Goal: Information Seeking & Learning: Check status

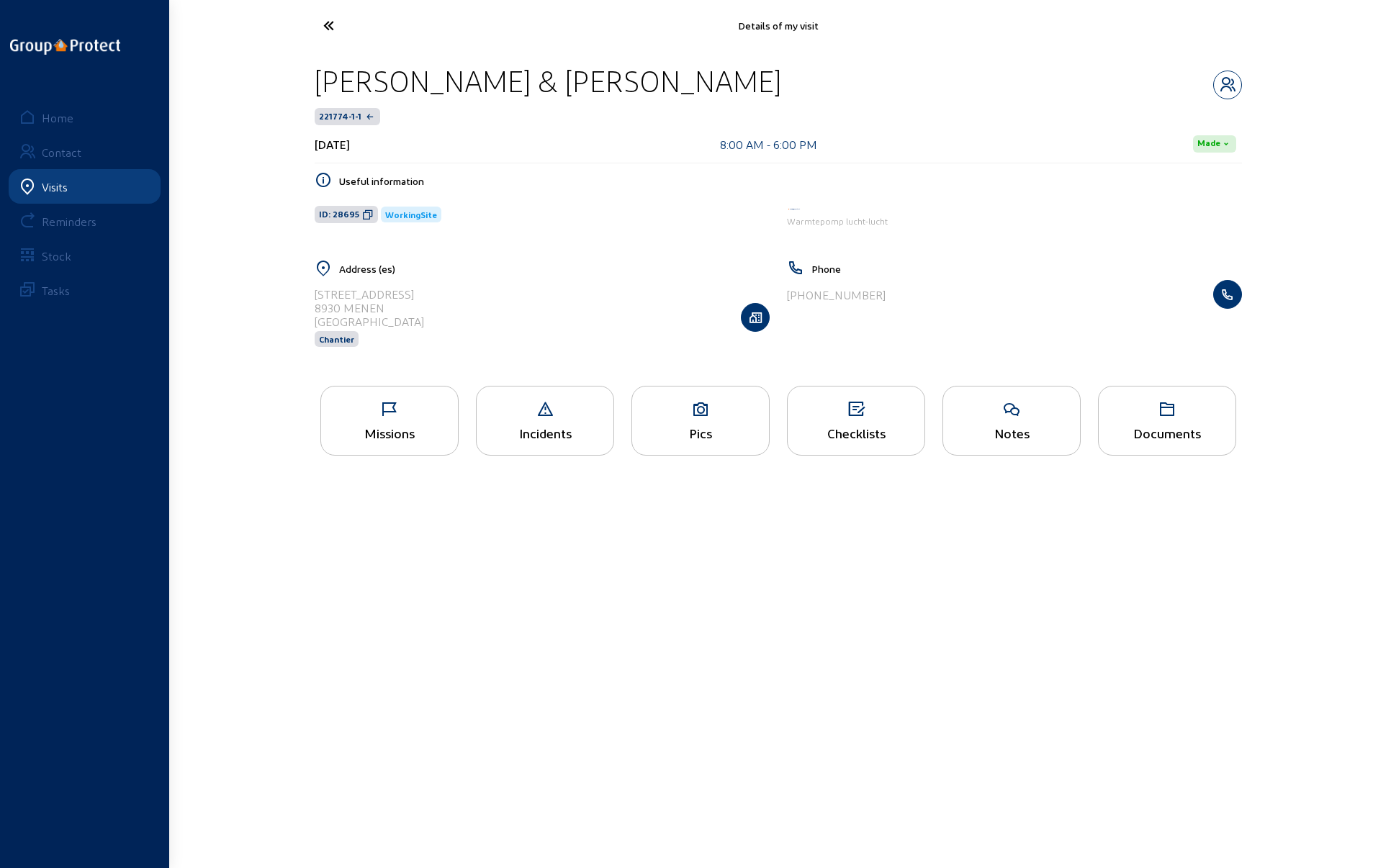
click at [1036, 54] on div "[PERSON_NAME] & [PERSON_NAME]-Daels 221774-1-1 [DATE] 8:00 AM - 6:00 PM Made Us…" at bounding box center [778, 214] width 950 height 326
click at [331, 27] on icon at bounding box center [382, 25] width 132 height 25
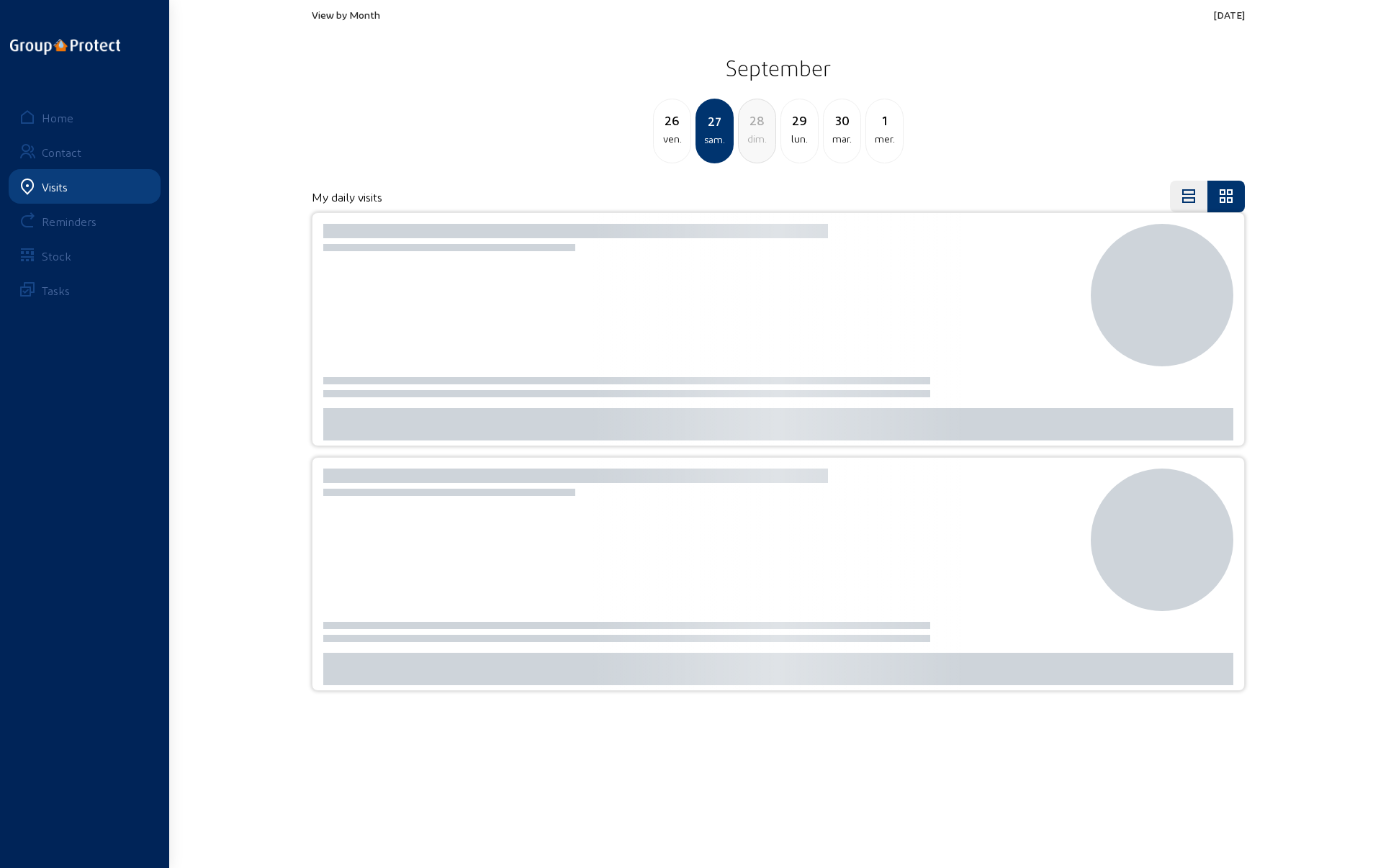
click at [348, 17] on span "View by Month" at bounding box center [346, 15] width 69 height 12
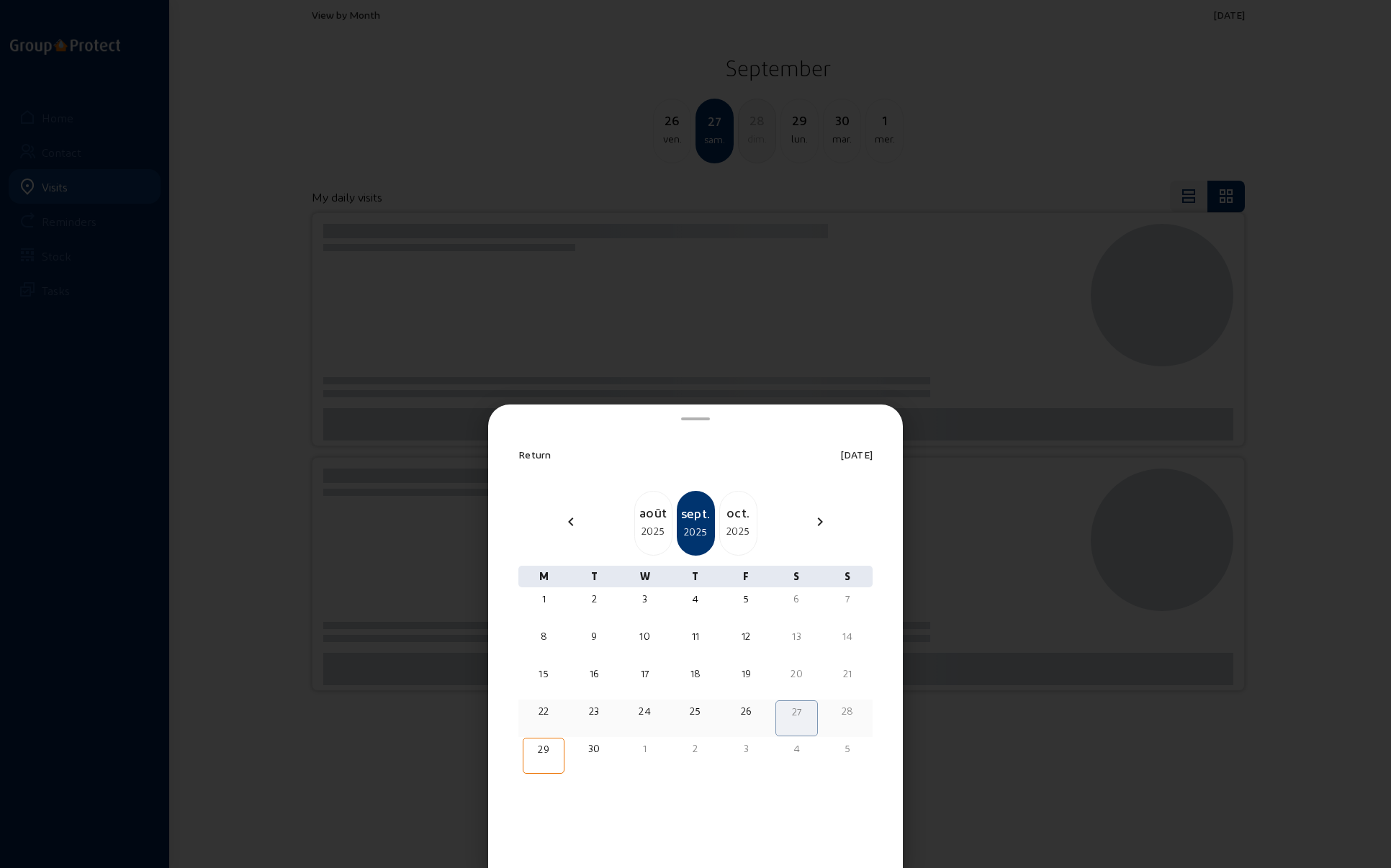
click at [546, 710] on div "22" at bounding box center [544, 711] width 39 height 15
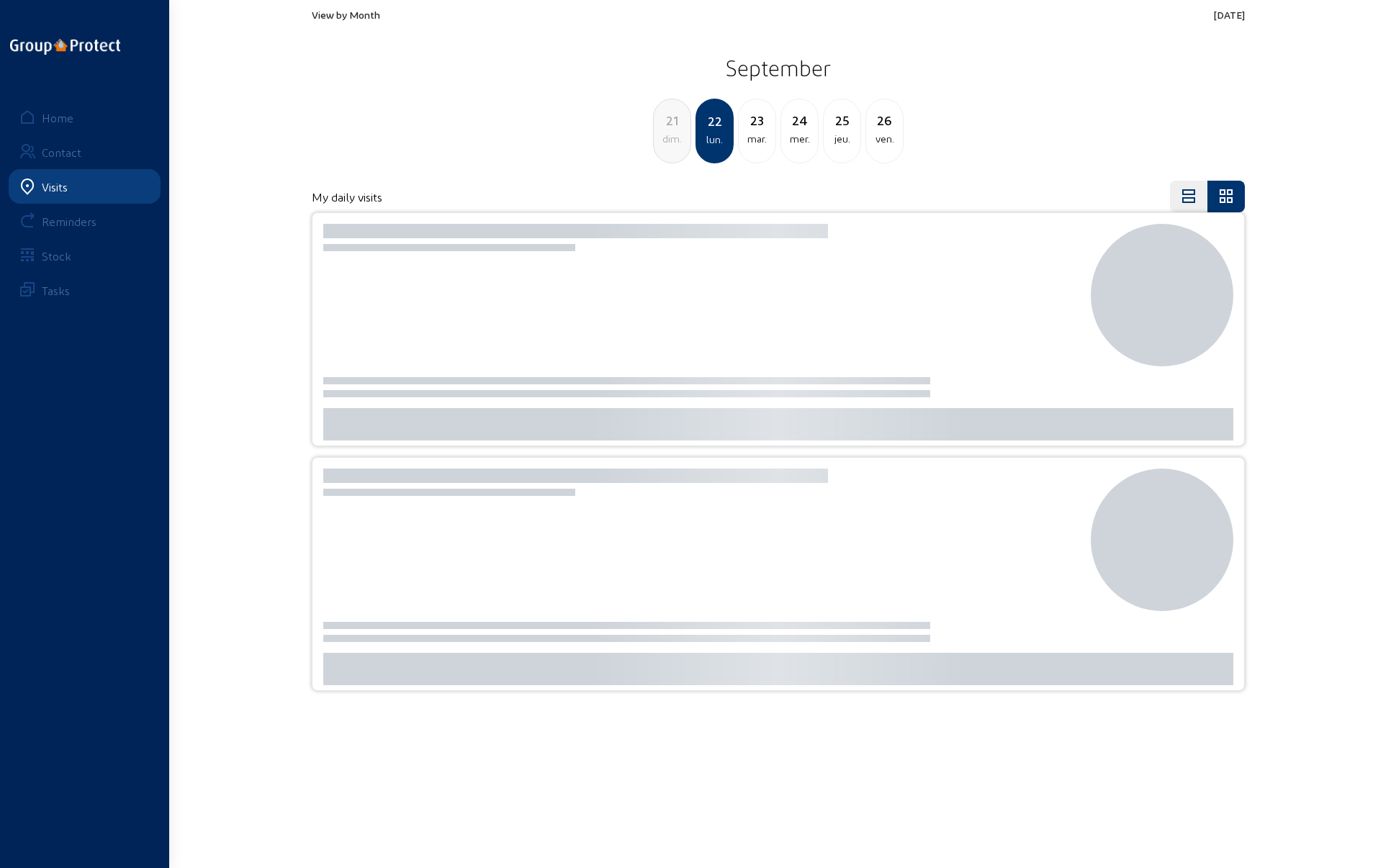
click at [469, 145] on div "21 dim. 22 lun. 23 mar. 24 mer. 25 jeu. 26 ven." at bounding box center [778, 131] width 950 height 64
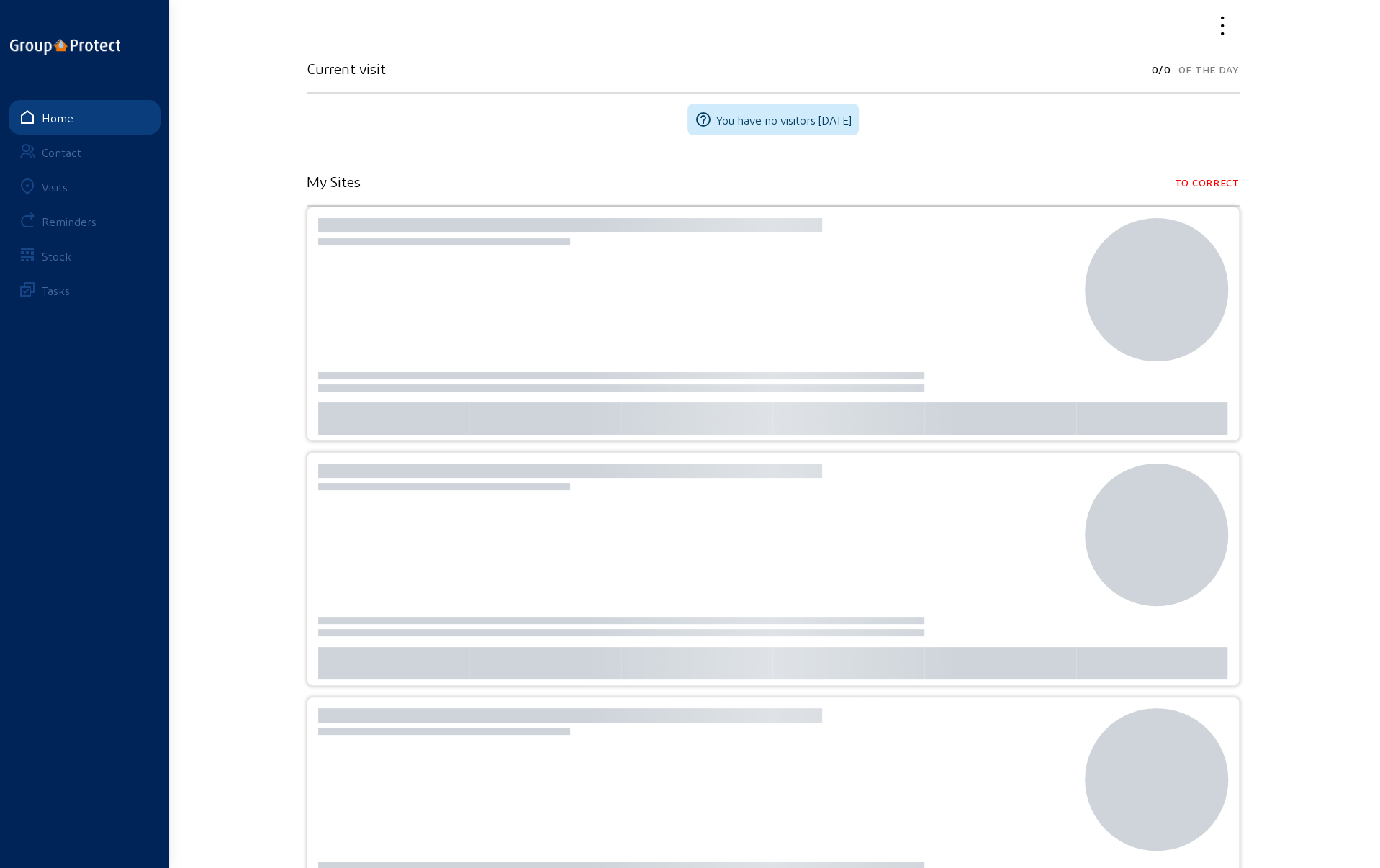
click at [59, 185] on div "Visits" at bounding box center [55, 187] width 26 height 14
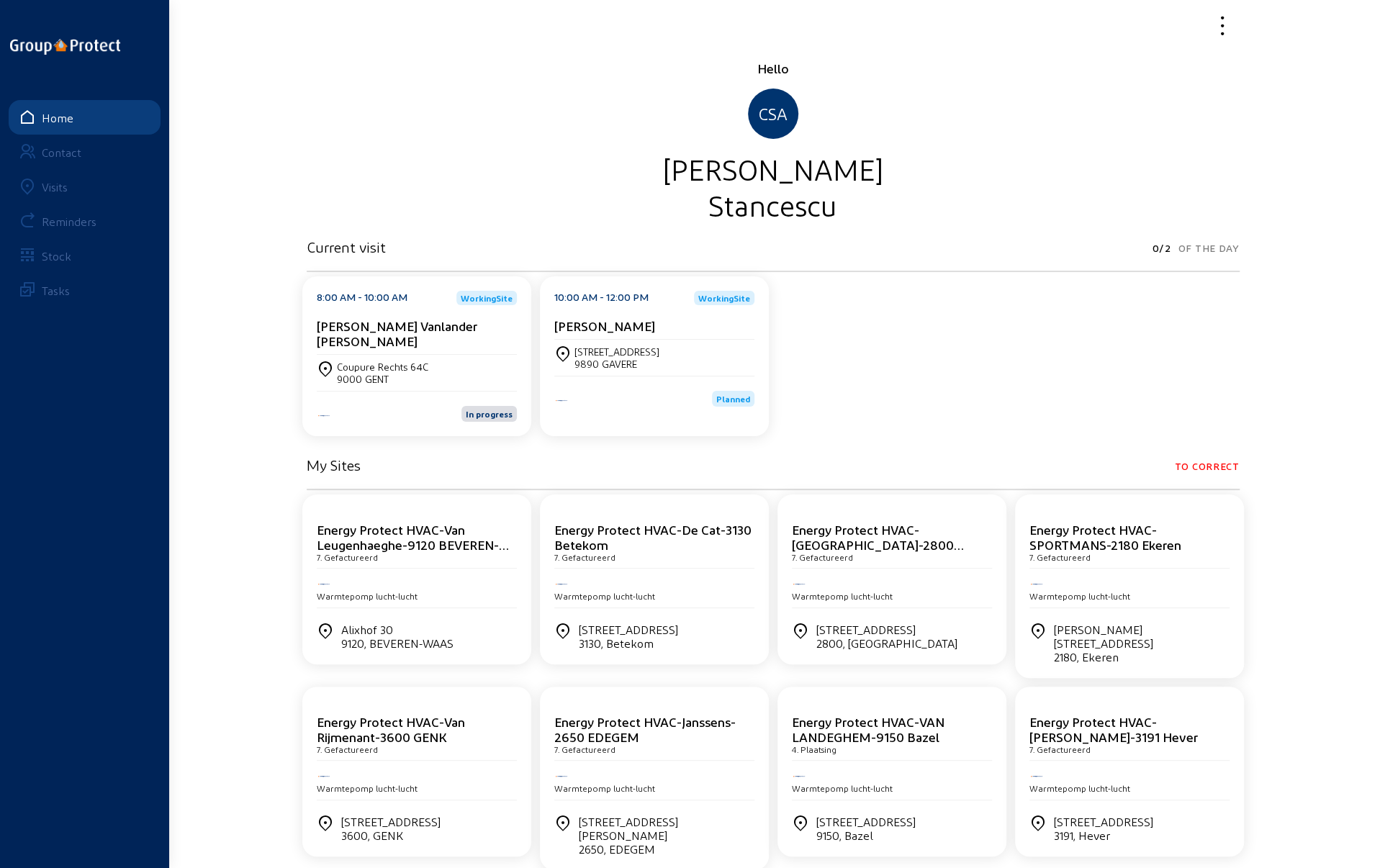
click at [46, 186] on div "Visits" at bounding box center [55, 187] width 26 height 14
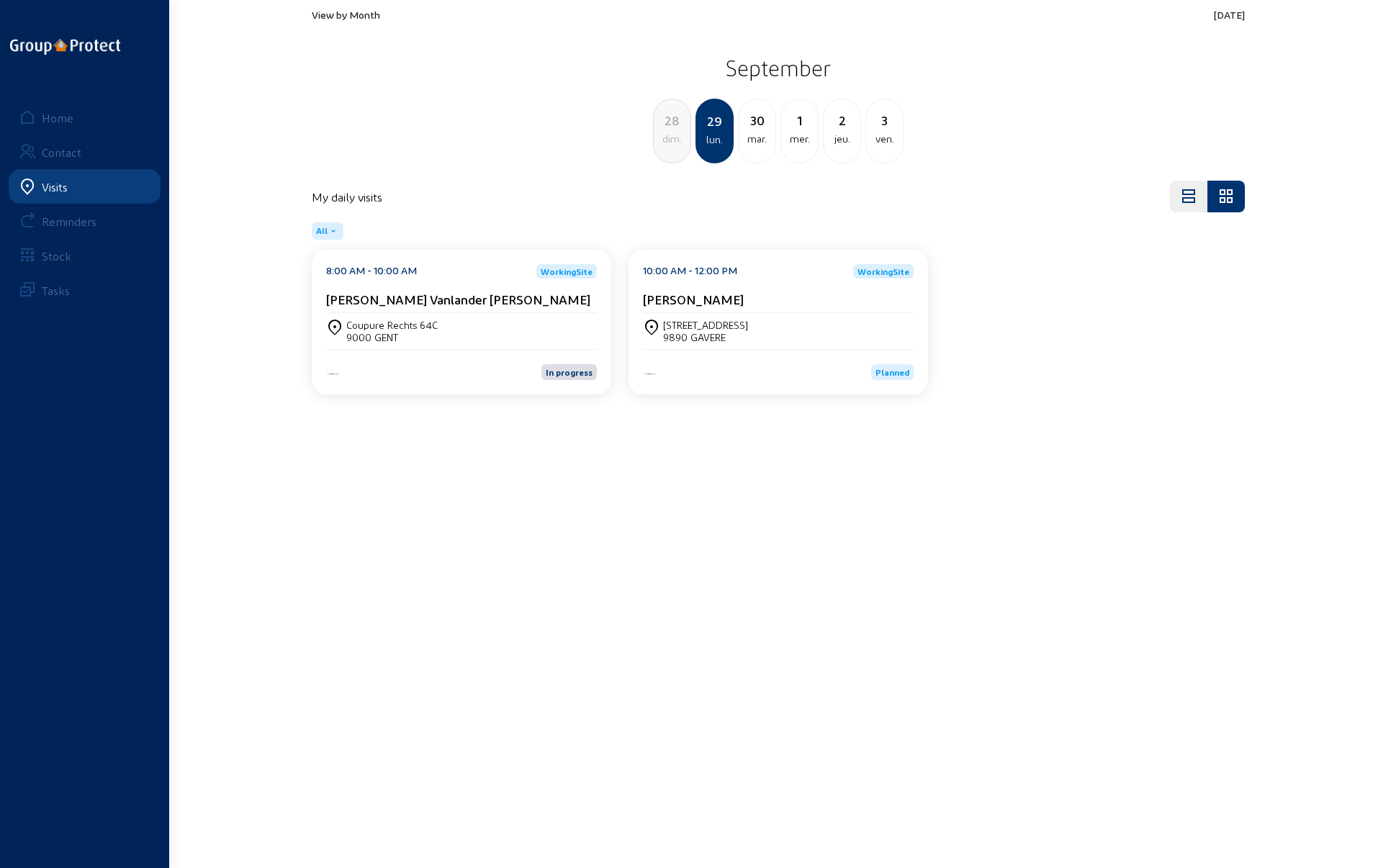
click at [356, 15] on span "View by Month" at bounding box center [346, 15] width 69 height 12
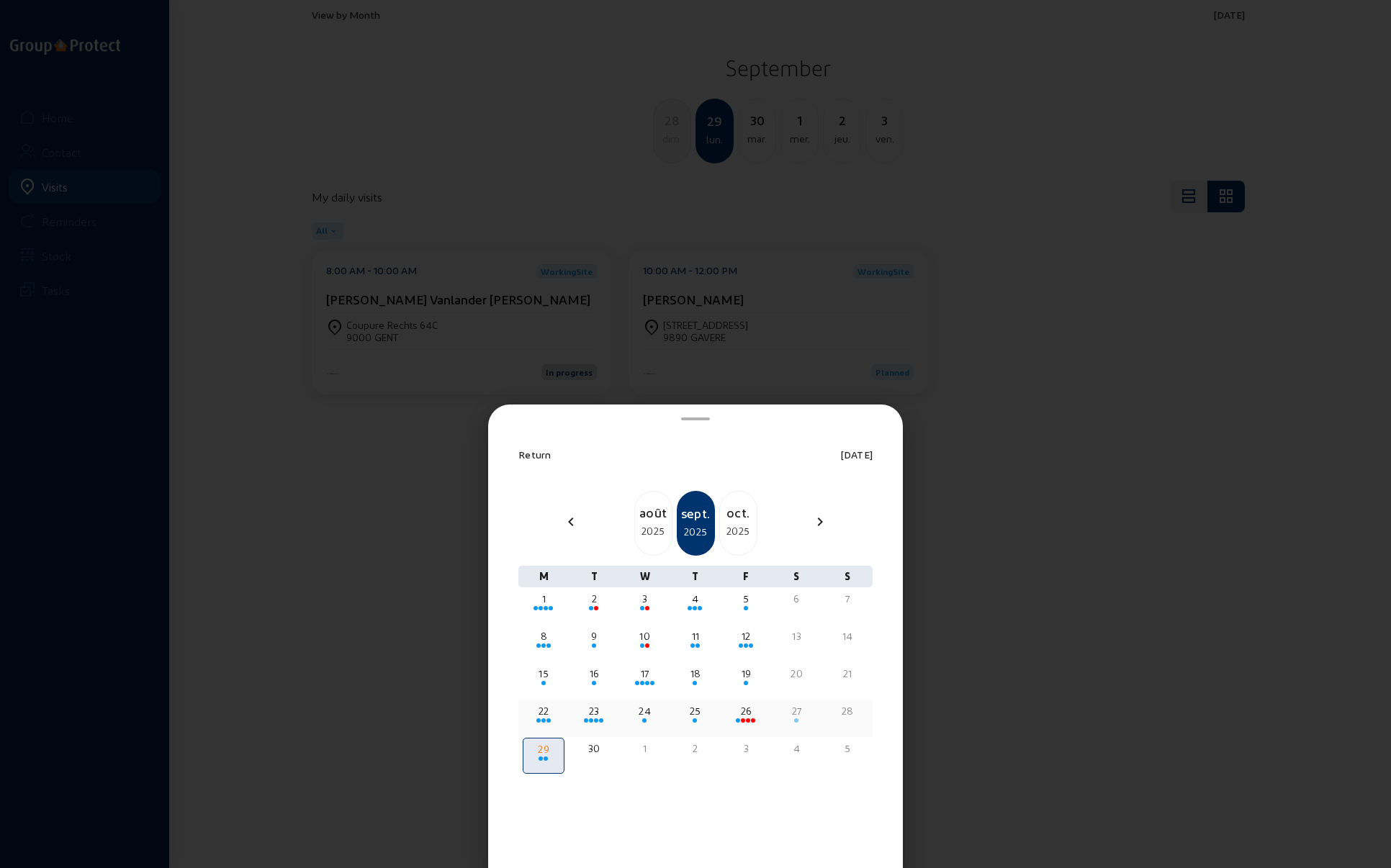
click at [637, 715] on div "24" at bounding box center [645, 711] width 39 height 15
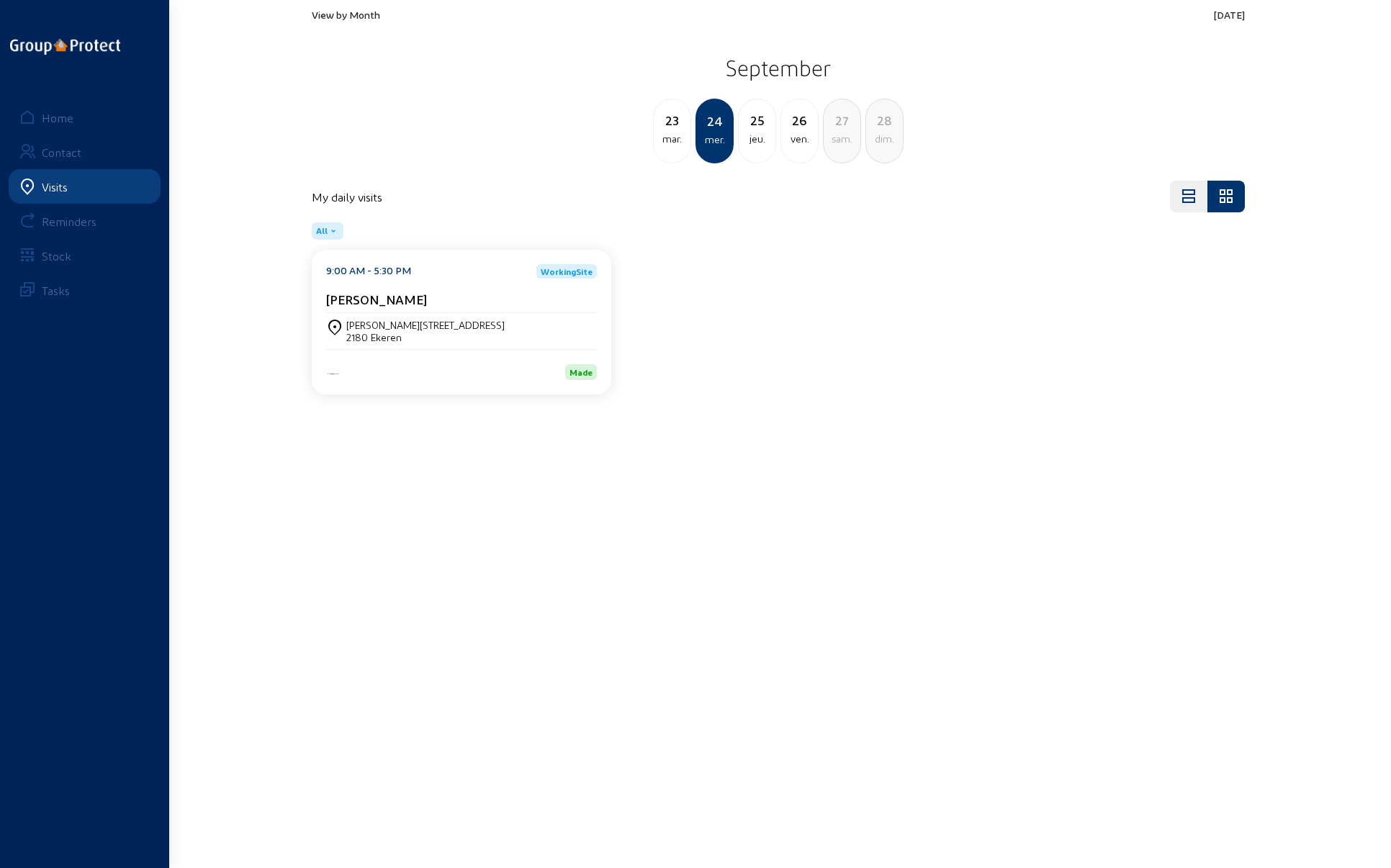
click at [341, 6] on div "View by Month [DATE] September [DATE] mer. 25 jeu. 26 ven. 27 [PERSON_NAME]. 28…" at bounding box center [778, 86] width 950 height 172
click at [344, 14] on span "View by Month" at bounding box center [346, 15] width 69 height 12
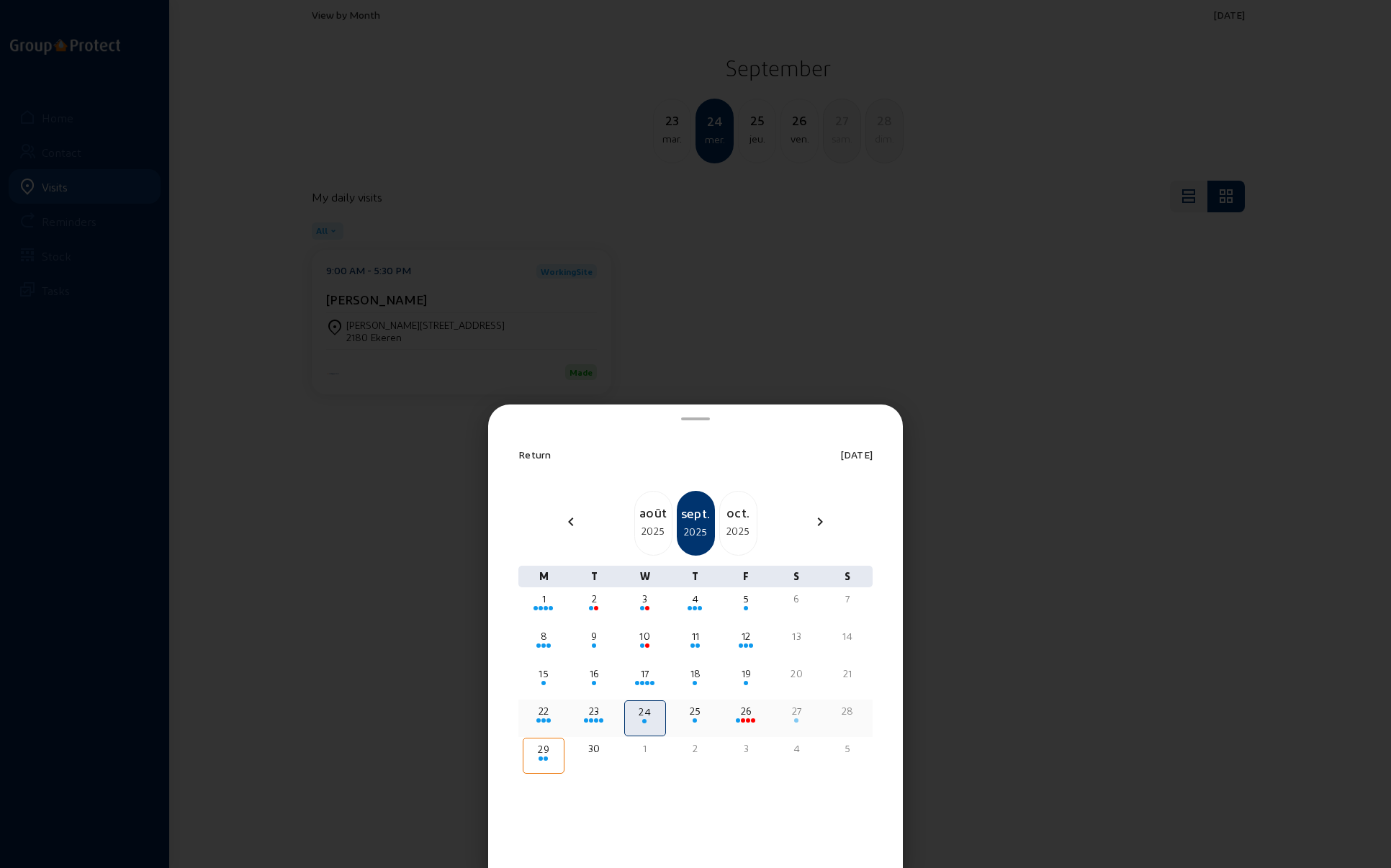
click at [543, 709] on div "22" at bounding box center [544, 711] width 39 height 15
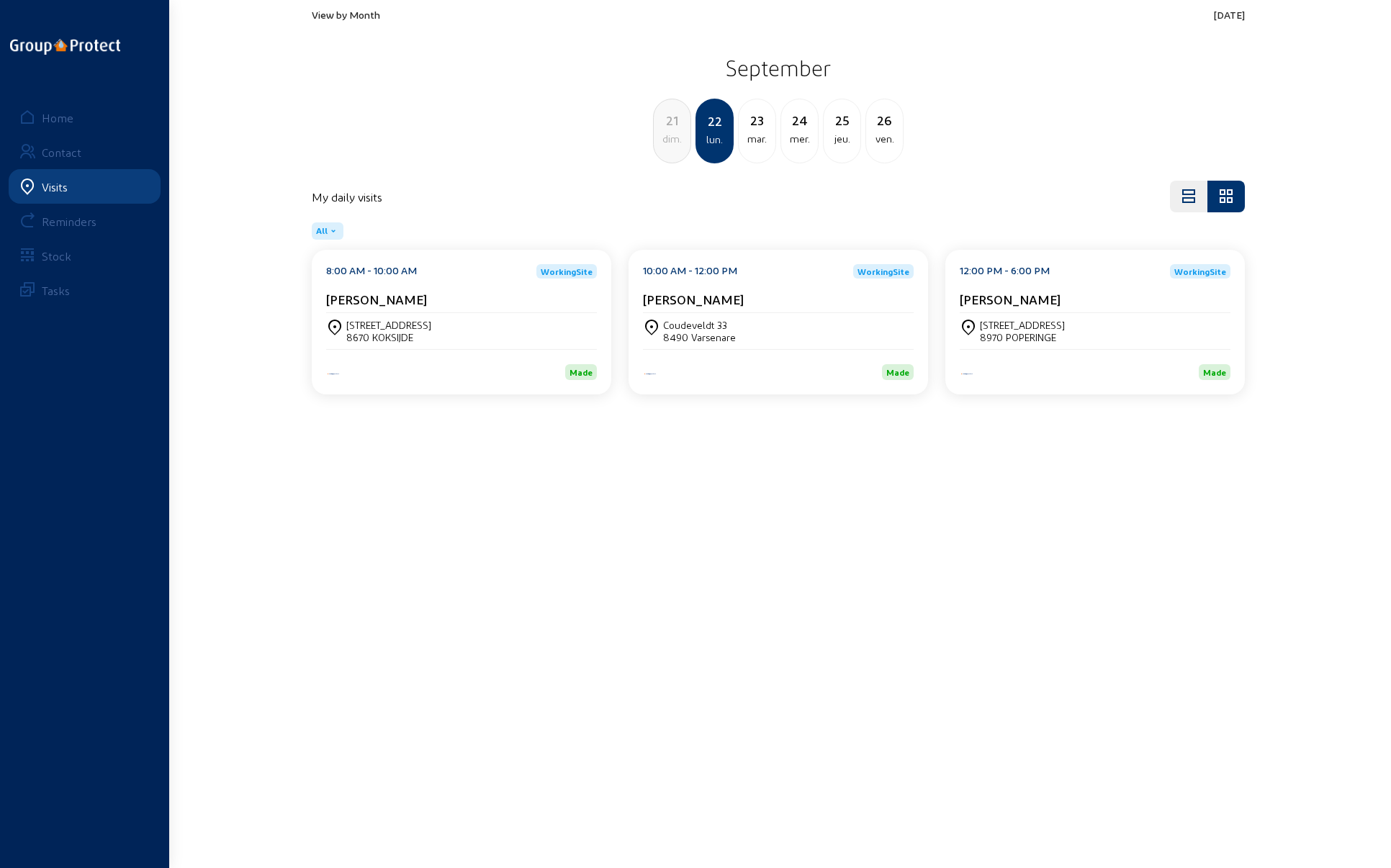
click at [756, 131] on div "mar." at bounding box center [757, 139] width 37 height 17
click at [1325, 264] on div "View by Month [DATE] [DATE] lun. [DATE] mer. 25 jeu. 26 ven. 27 [PERSON_NAME]. …" at bounding box center [695, 285] width 1391 height 569
click at [396, 479] on div "[STREET_ADDRESS]" at bounding box center [406, 475] width 118 height 12
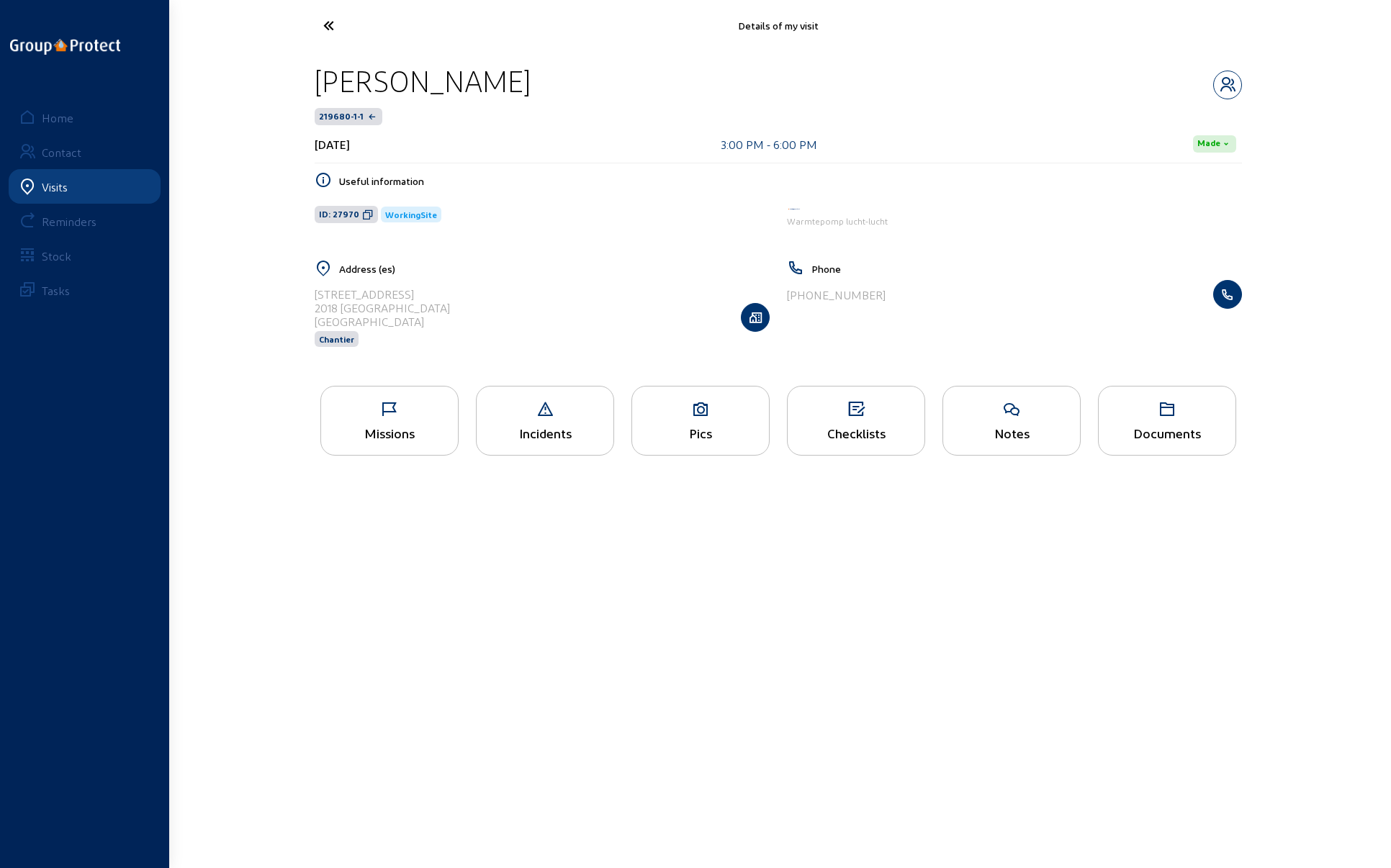
click at [692, 420] on div "Pics" at bounding box center [700, 421] width 138 height 70
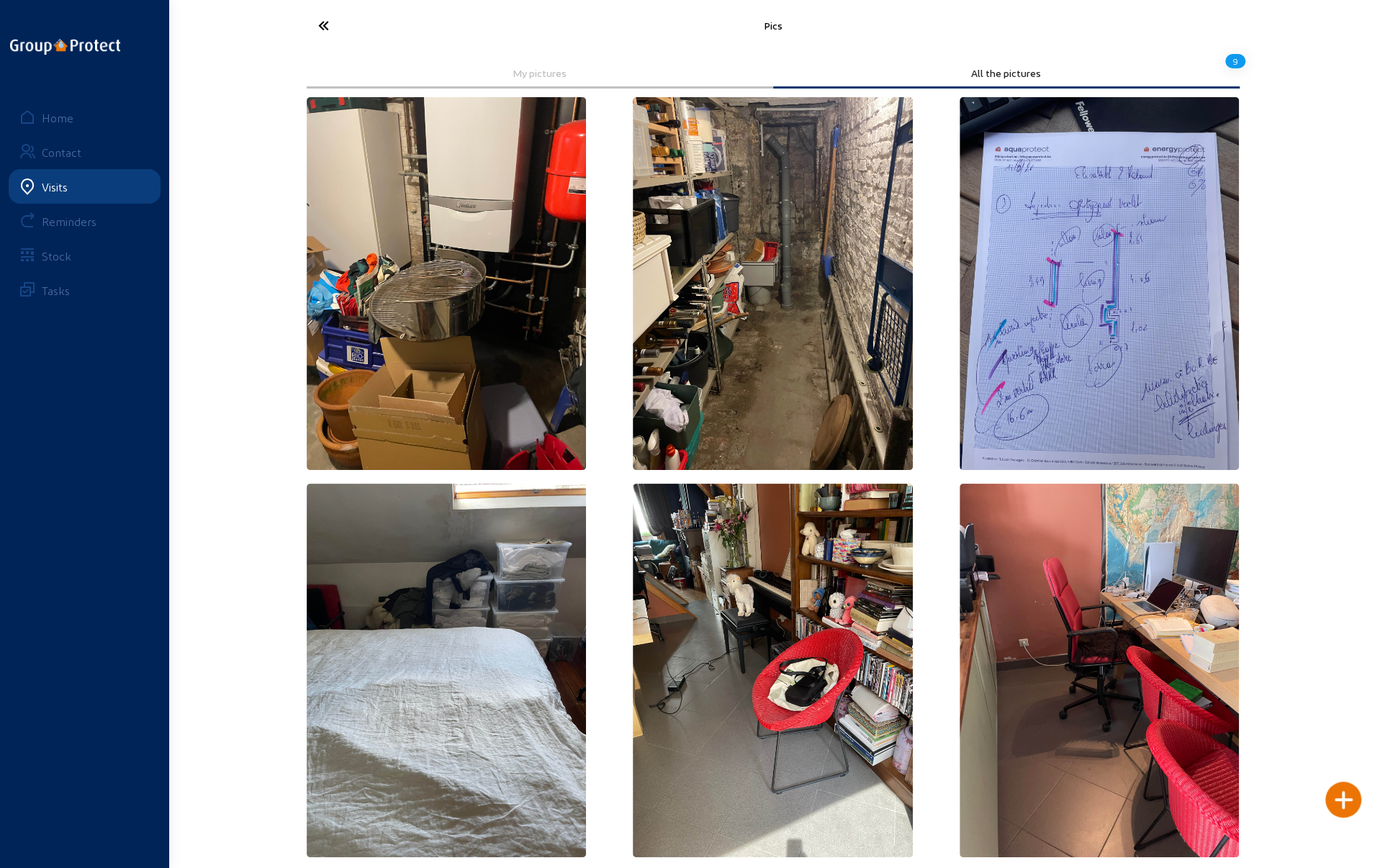
click at [324, 17] on icon at bounding box center [377, 25] width 132 height 25
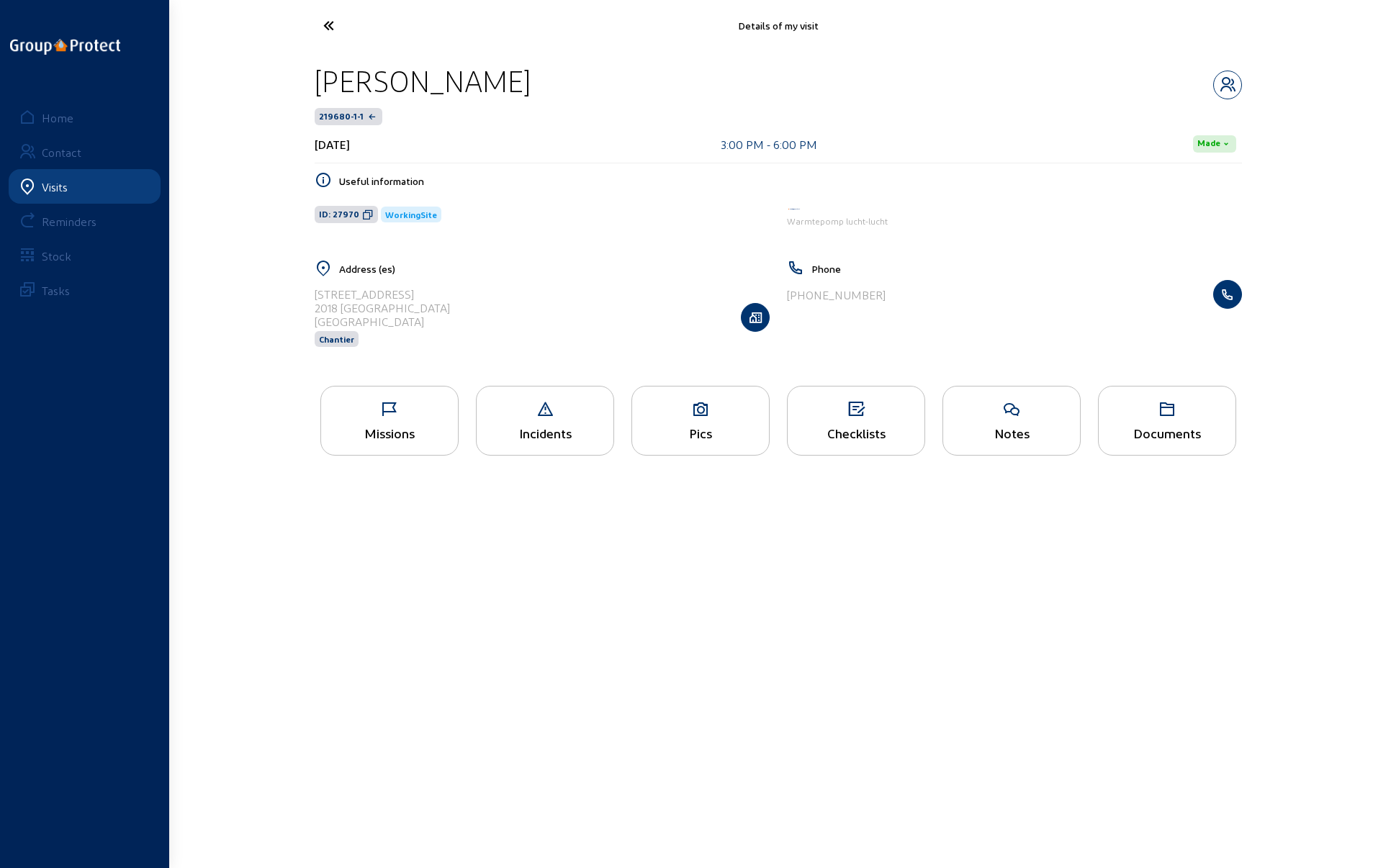
click at [856, 422] on div "Checklists" at bounding box center [856, 421] width 138 height 70
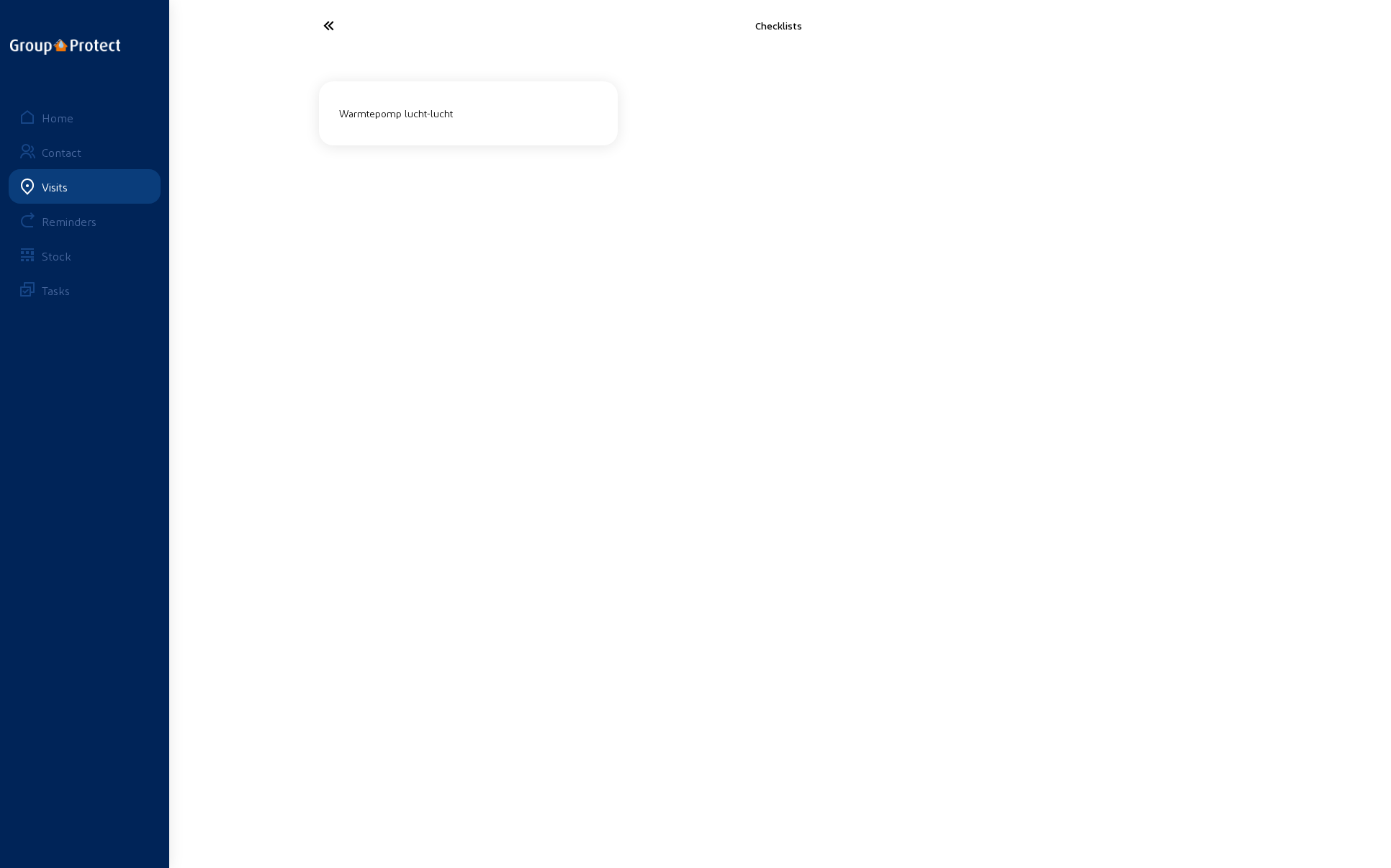
click at [487, 118] on div "Warmtepomp lucht-lucht" at bounding box center [469, 113] width 270 height 24
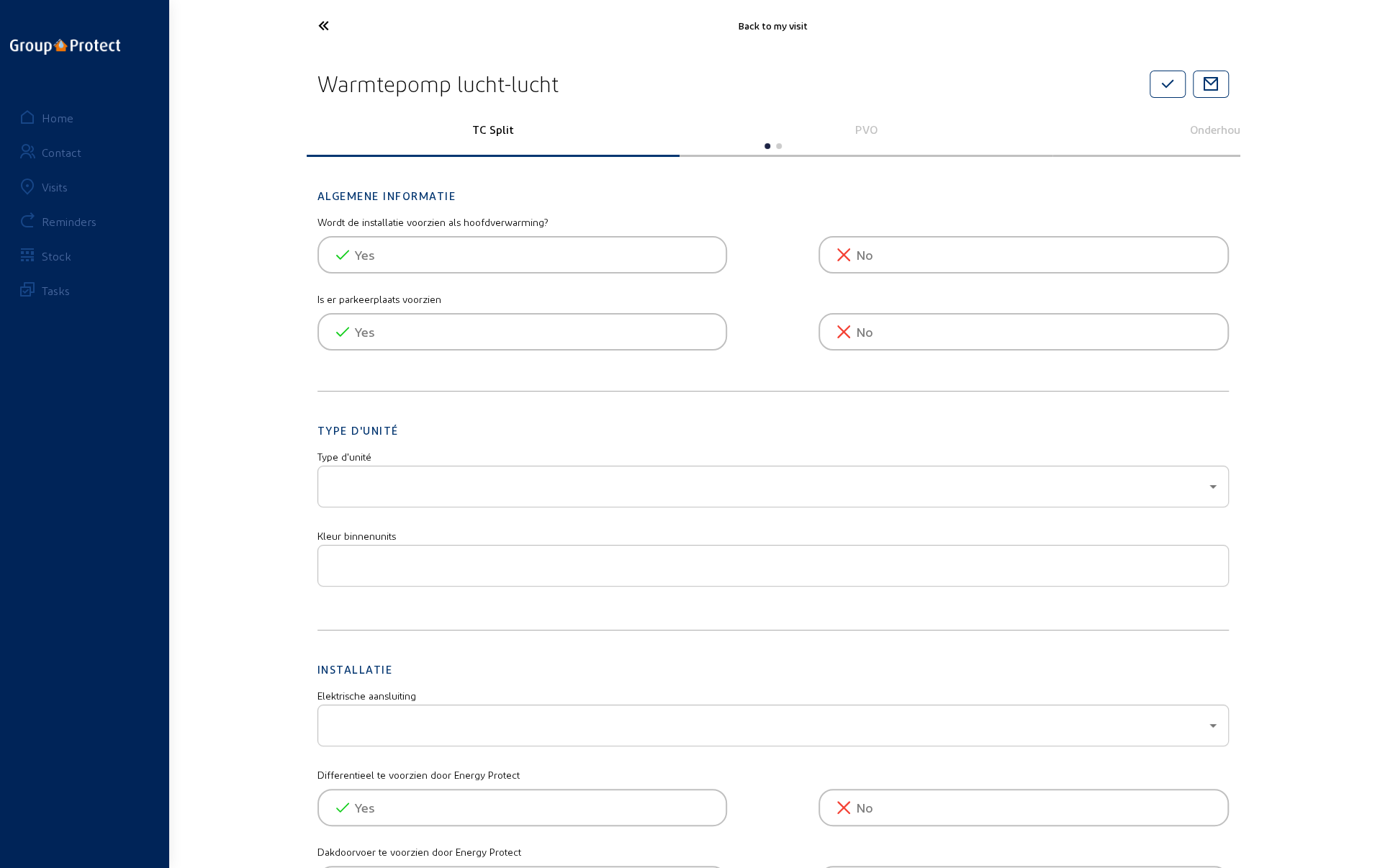
click at [861, 127] on p "PVO" at bounding box center [865, 130] width 353 height 14
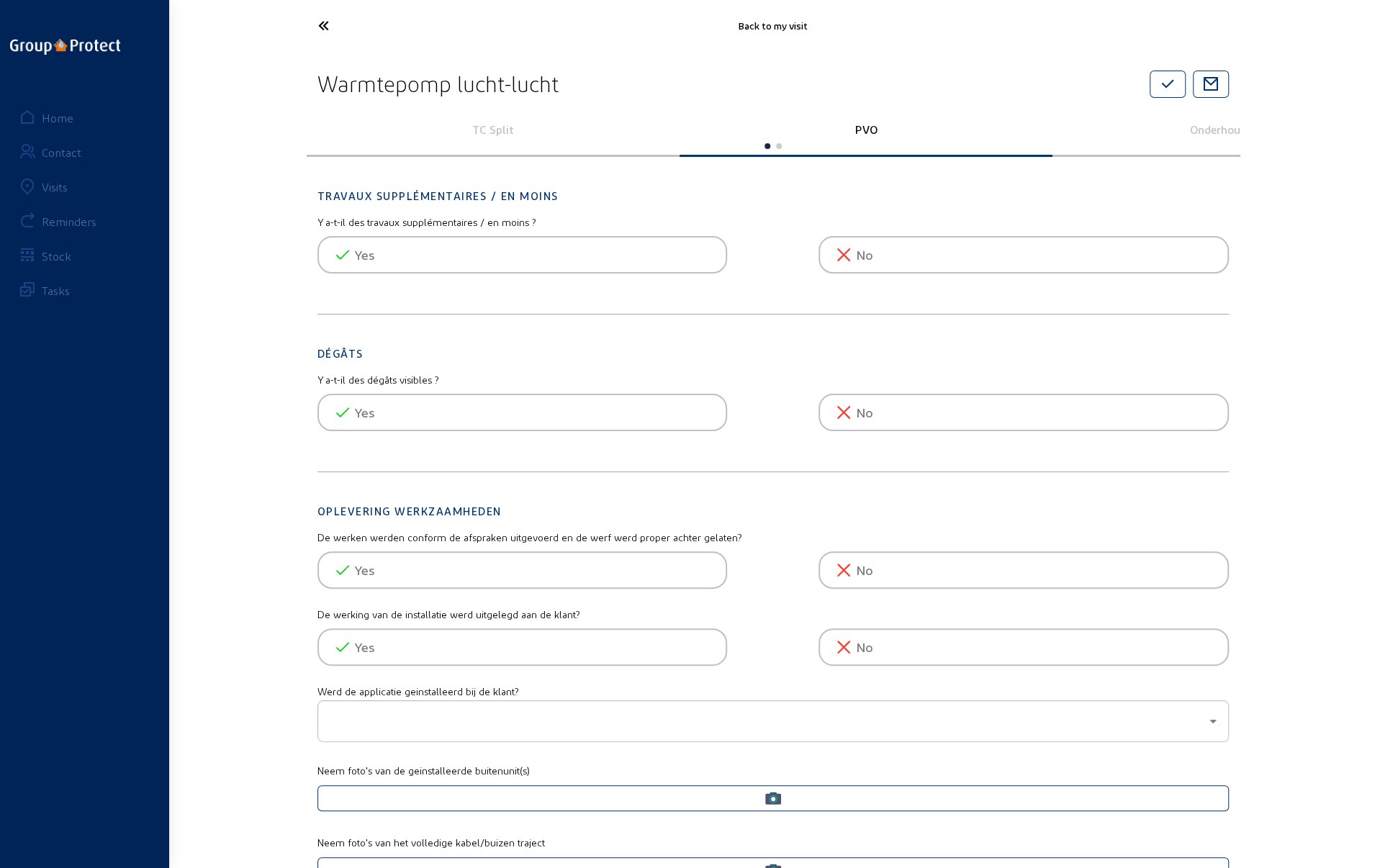
click at [322, 26] on icon at bounding box center [377, 25] width 132 height 25
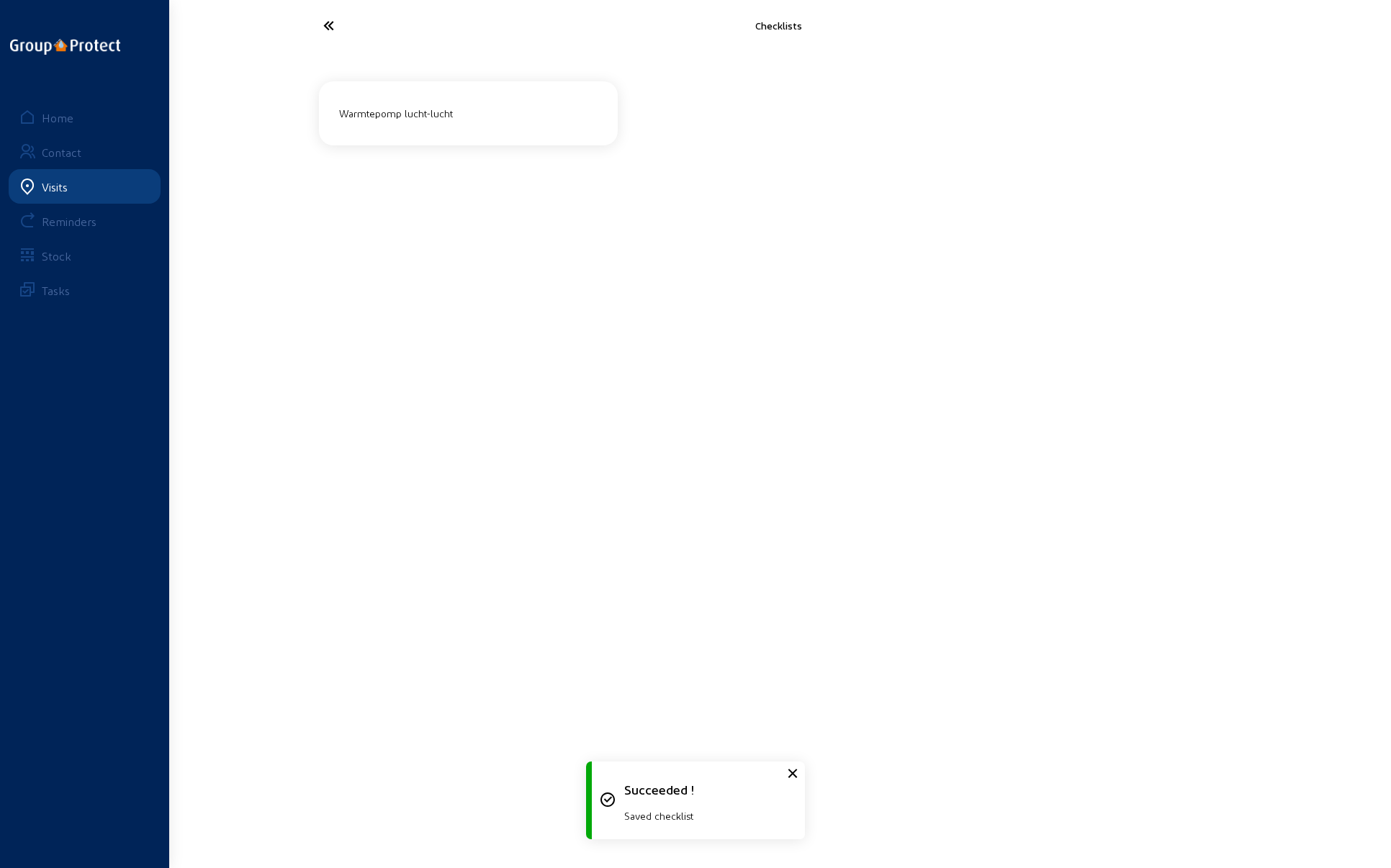
click at [322, 26] on icon at bounding box center [382, 25] width 132 height 25
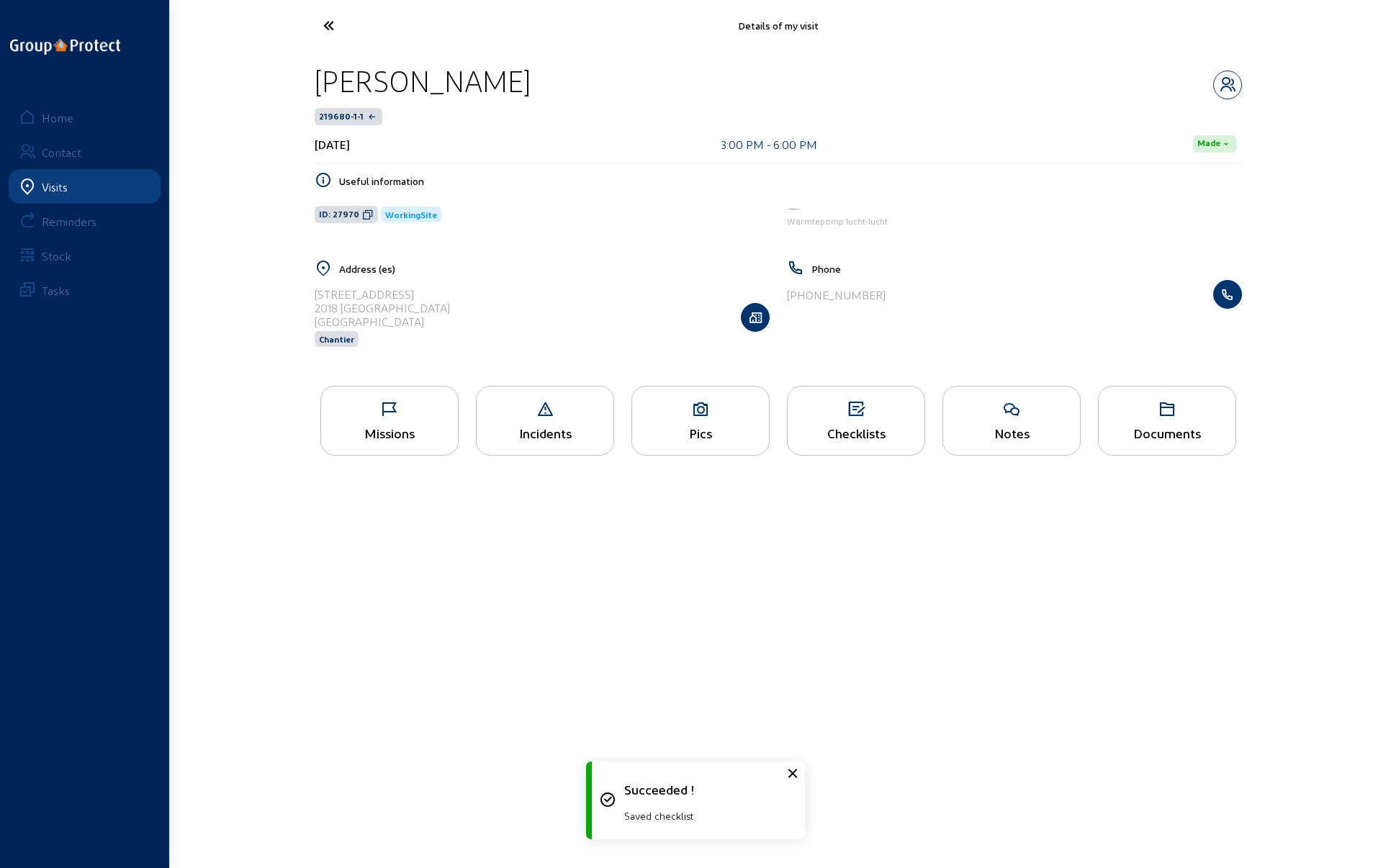
click at [393, 418] on div "Missions" at bounding box center [389, 421] width 138 height 70
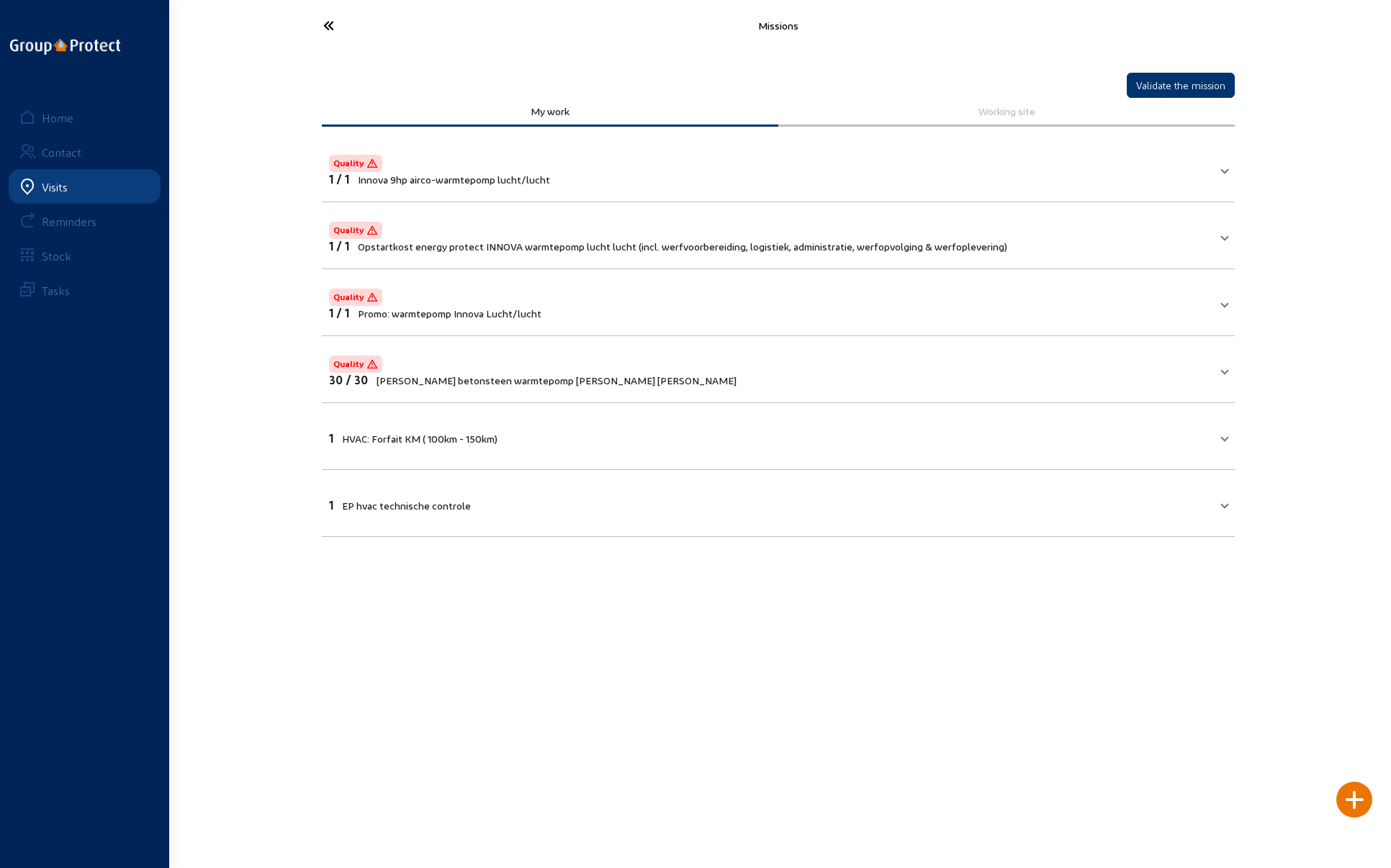
click at [331, 21] on icon at bounding box center [382, 25] width 132 height 25
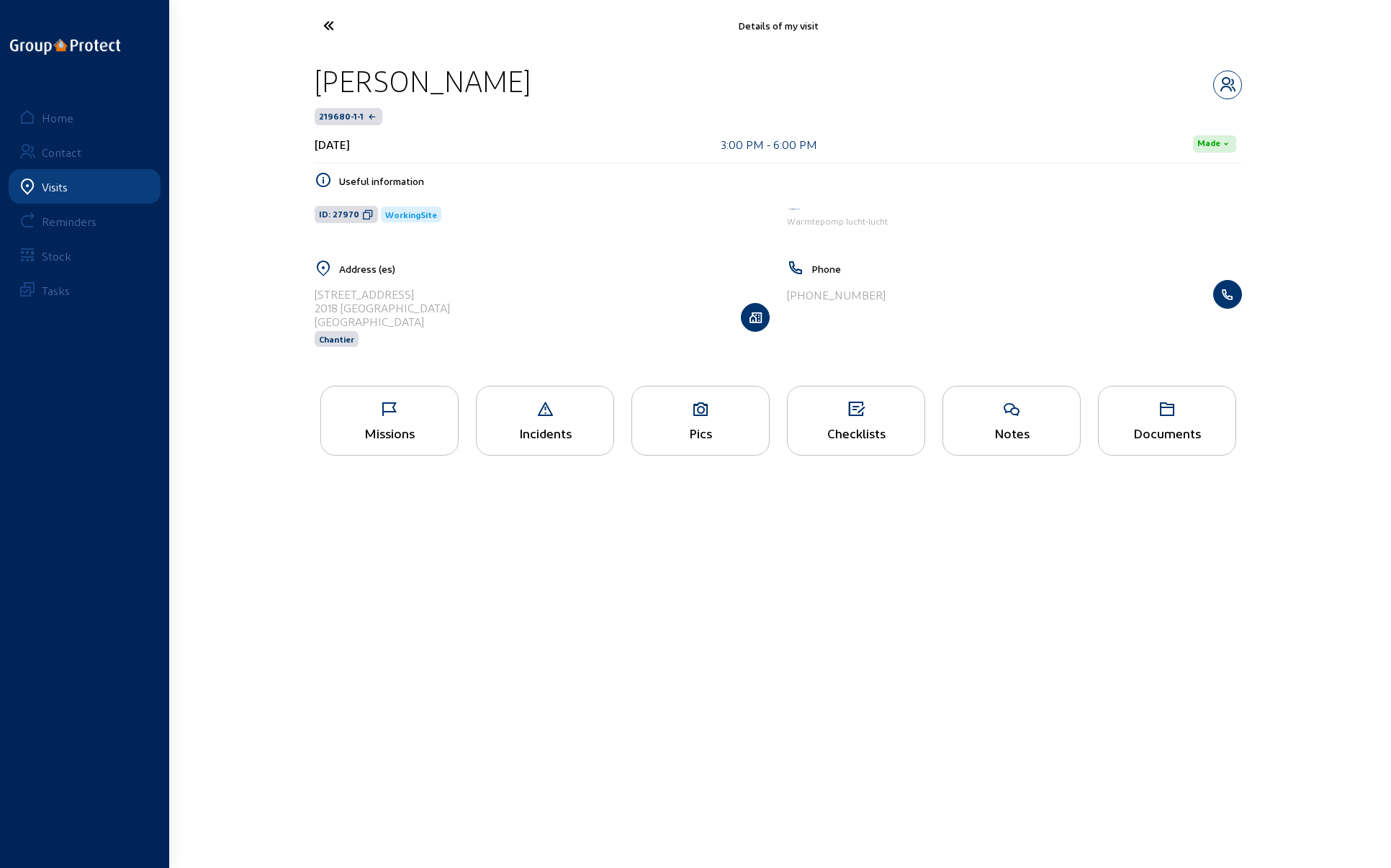
click at [331, 28] on icon at bounding box center [382, 25] width 132 height 25
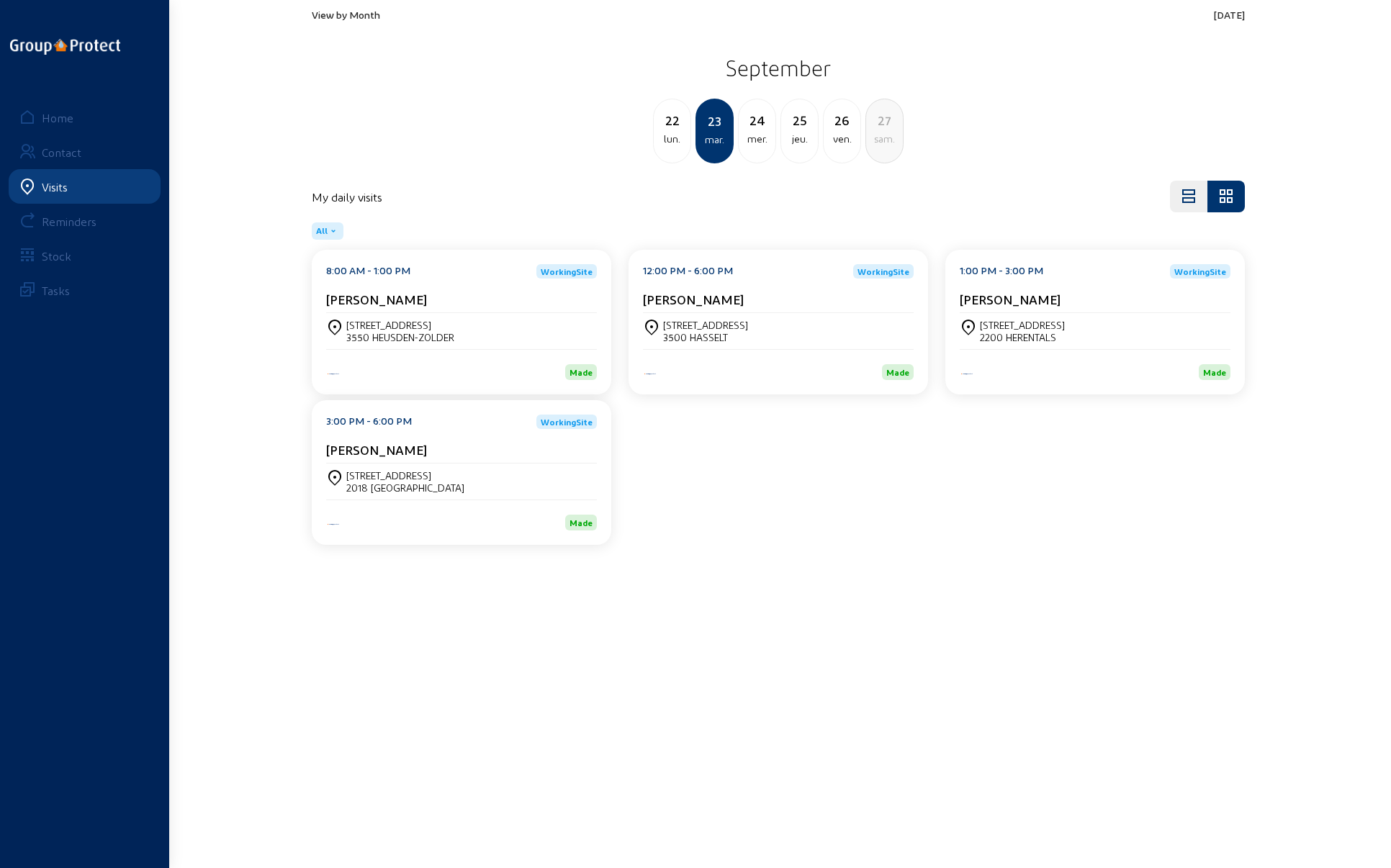
click at [756, 131] on div "mer." at bounding box center [757, 139] width 37 height 17
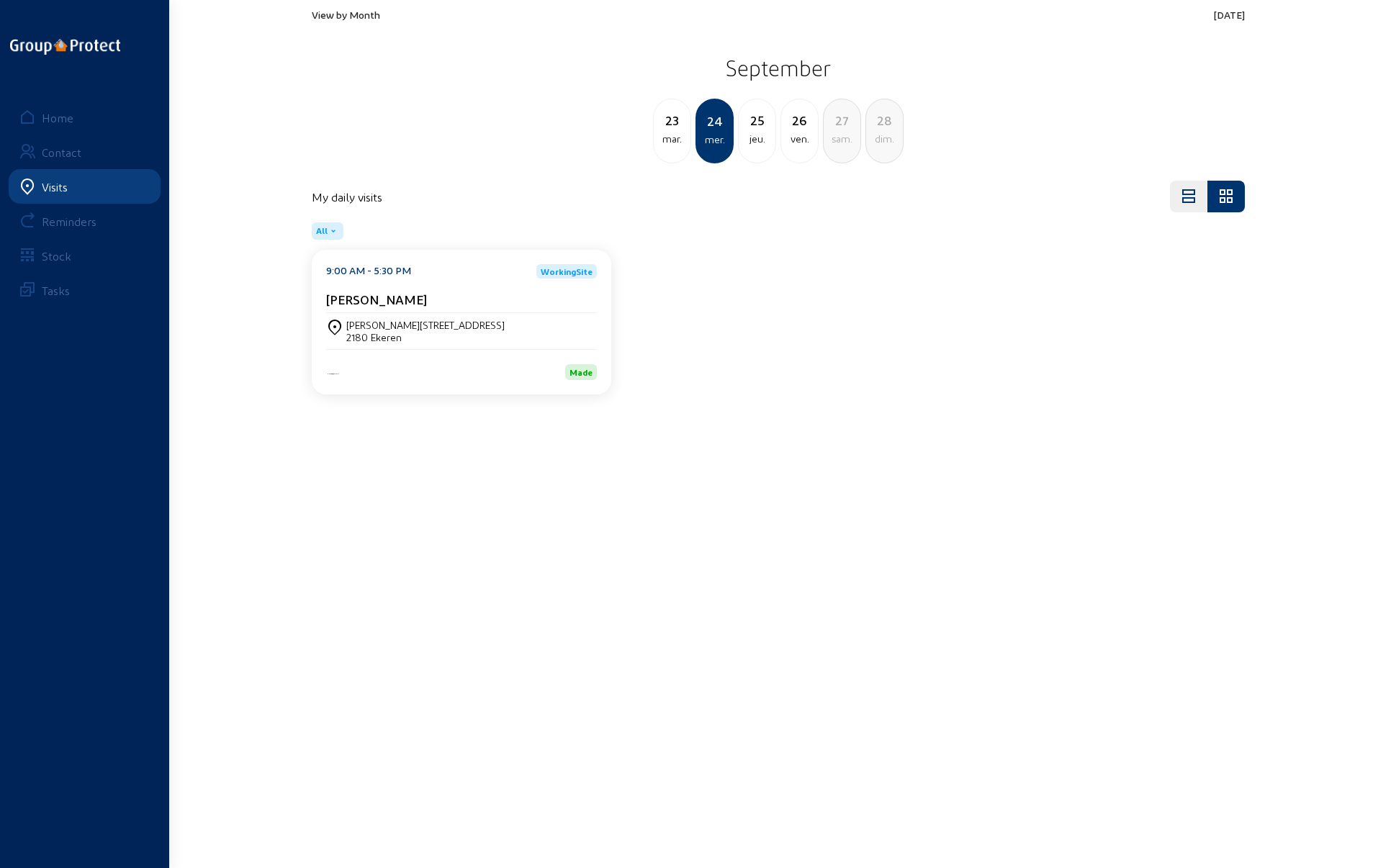
click at [760, 131] on div "jeu." at bounding box center [757, 139] width 37 height 17
click at [370, 326] on div "[STREET_ADDRESS]" at bounding box center [389, 325] width 85 height 12
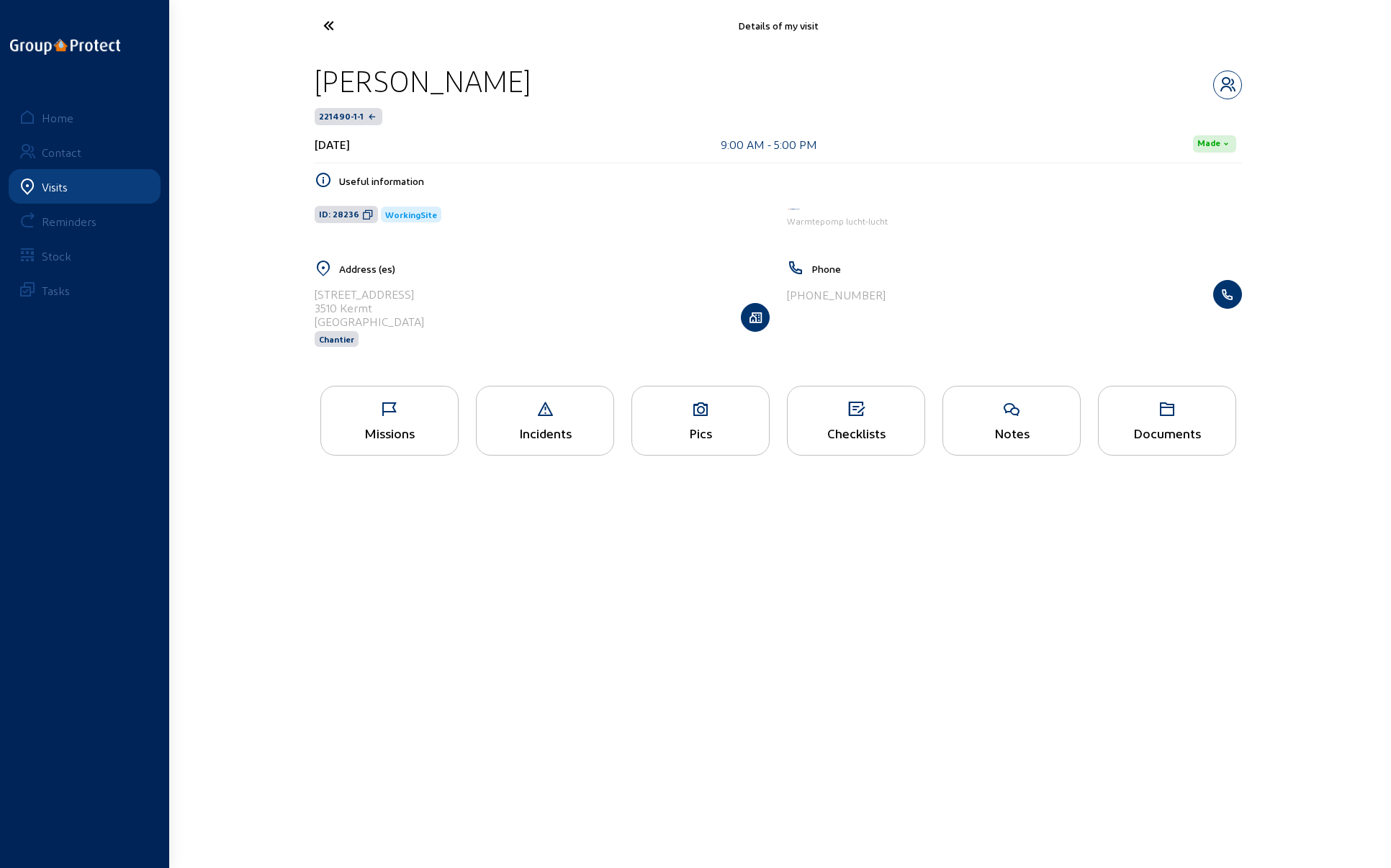
click at [382, 407] on icon at bounding box center [389, 410] width 137 height 17
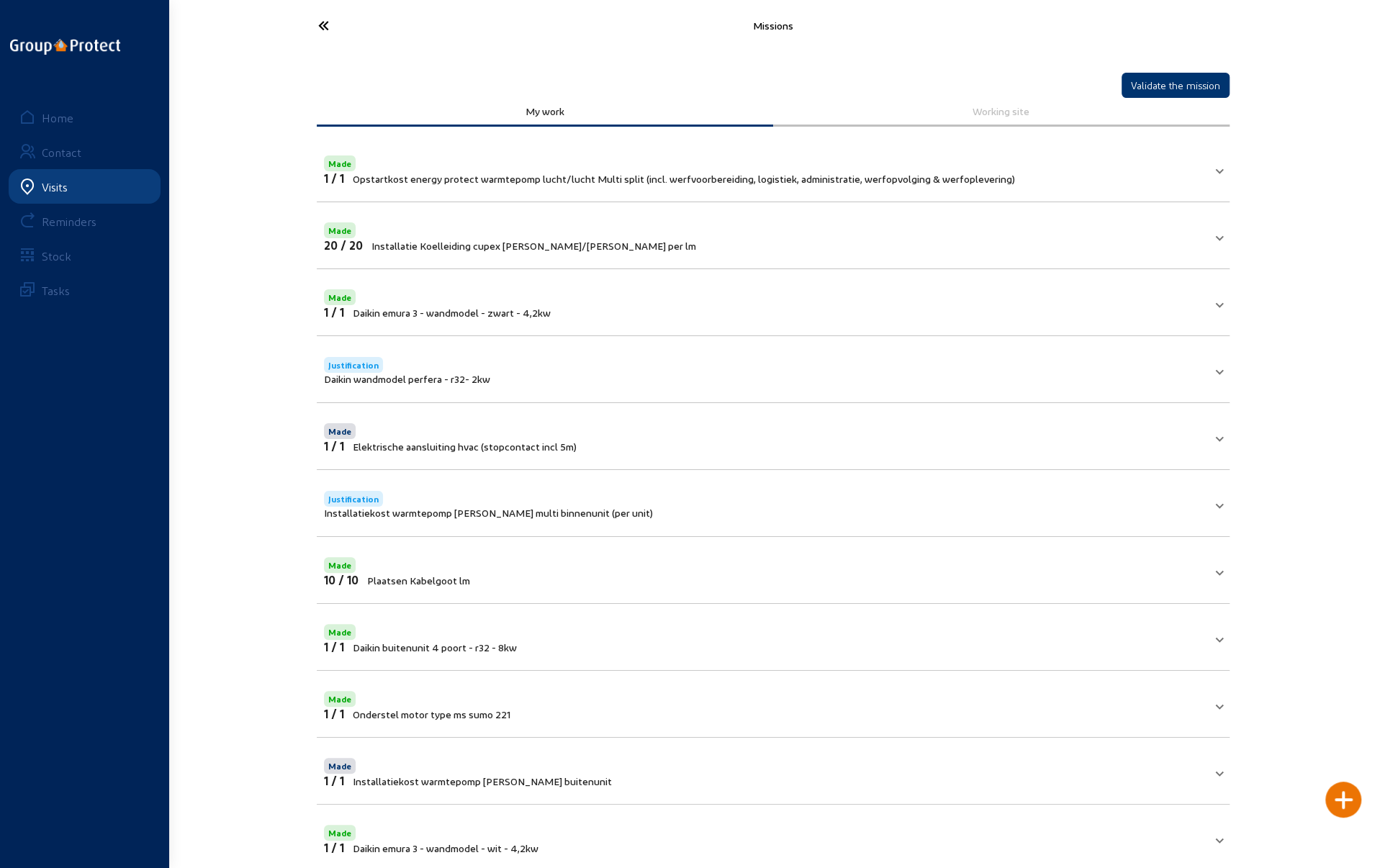
click at [326, 24] on icon at bounding box center [377, 25] width 132 height 25
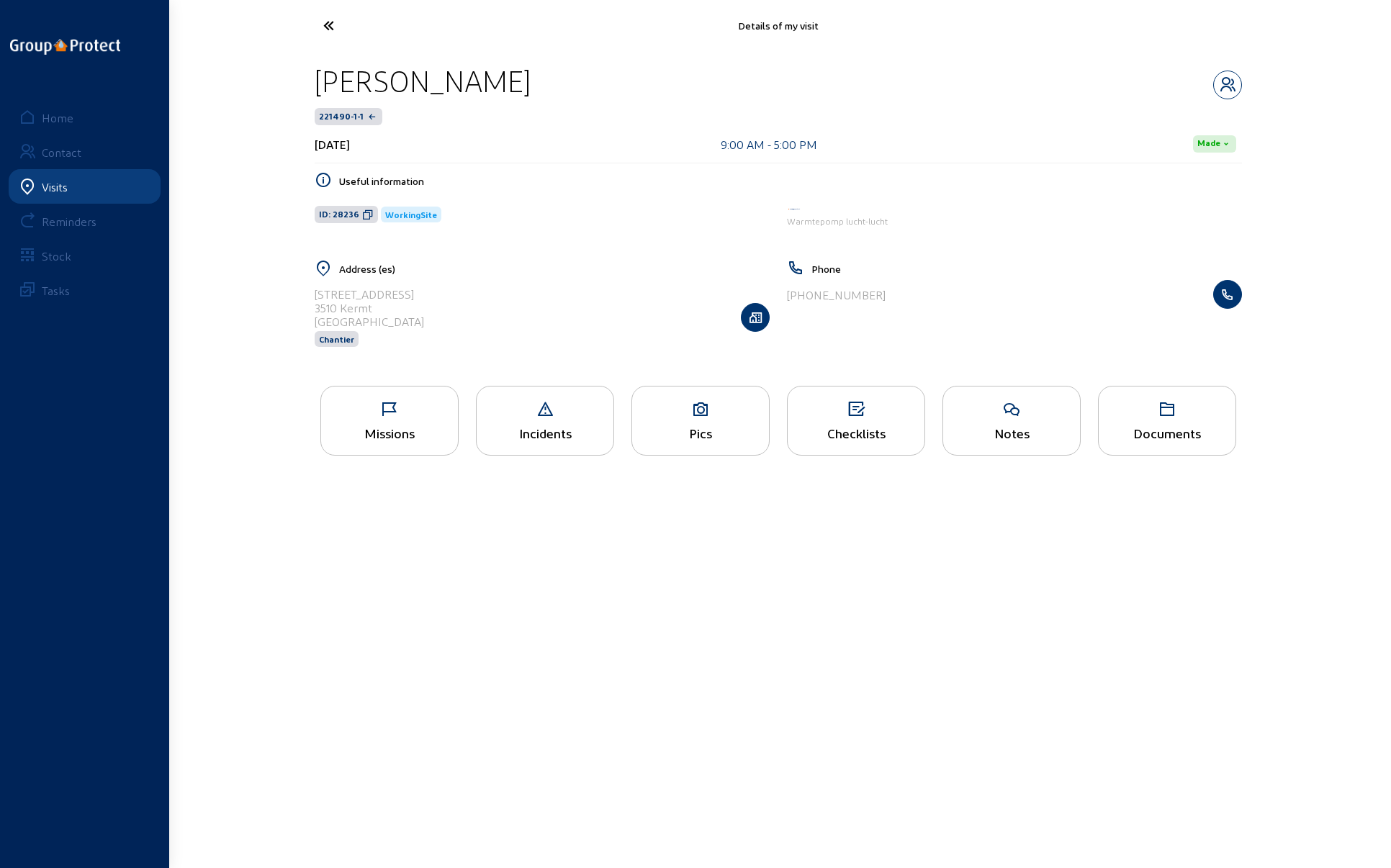
click at [326, 24] on icon at bounding box center [382, 25] width 132 height 25
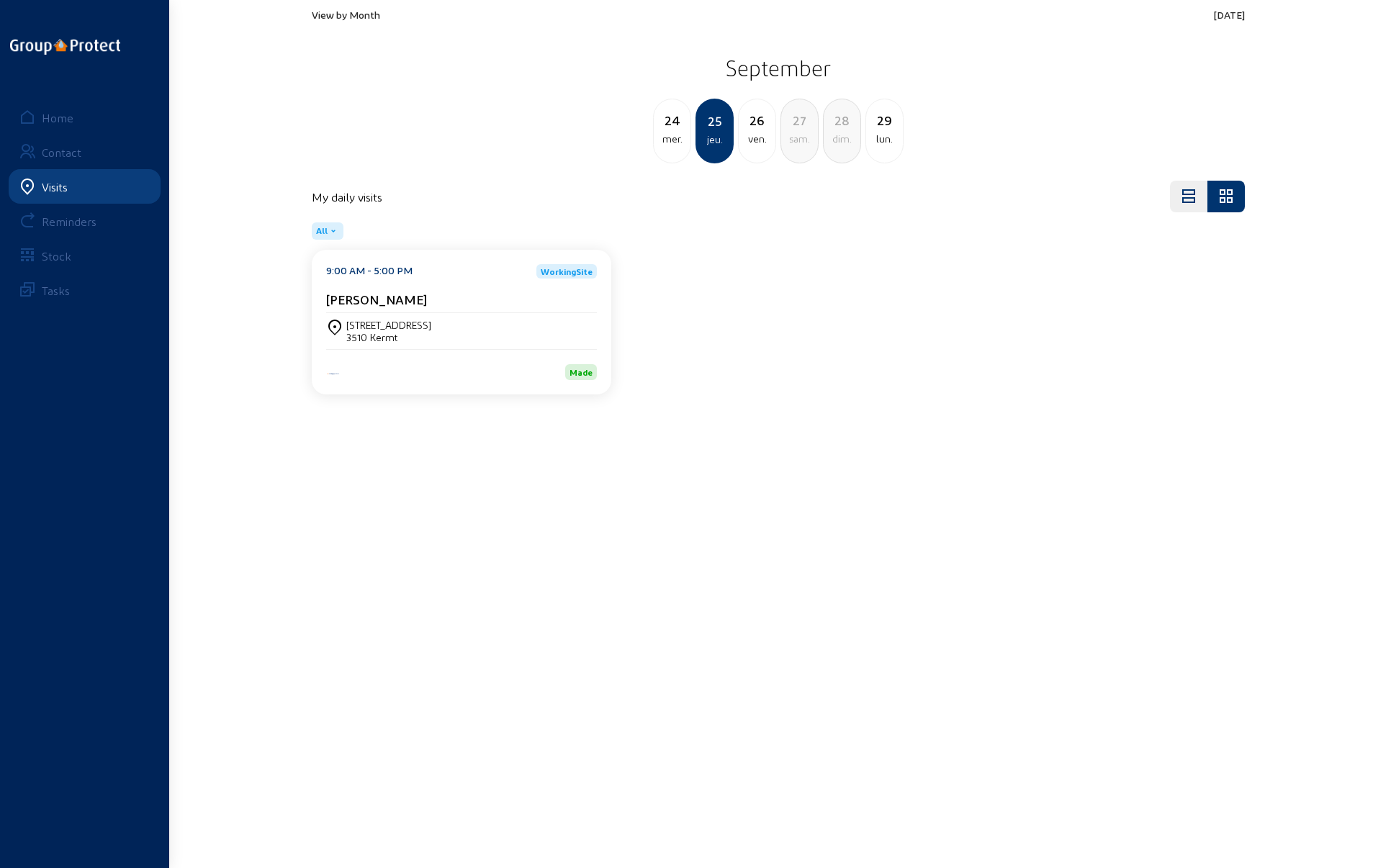
click at [435, 325] on div "[STREET_ADDRESS]" at bounding box center [462, 331] width 271 height 24
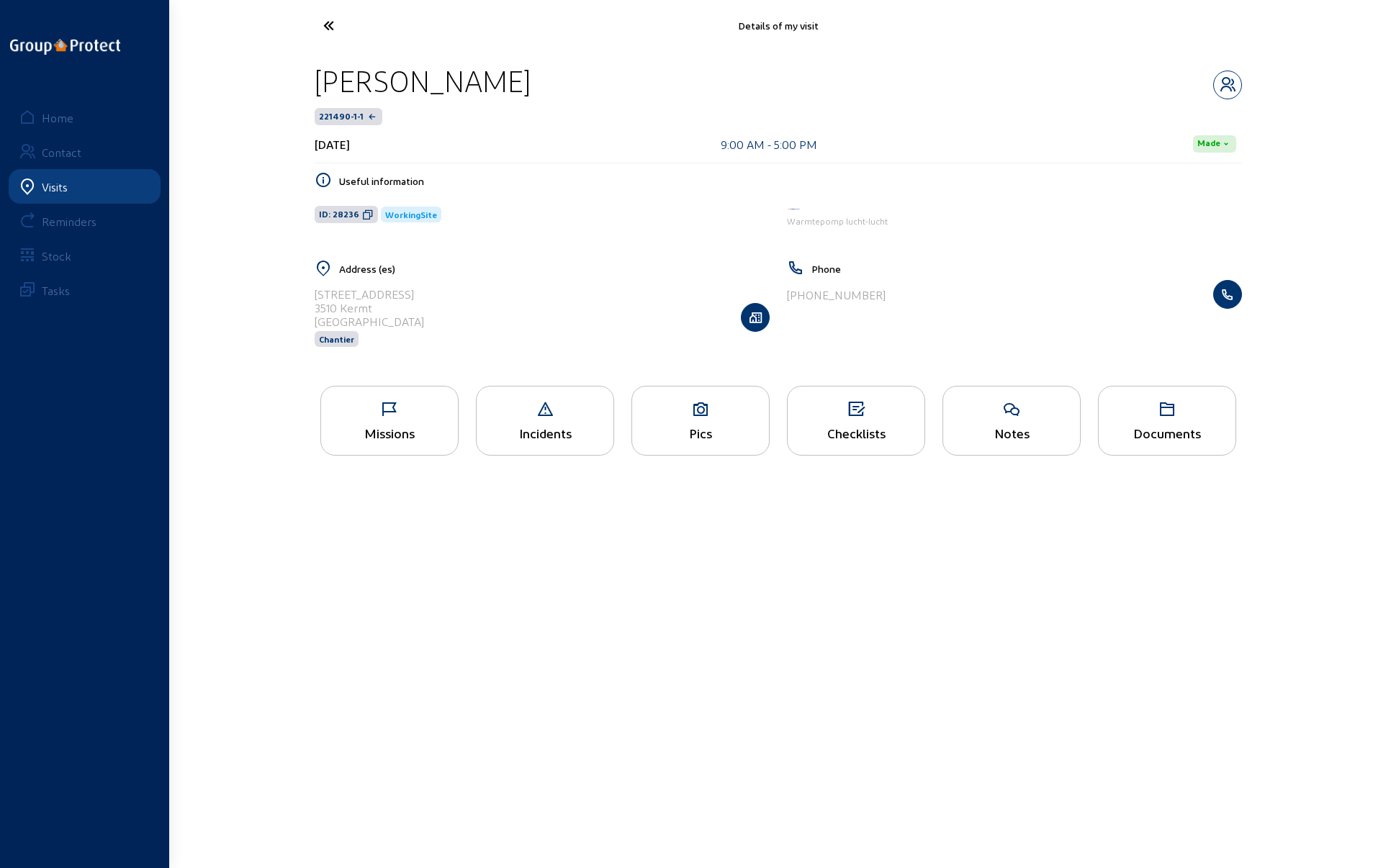
drag, startPoint x: 316, startPoint y: 83, endPoint x: 530, endPoint y: 84, distance: 214.0
click at [537, 81] on div "[PERSON_NAME]" at bounding box center [778, 81] width 928 height 37
copy div "[PERSON_NAME]"
drag, startPoint x: 317, startPoint y: 293, endPoint x: 415, endPoint y: 295, distance: 98.0
click at [415, 295] on div "[STREET_ADDRESS] Chantier" at bounding box center [542, 317] width 456 height 74
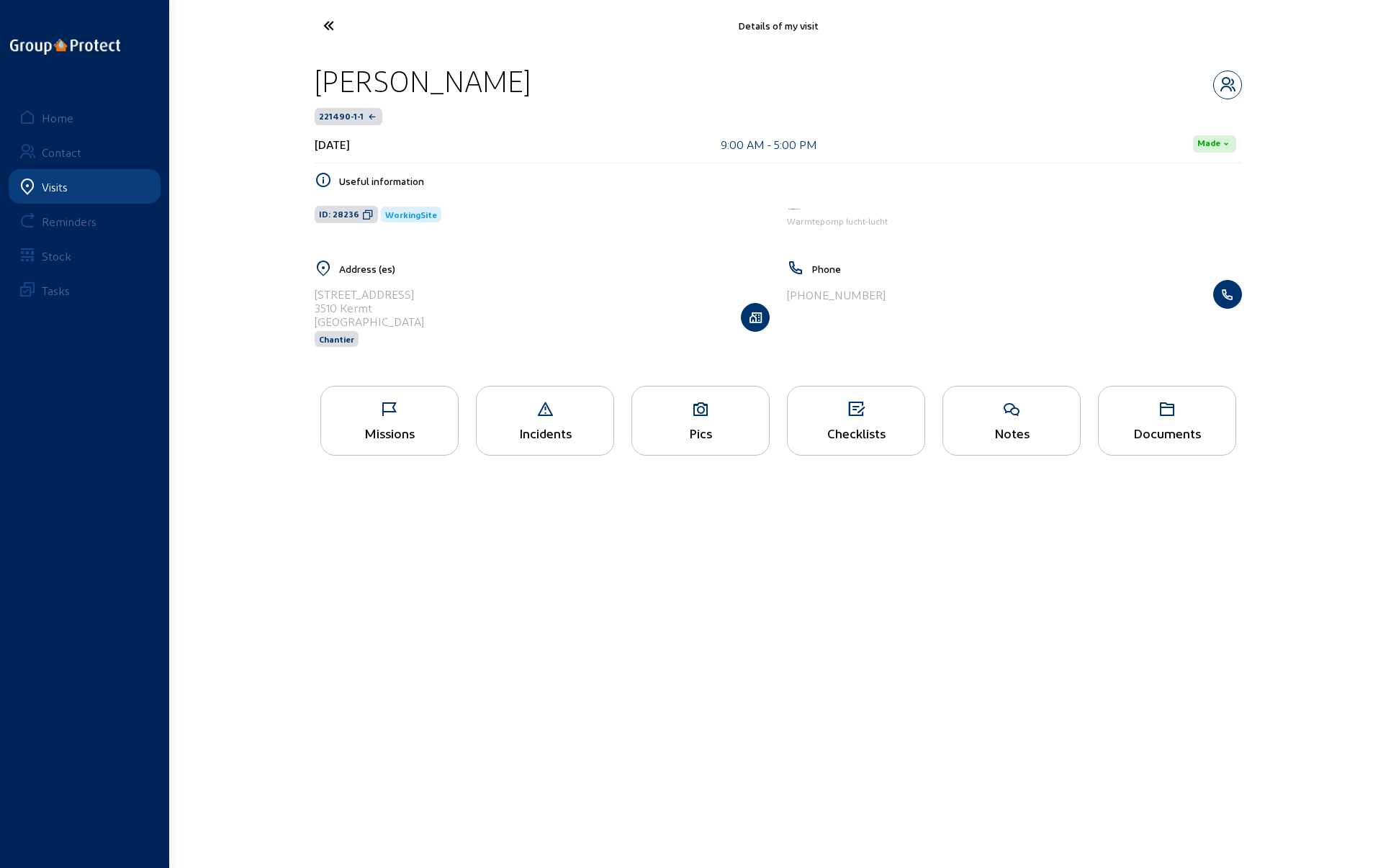
copy div "[STREET_ADDRESS]"
click at [598, 306] on div "[STREET_ADDRESS] Chantier" at bounding box center [542, 317] width 456 height 74
click at [685, 411] on icon at bounding box center [700, 410] width 137 height 17
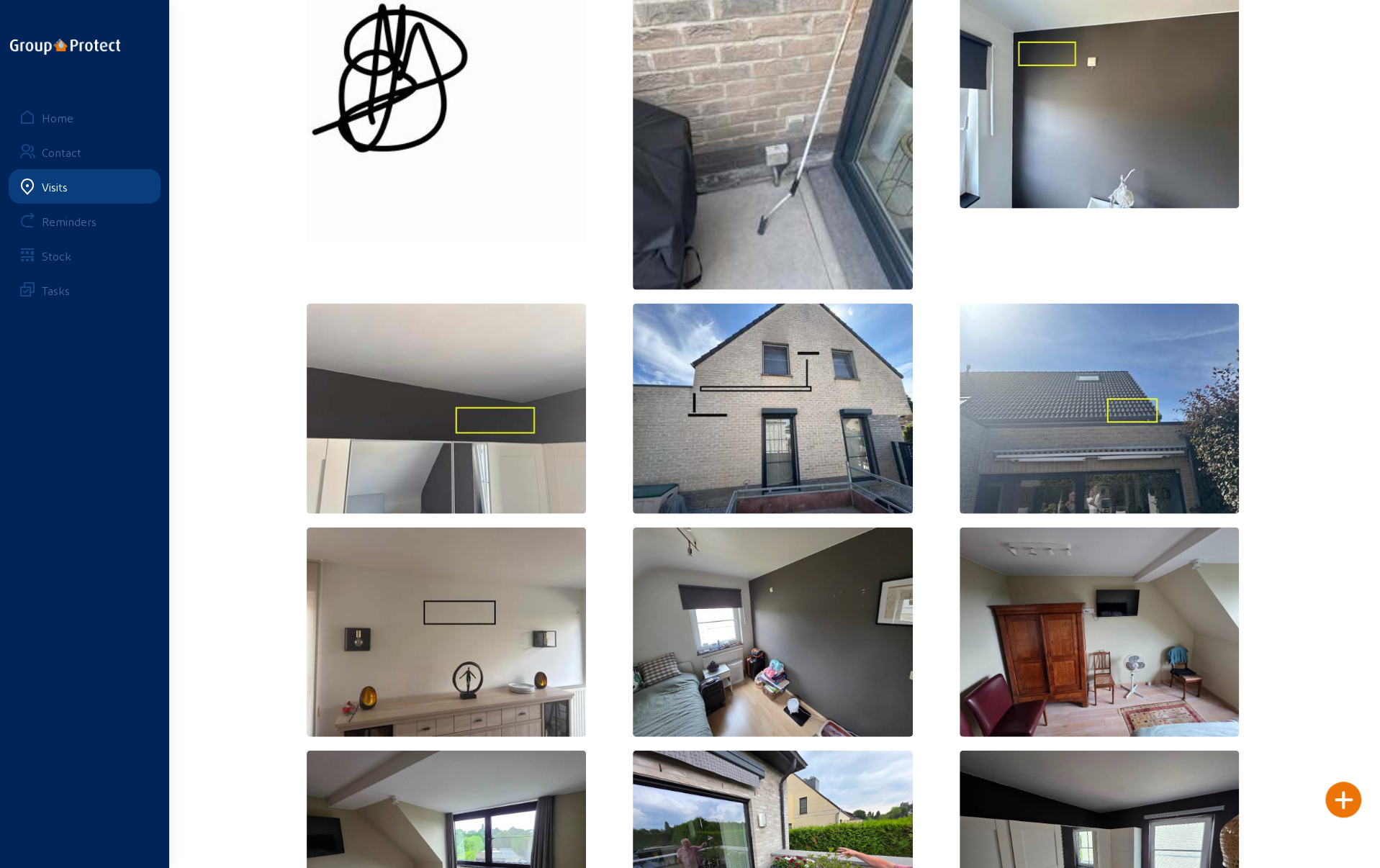
scroll to position [2189, 0]
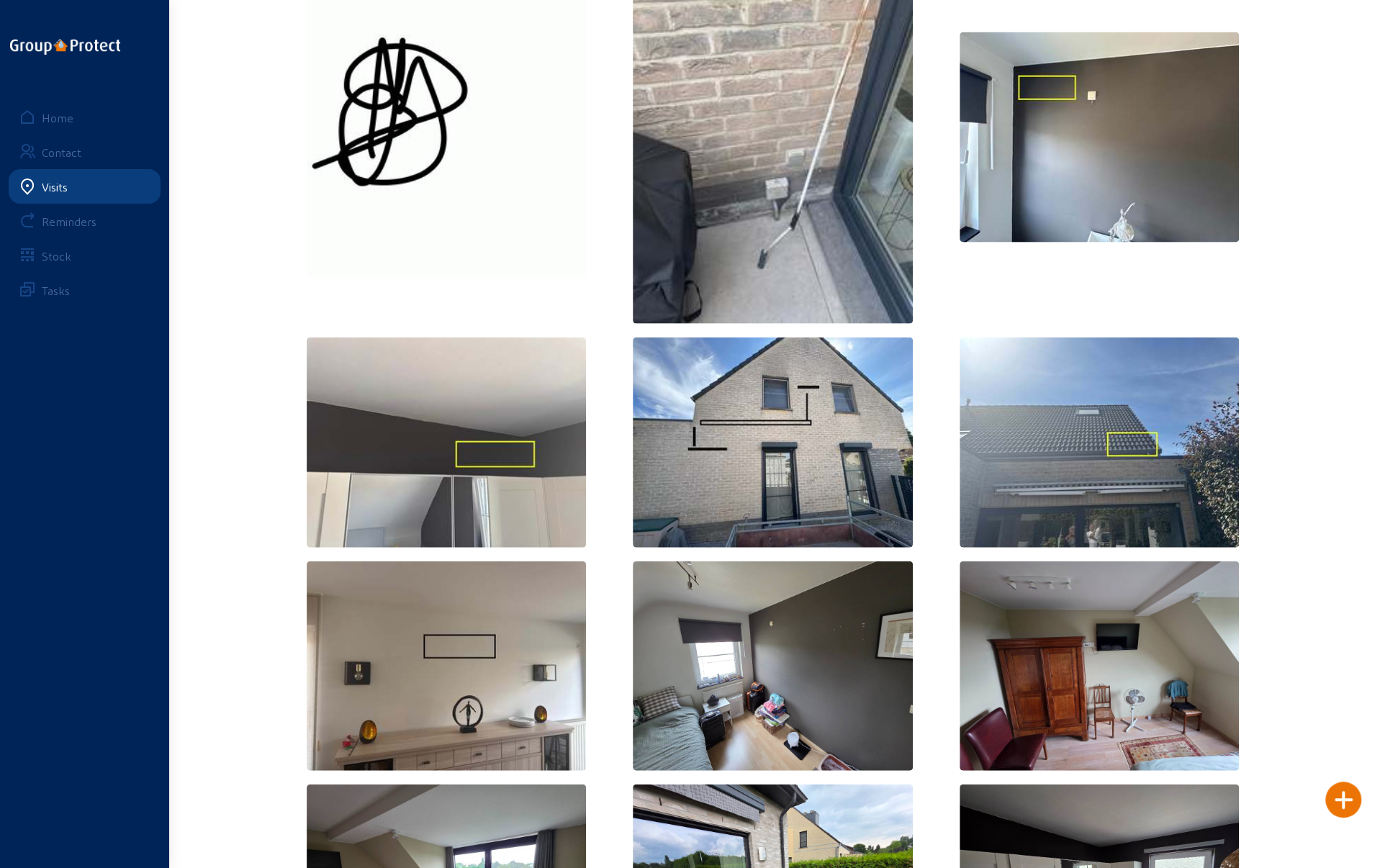
click at [55, 185] on div "Visits" at bounding box center [55, 187] width 26 height 14
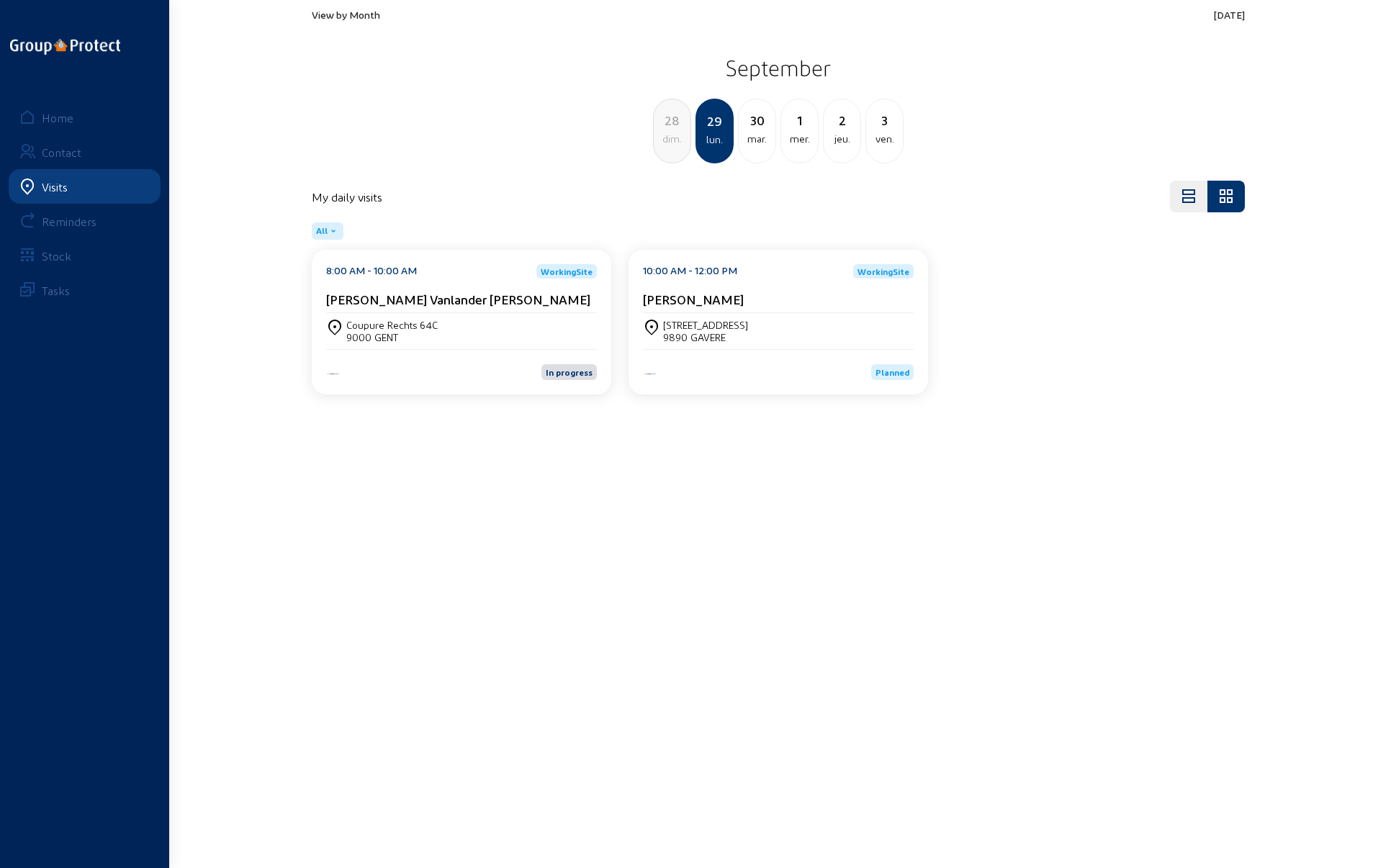
click at [339, 15] on span "View by Month" at bounding box center [346, 15] width 69 height 12
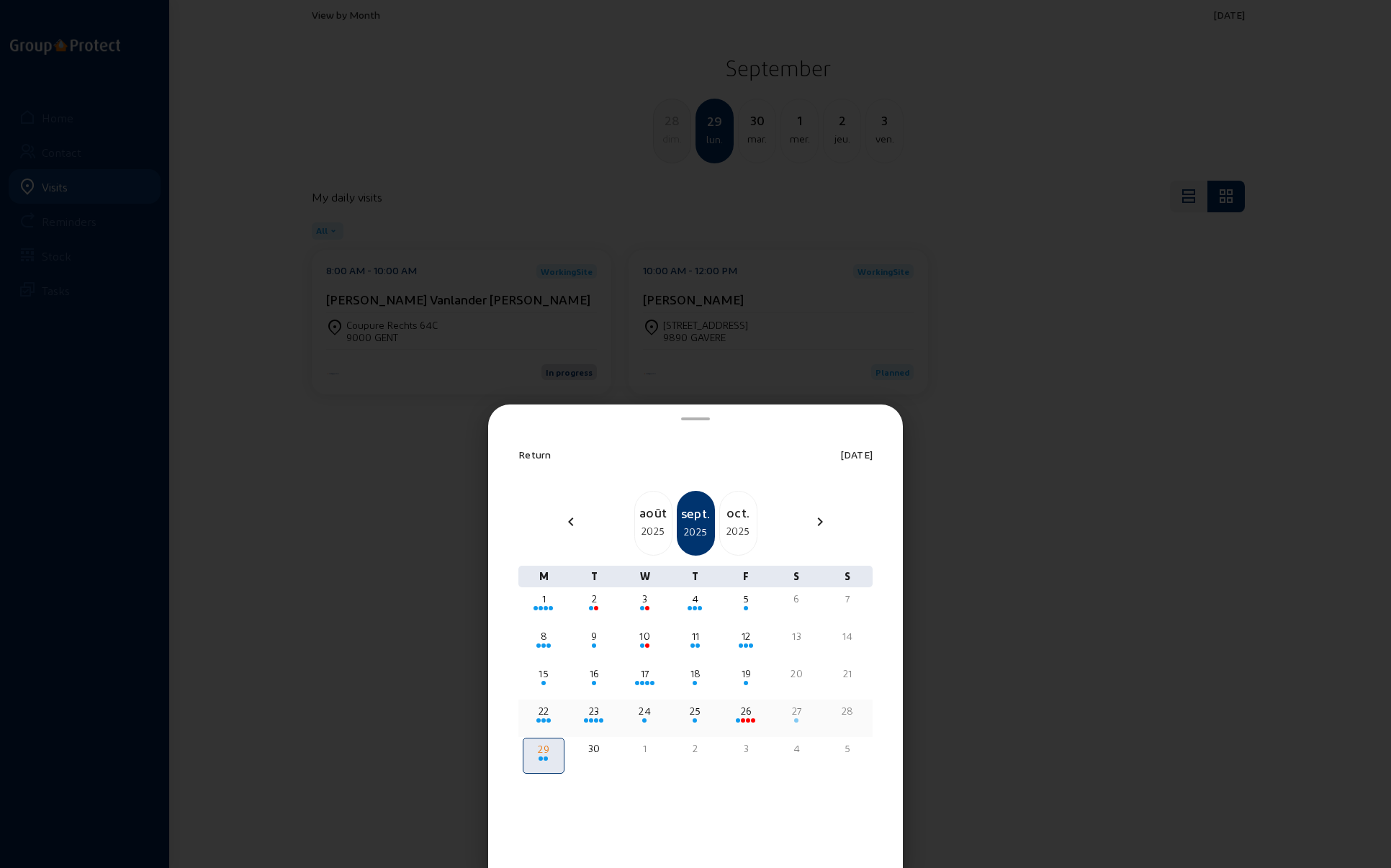
click at [746, 718] on span at bounding box center [748, 720] width 4 height 4
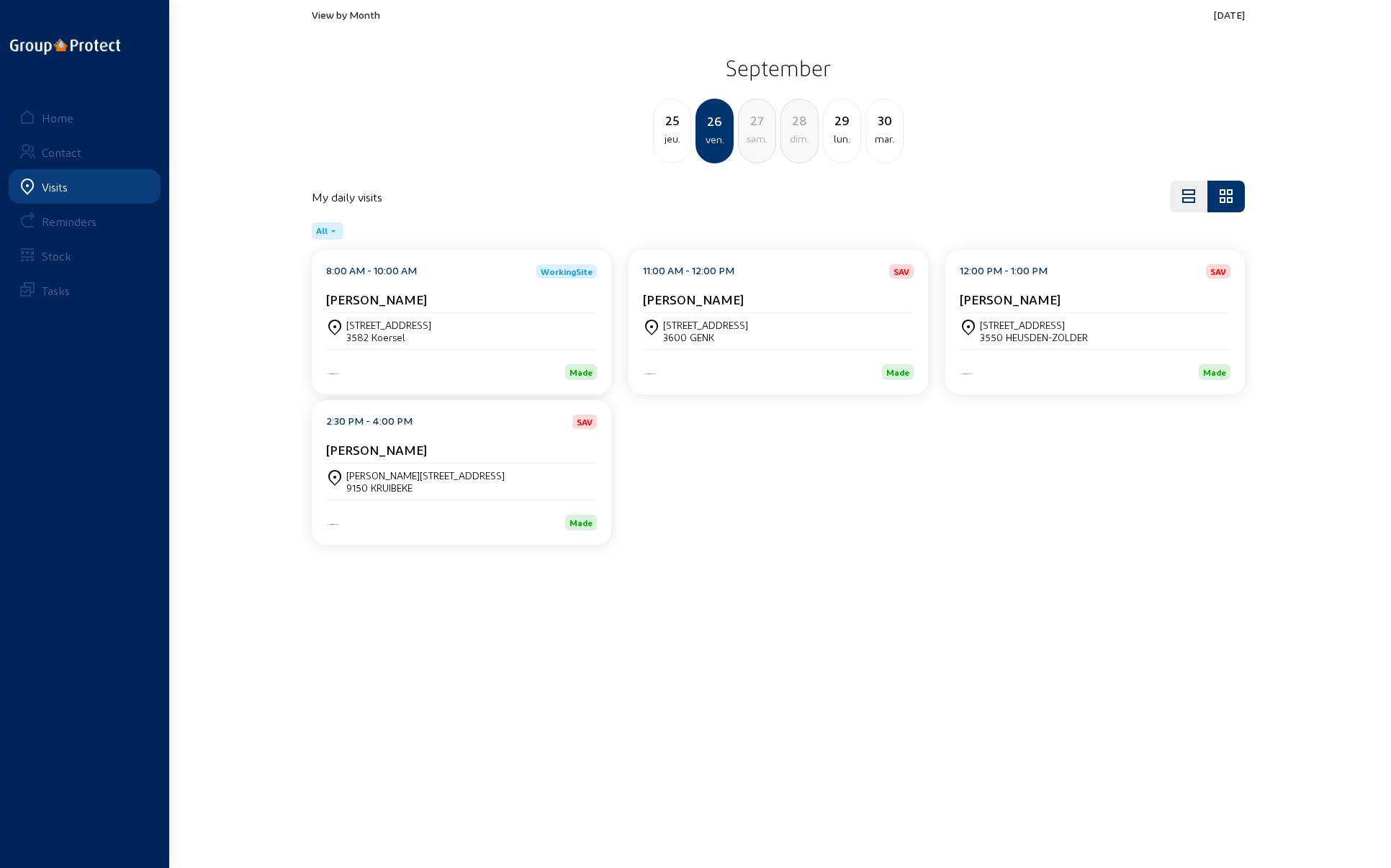
click at [404, 326] on div "[STREET_ADDRESS]" at bounding box center [389, 325] width 85 height 12
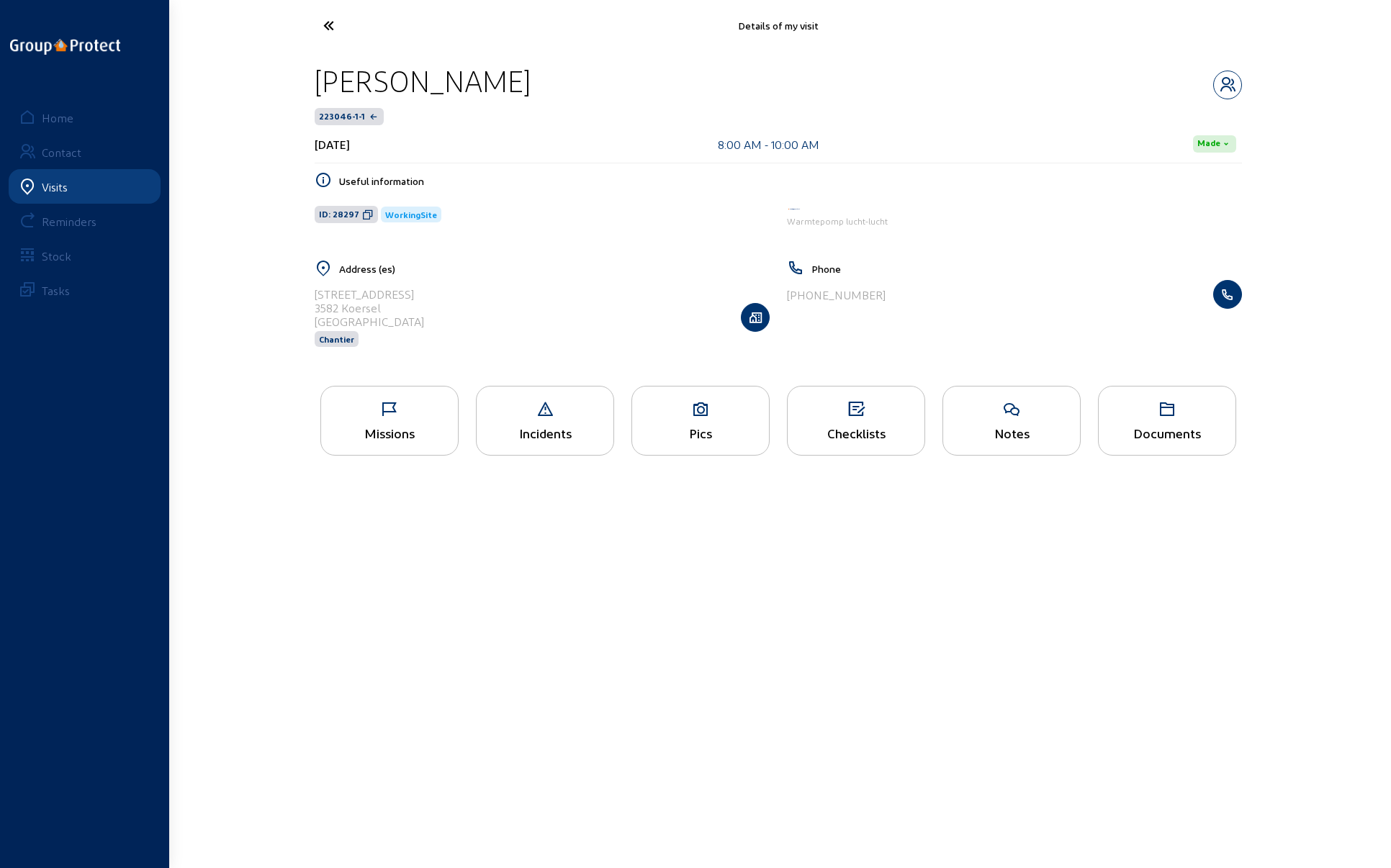
click at [399, 414] on icon at bounding box center [389, 410] width 137 height 17
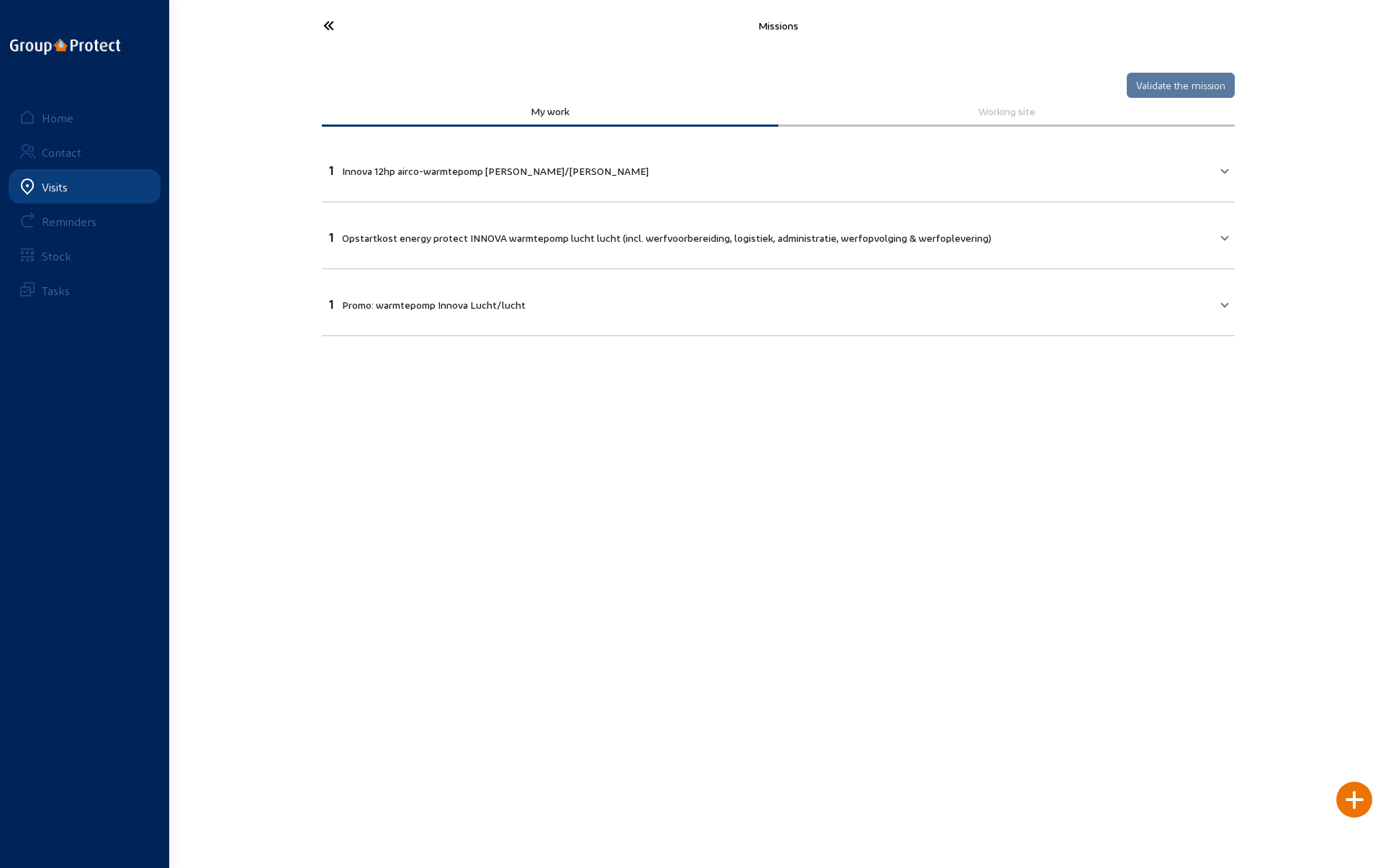
click at [328, 23] on icon at bounding box center [382, 25] width 132 height 25
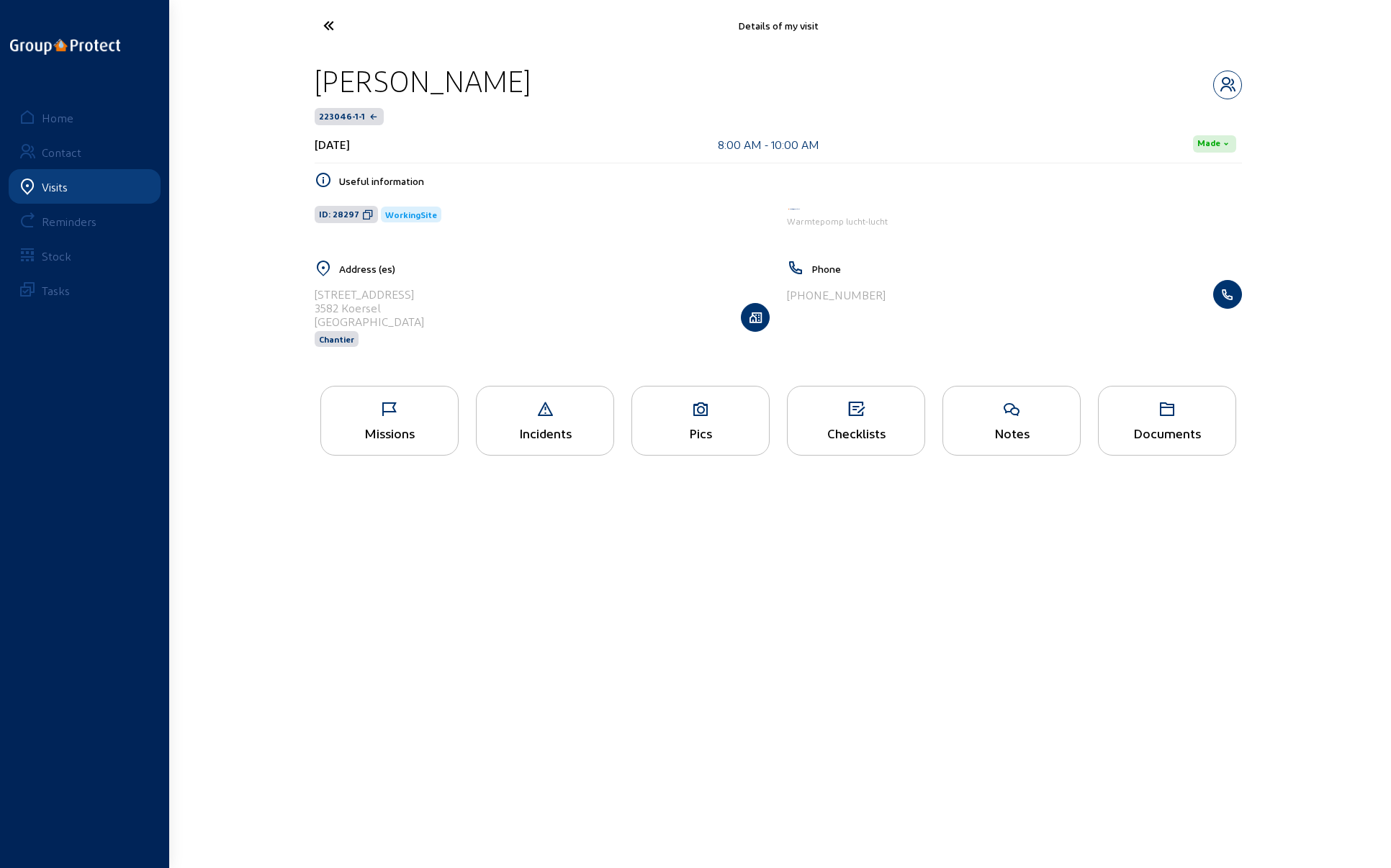
click at [328, 23] on icon at bounding box center [382, 25] width 132 height 25
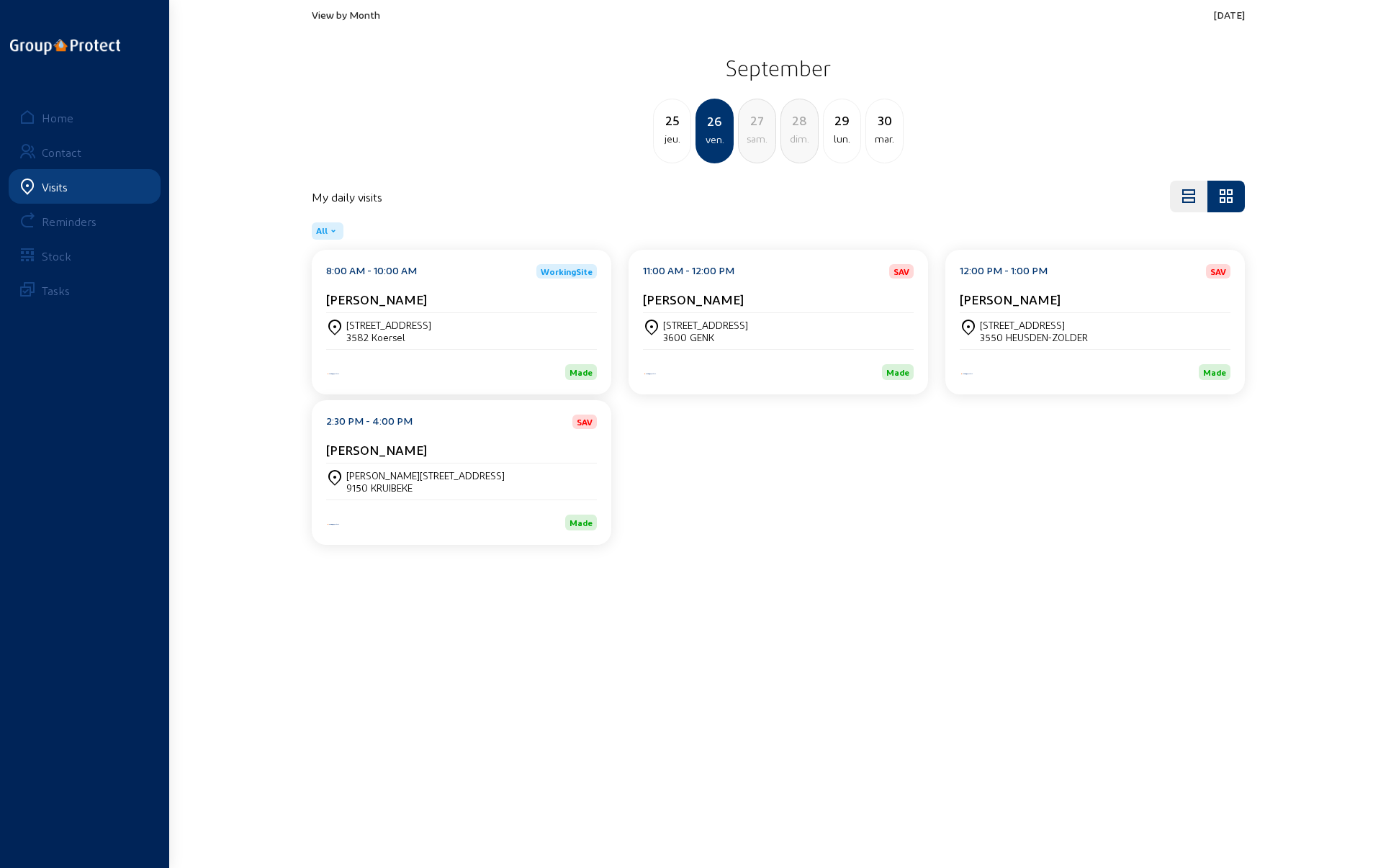
click at [673, 127] on div "25" at bounding box center [672, 120] width 37 height 20
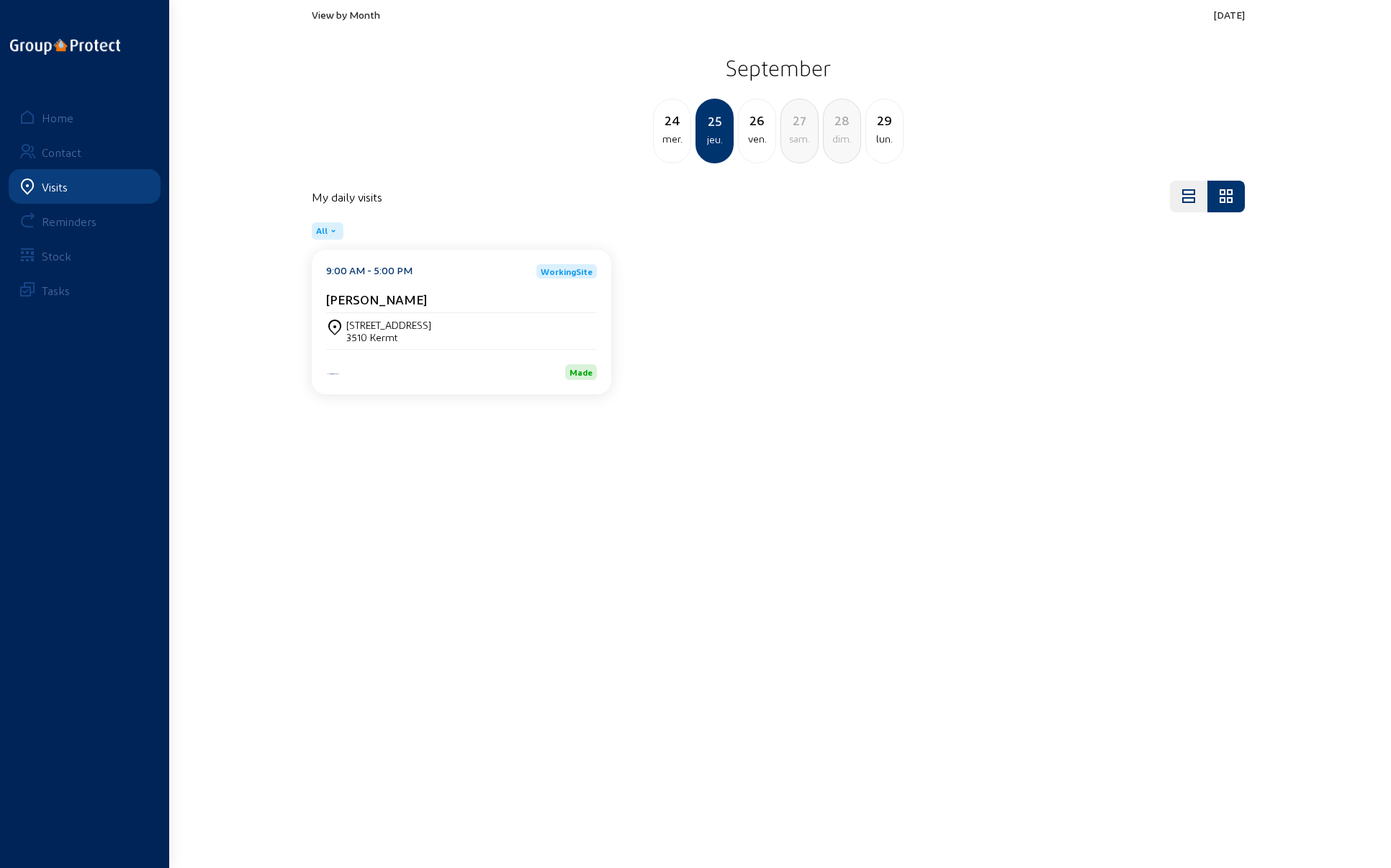
click at [672, 127] on div "24" at bounding box center [672, 120] width 37 height 20
click at [672, 127] on div "23" at bounding box center [672, 120] width 37 height 20
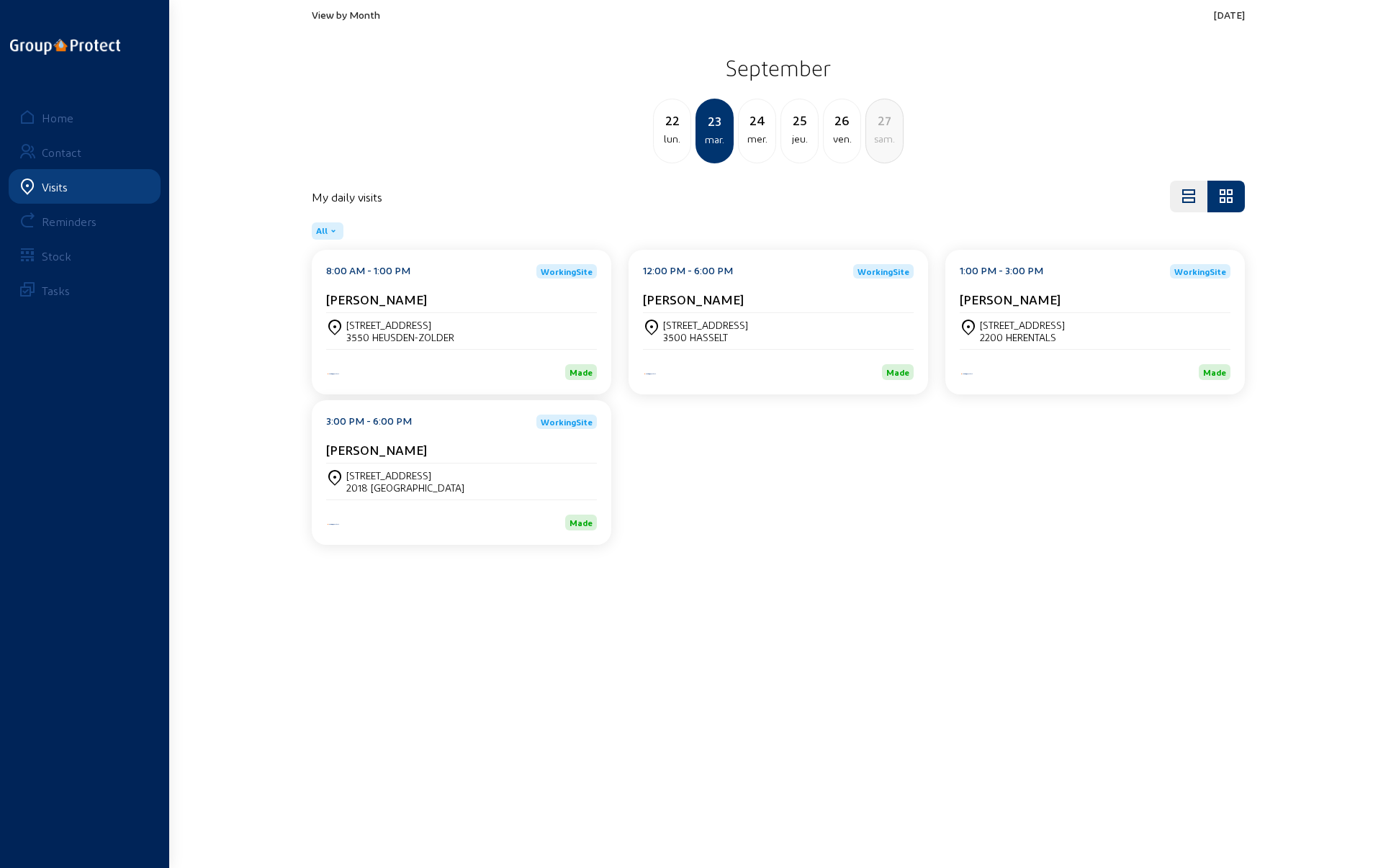
click at [423, 336] on div "3550 HEUSDEN-ZOLDER" at bounding box center [401, 337] width 108 height 12
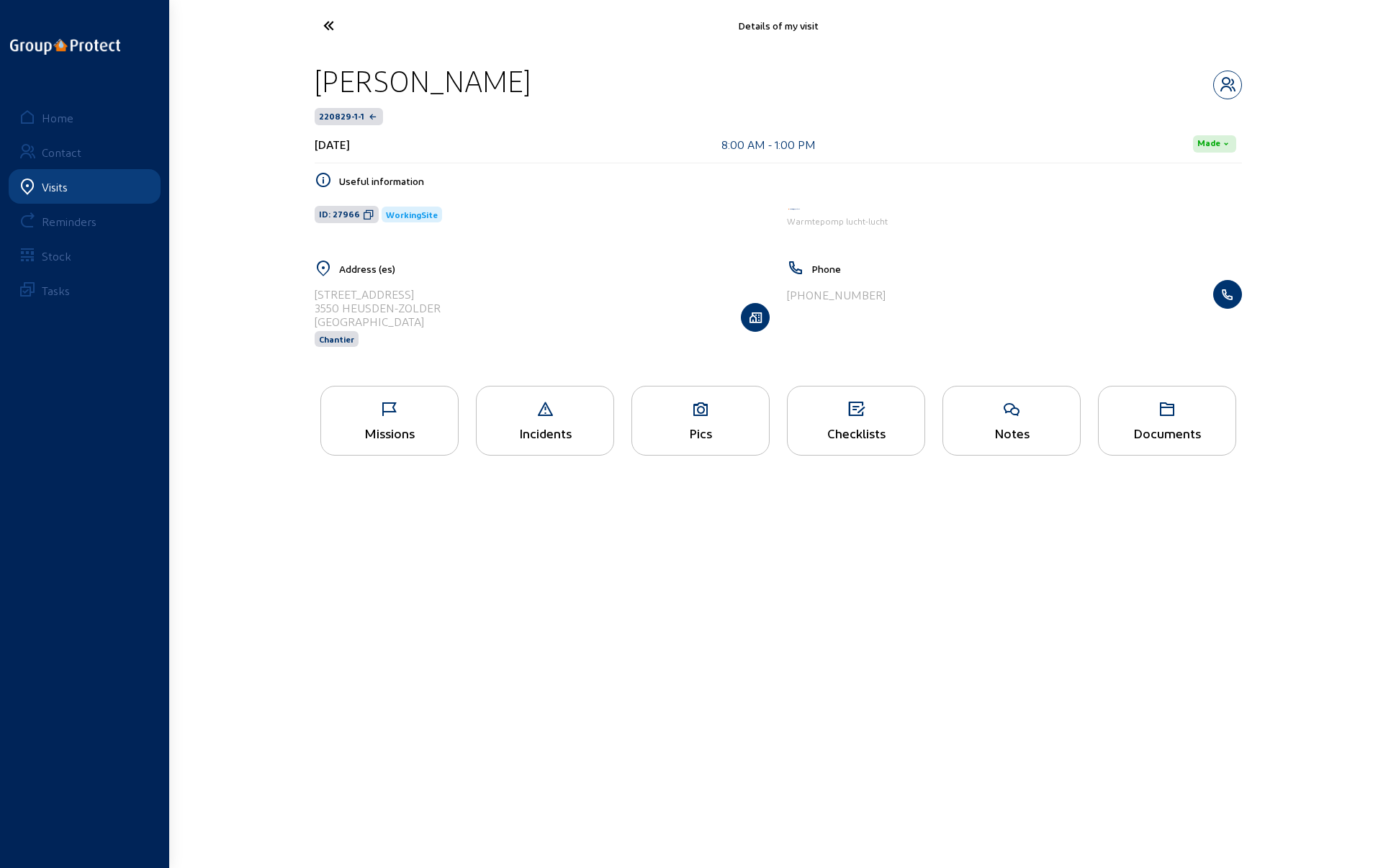
click at [375, 420] on div "Missions" at bounding box center [389, 421] width 138 height 70
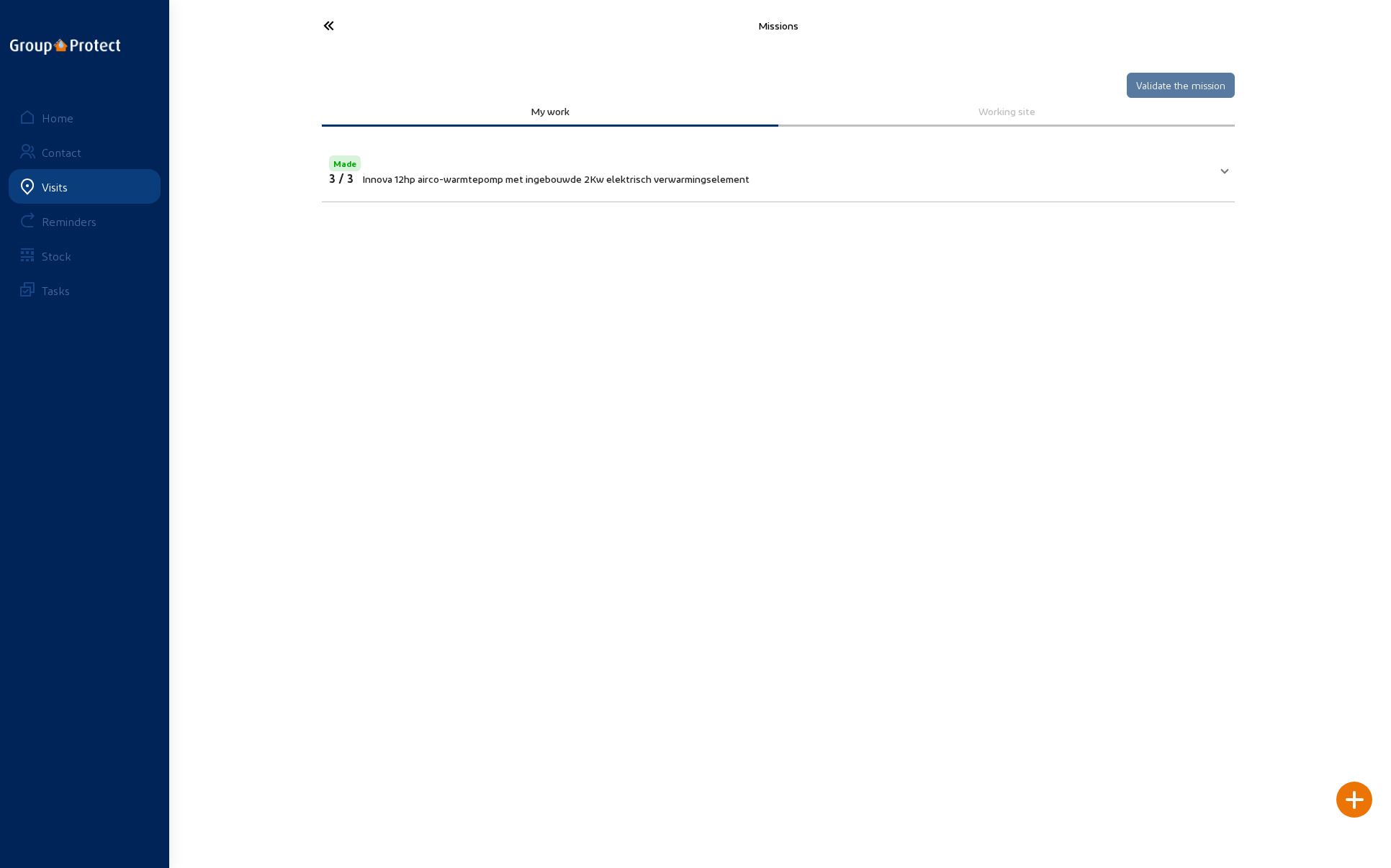
click at [331, 24] on icon at bounding box center [382, 25] width 132 height 25
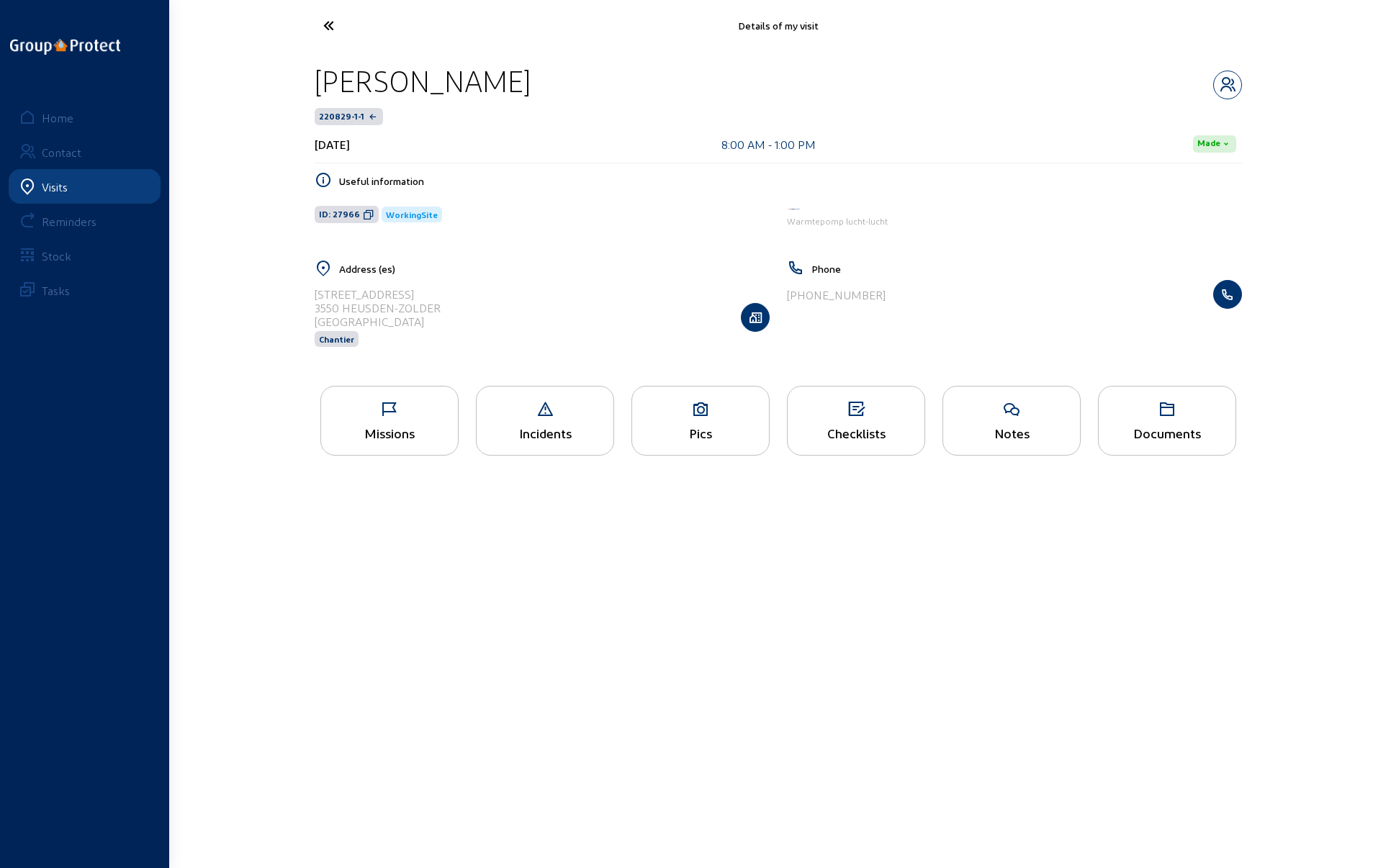
click at [328, 21] on icon at bounding box center [382, 25] width 132 height 25
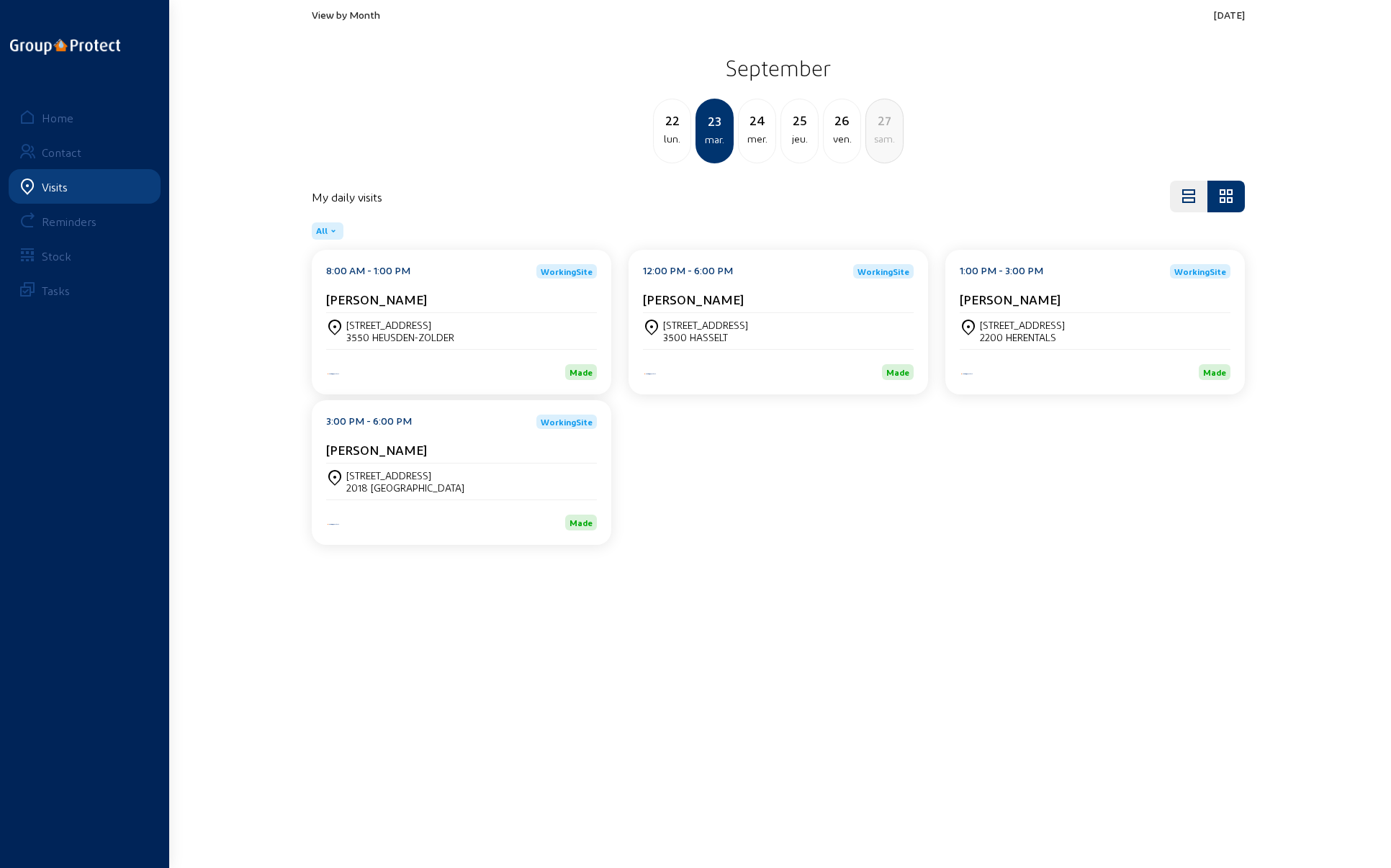
click at [699, 282] on div "12:00 PM - 6:00 PM WorkingSite [PERSON_NAME]" at bounding box center [778, 288] width 271 height 49
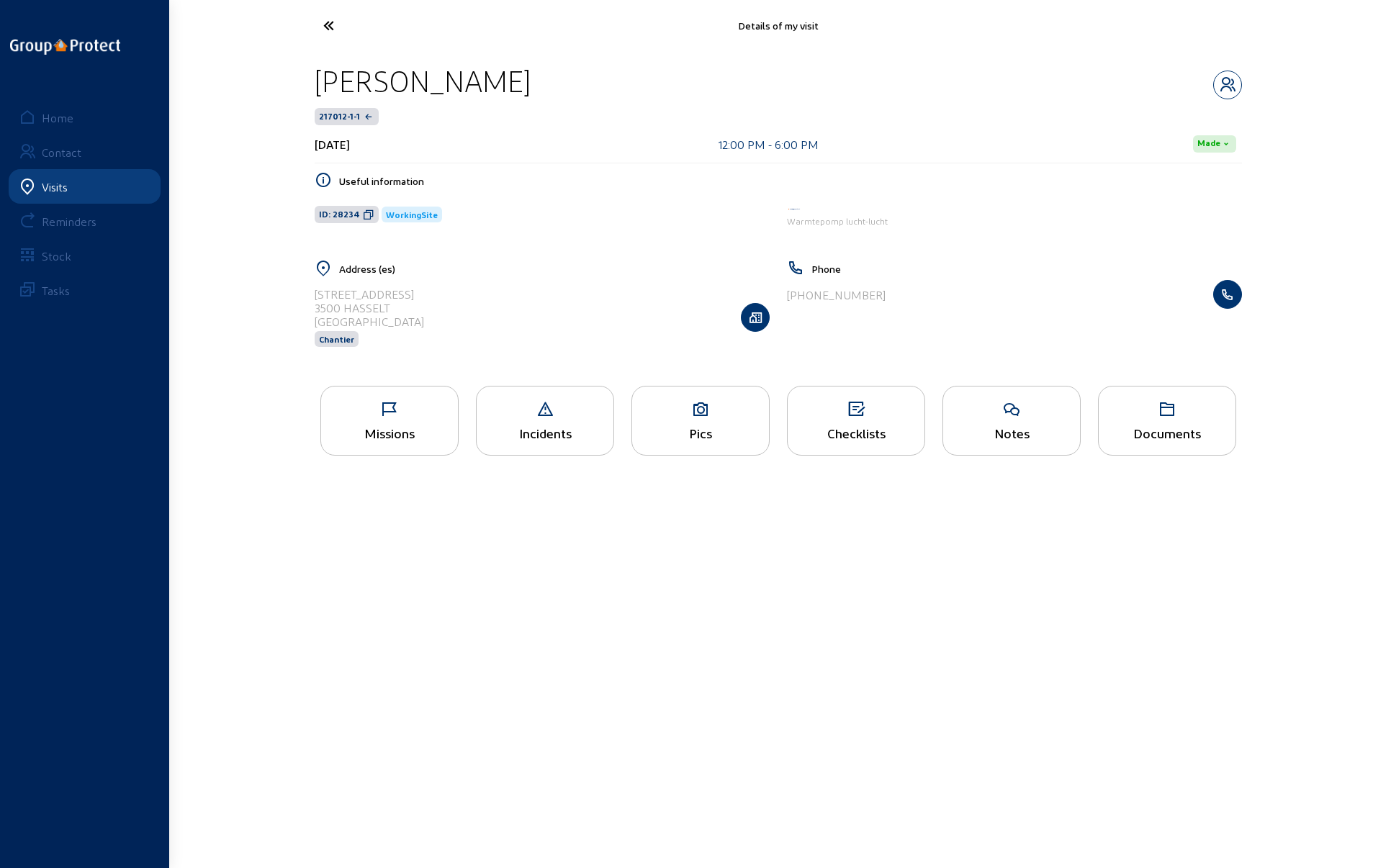
click at [396, 406] on icon at bounding box center [389, 410] width 137 height 17
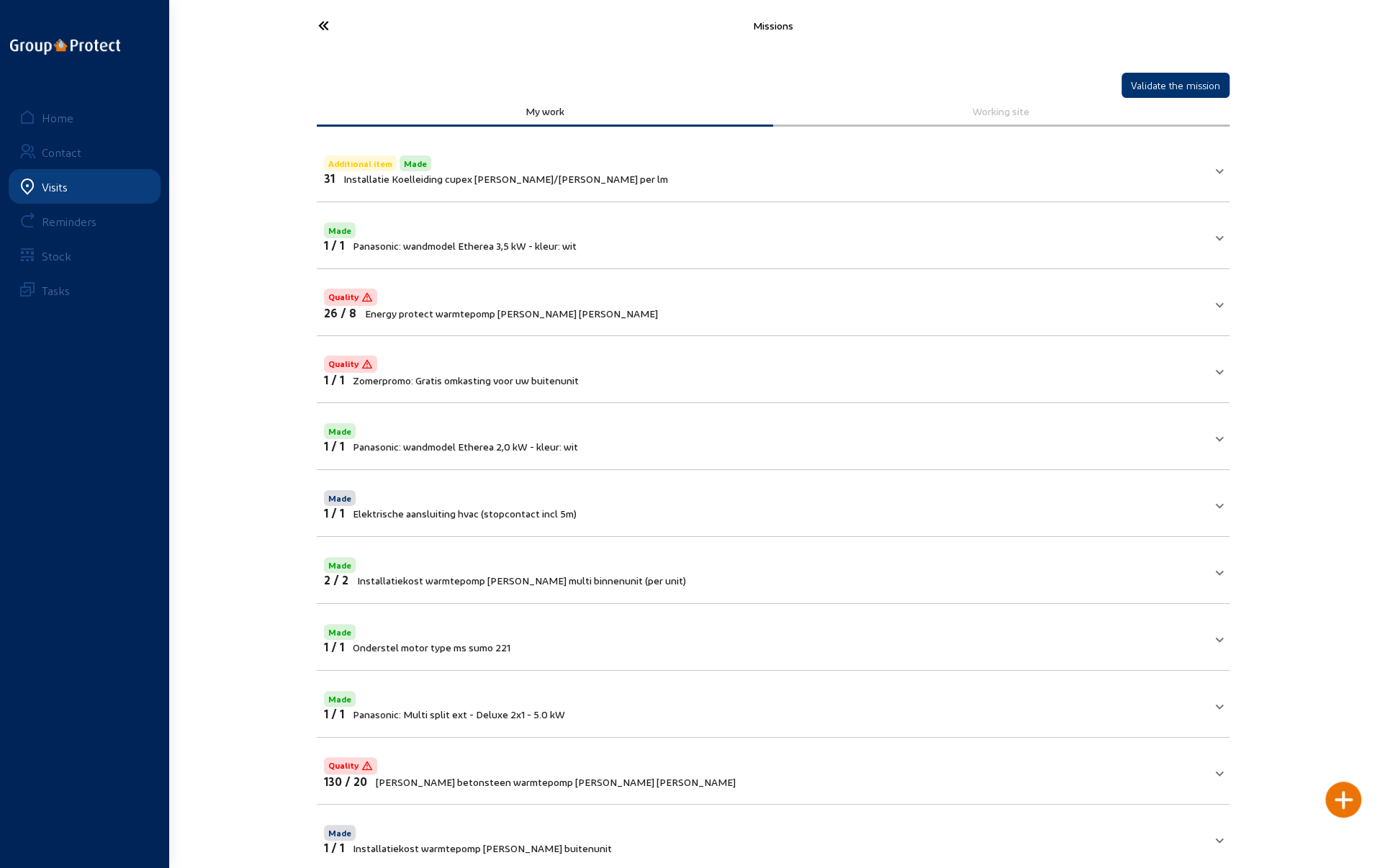
click at [318, 19] on icon at bounding box center [377, 25] width 132 height 25
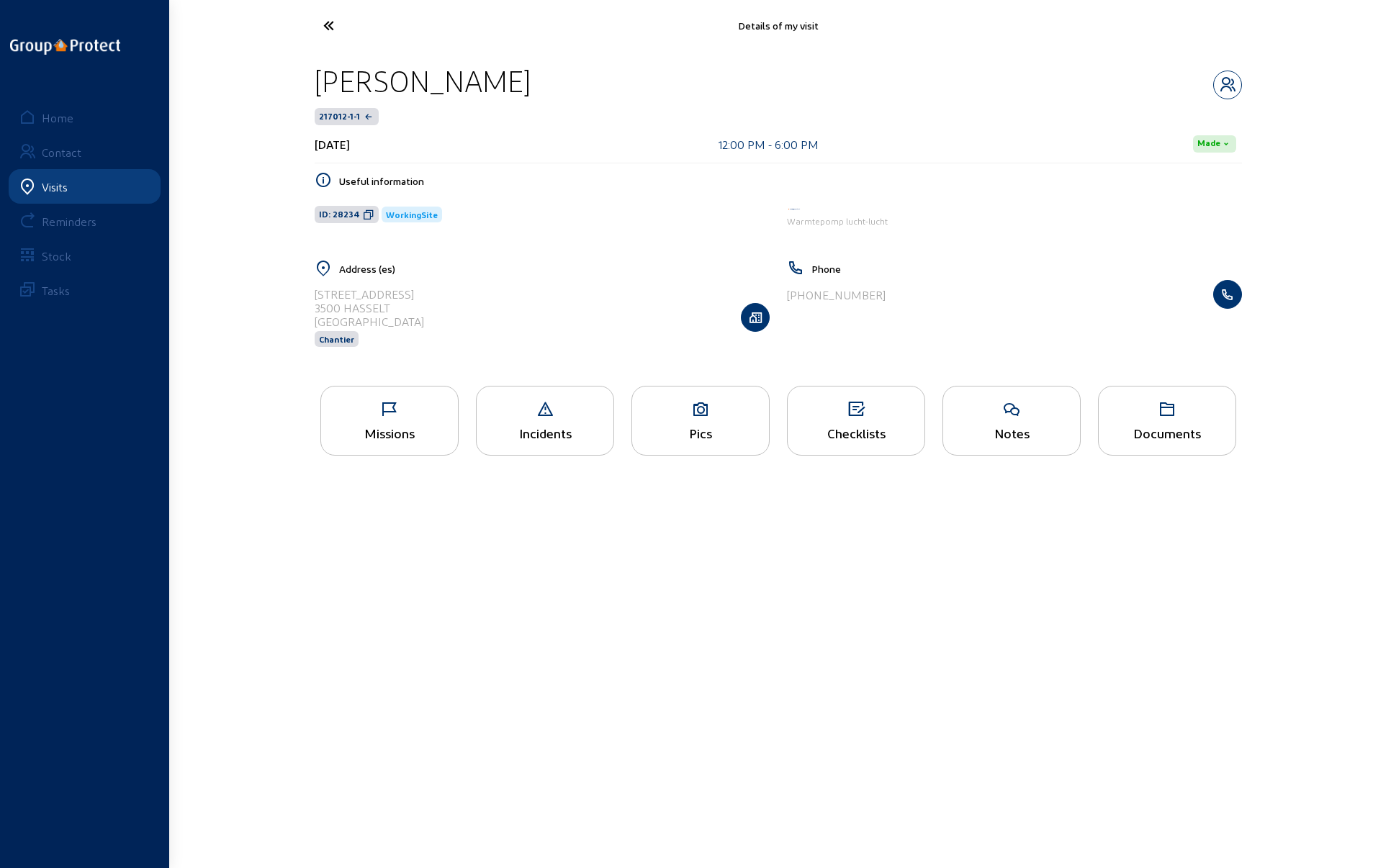
click at [320, 27] on icon at bounding box center [382, 25] width 132 height 25
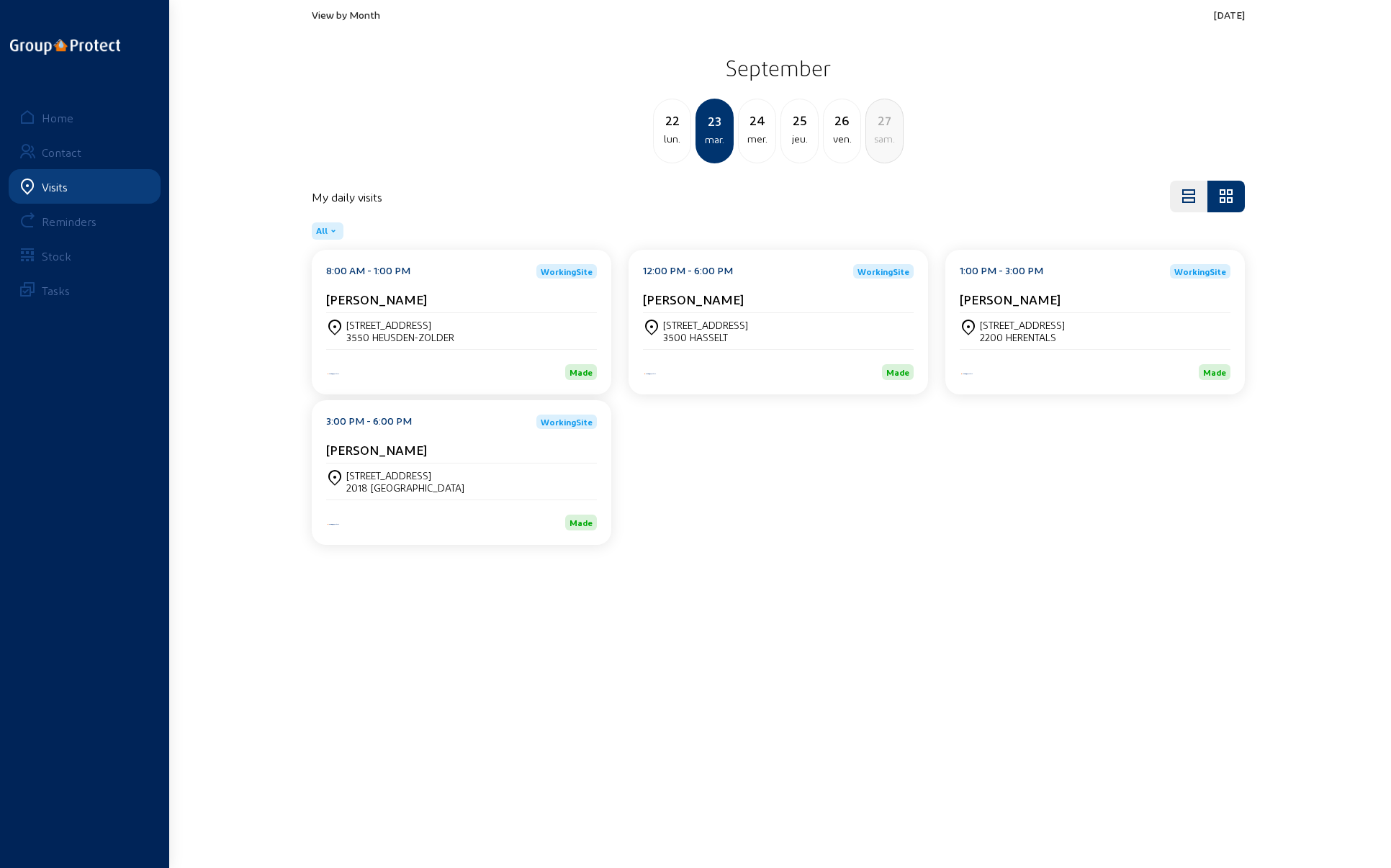
click at [1019, 334] on div "2200 HERENTALS" at bounding box center [1023, 337] width 85 height 12
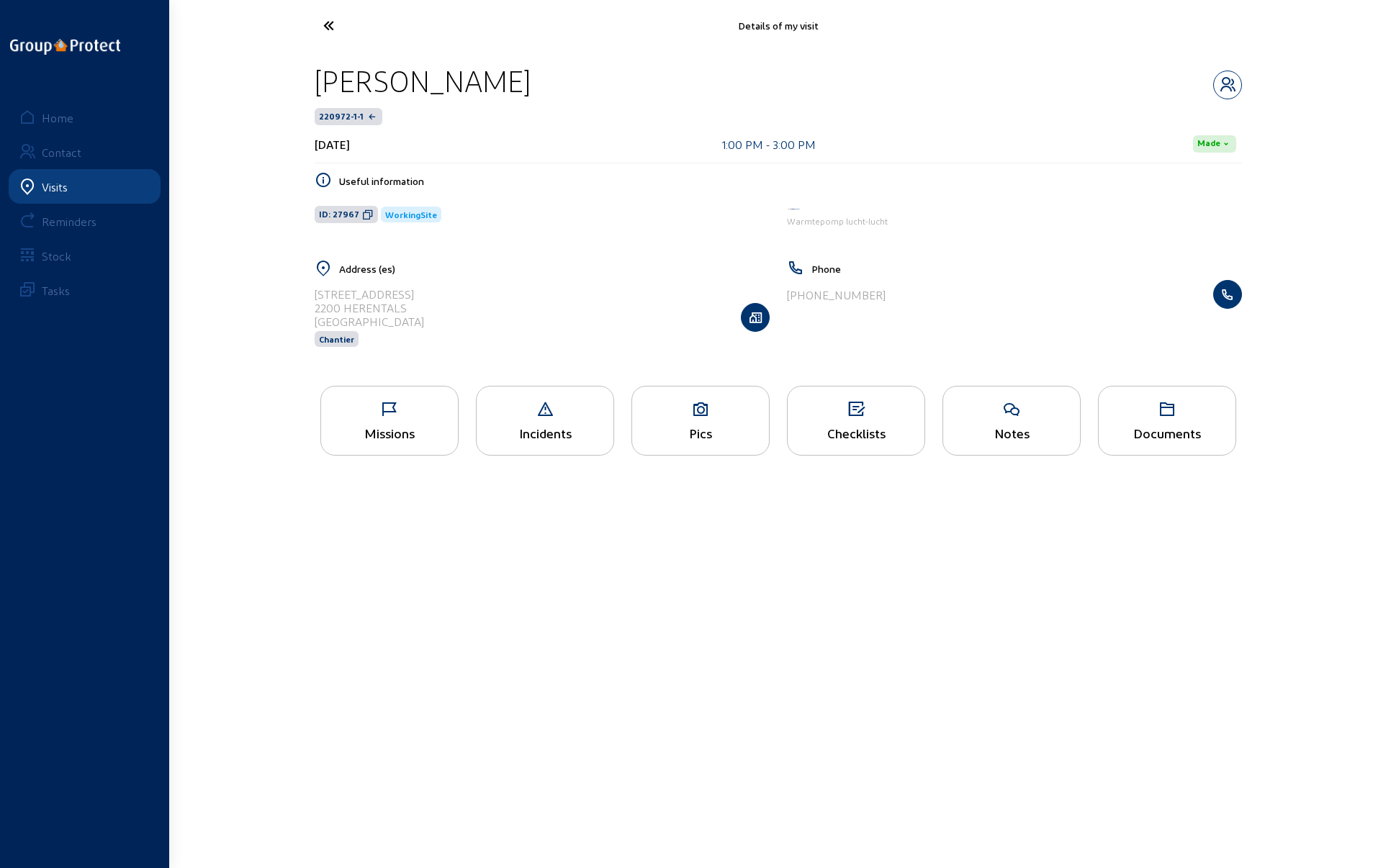
click at [403, 409] on icon at bounding box center [389, 410] width 137 height 17
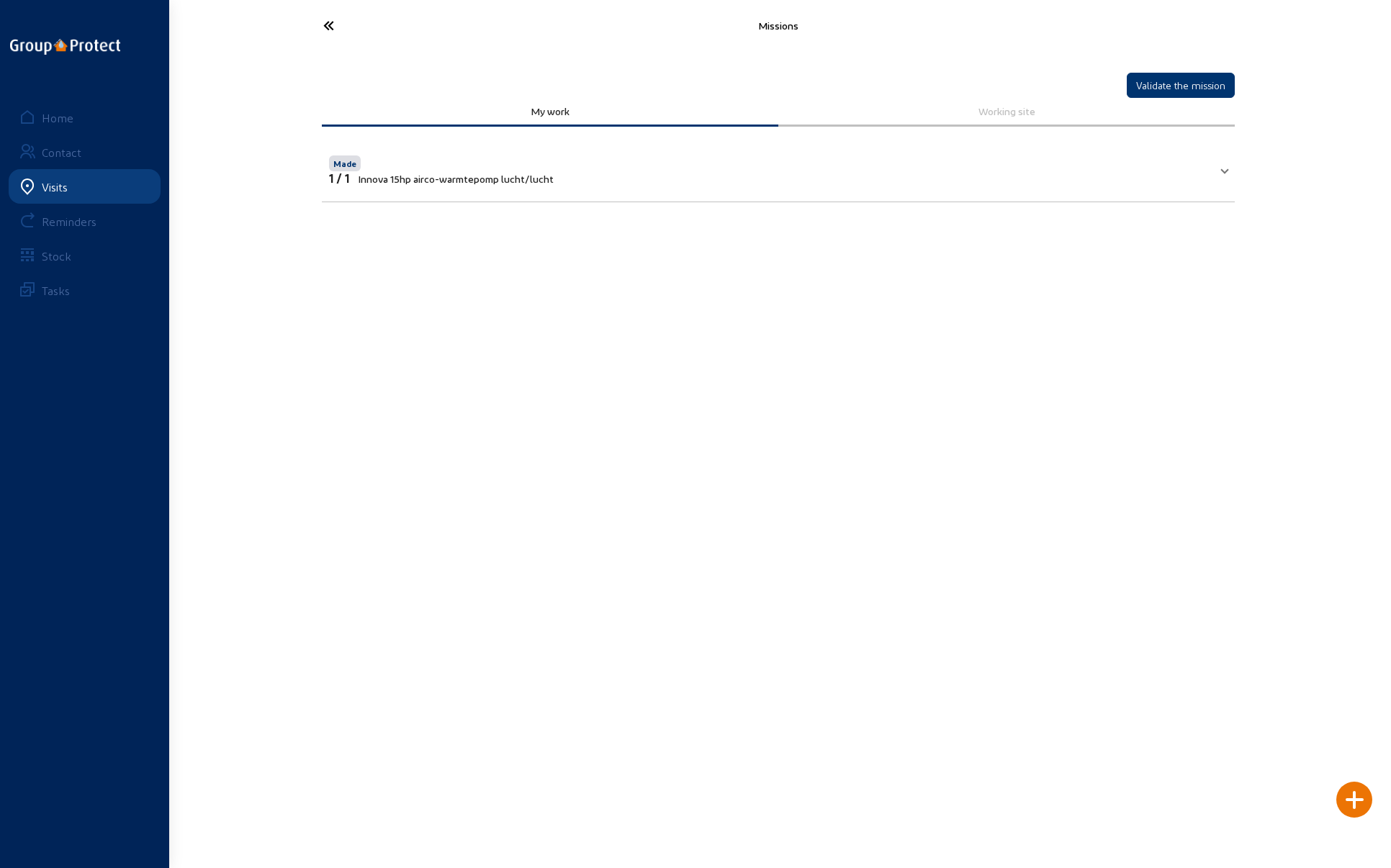
click at [321, 28] on icon at bounding box center [382, 25] width 132 height 25
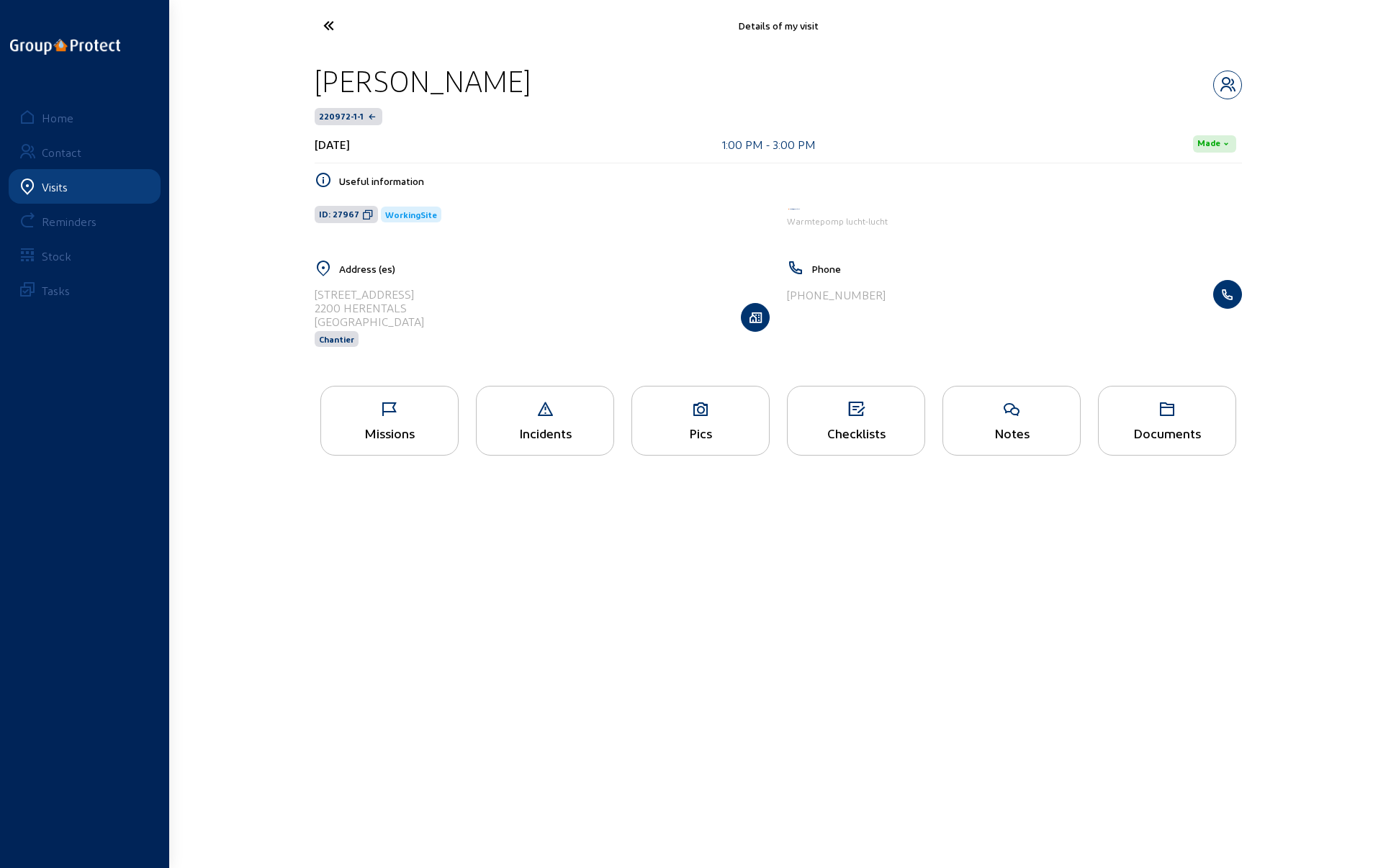
click at [324, 25] on icon at bounding box center [382, 25] width 132 height 25
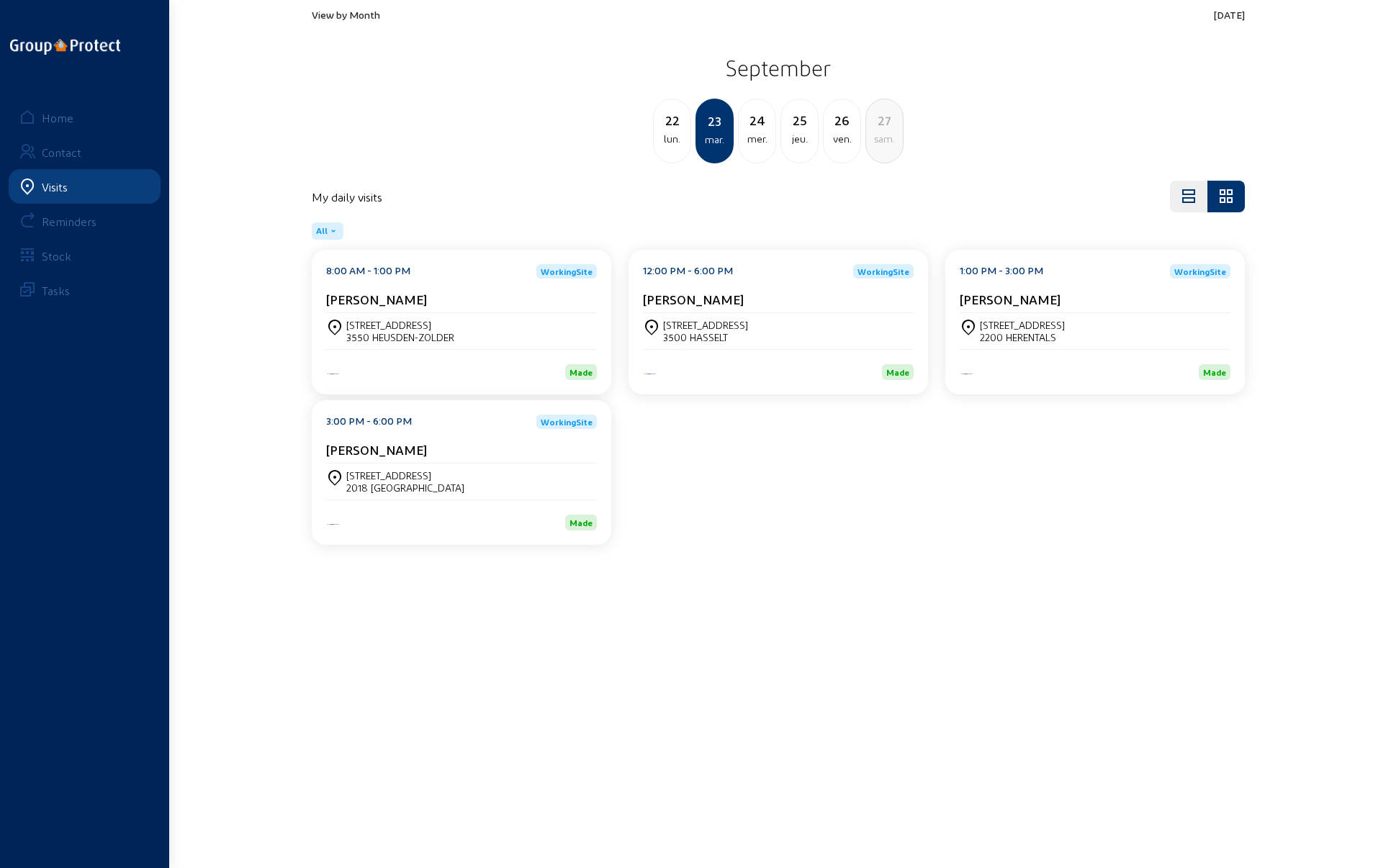
click at [375, 481] on div "2018 [GEOGRAPHIC_DATA]" at bounding box center [406, 488] width 118 height 12
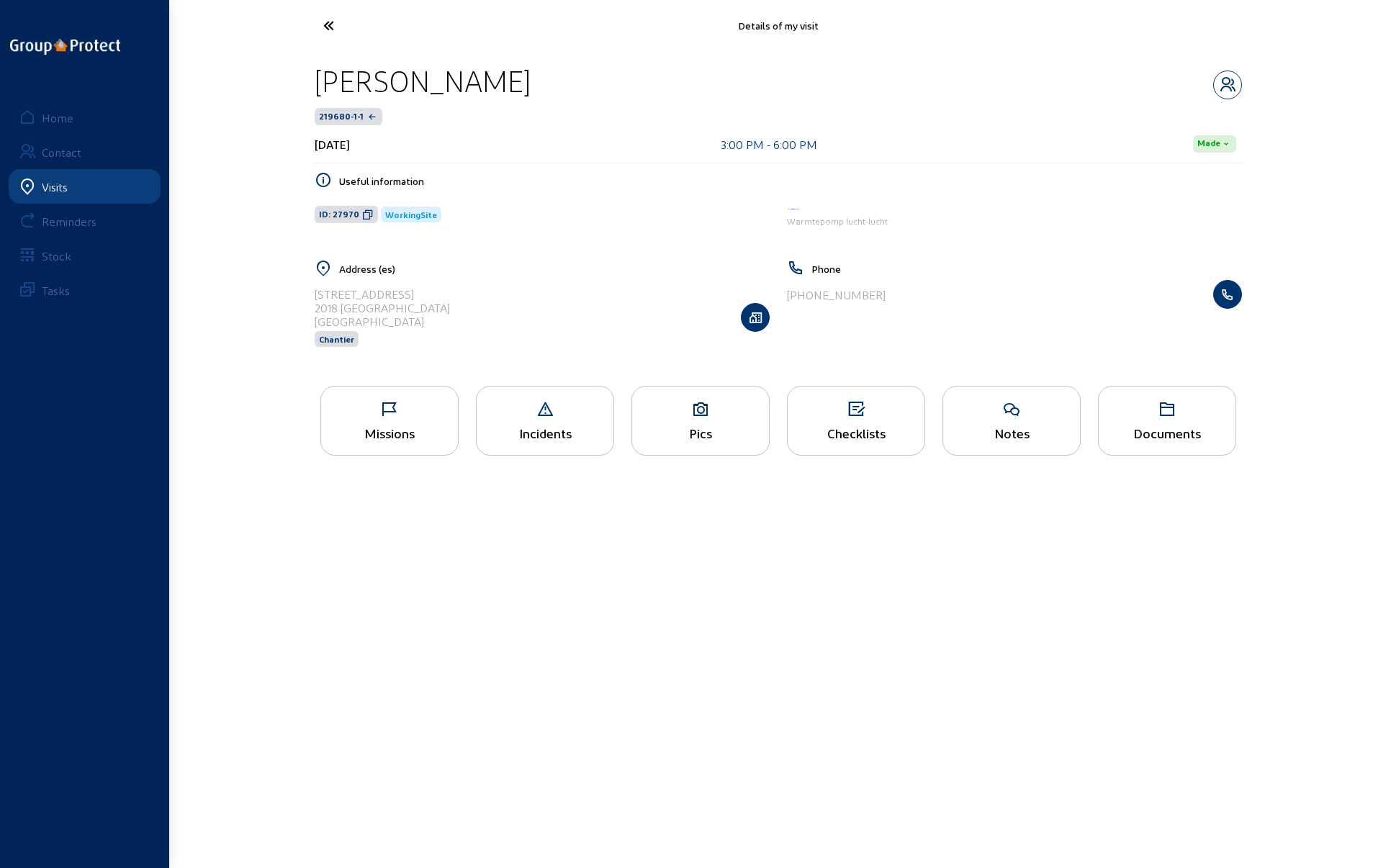
click at [377, 427] on div "Missions" at bounding box center [389, 433] width 137 height 15
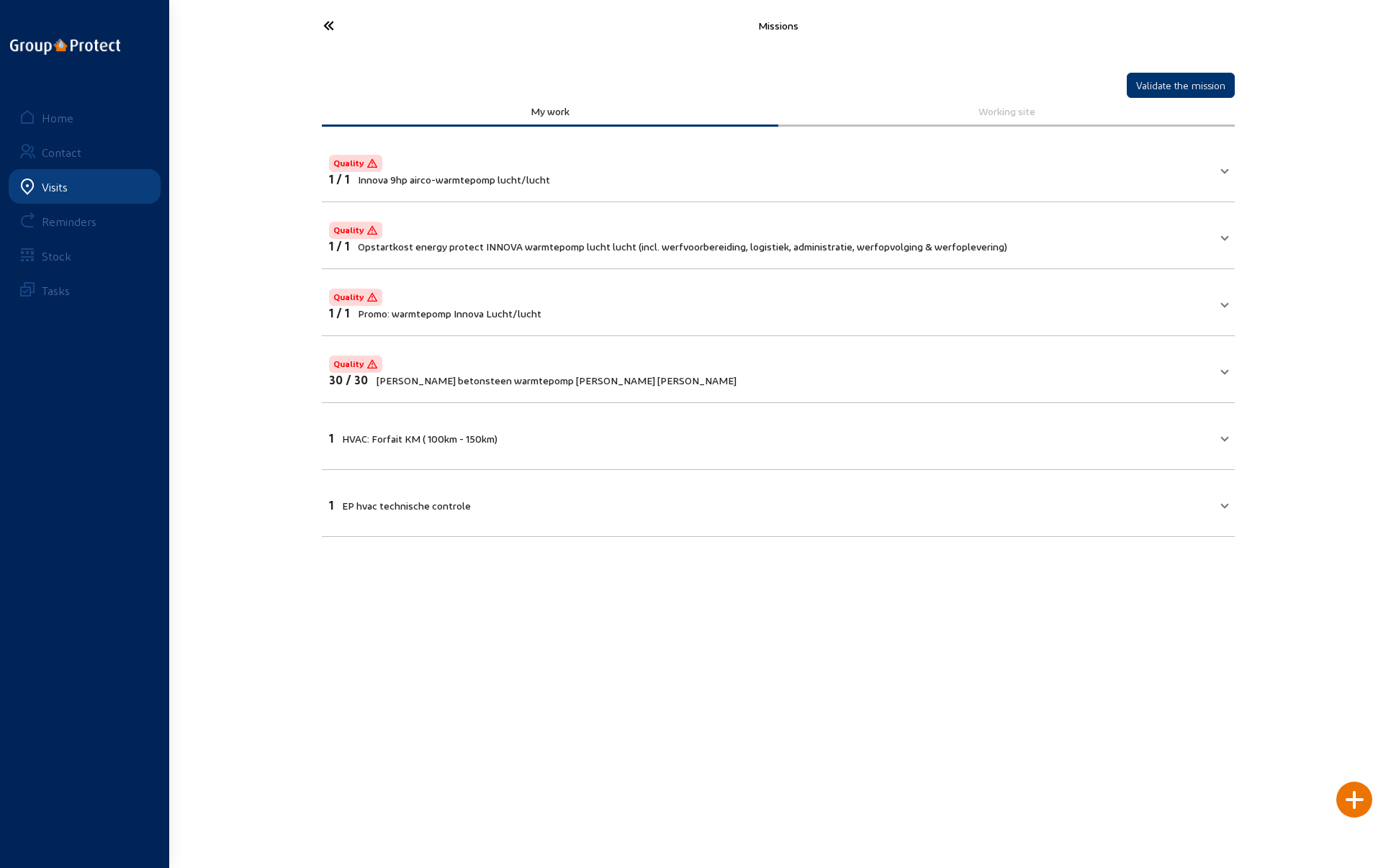
click at [330, 23] on icon at bounding box center [382, 25] width 132 height 25
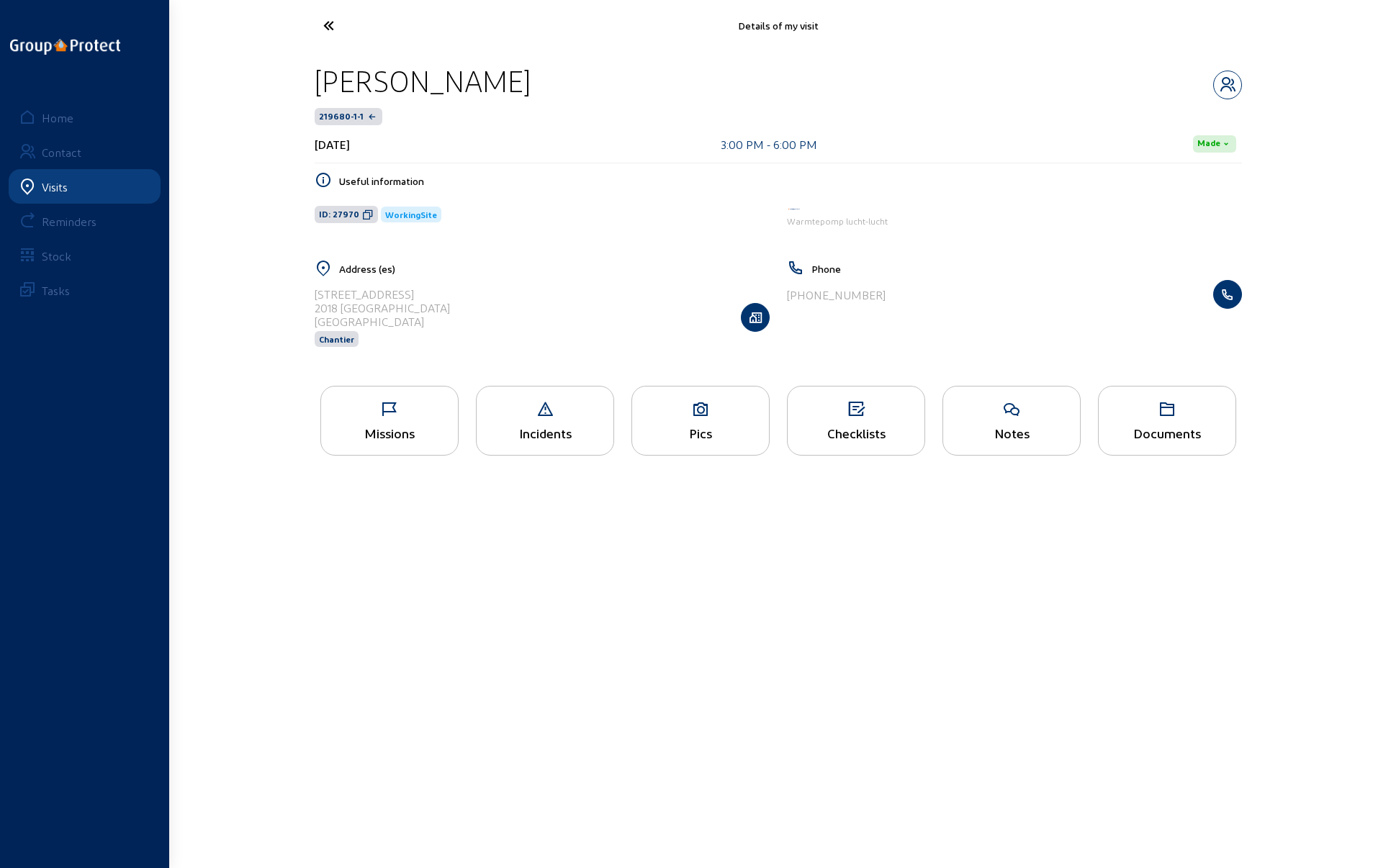
click at [328, 23] on icon at bounding box center [382, 25] width 132 height 25
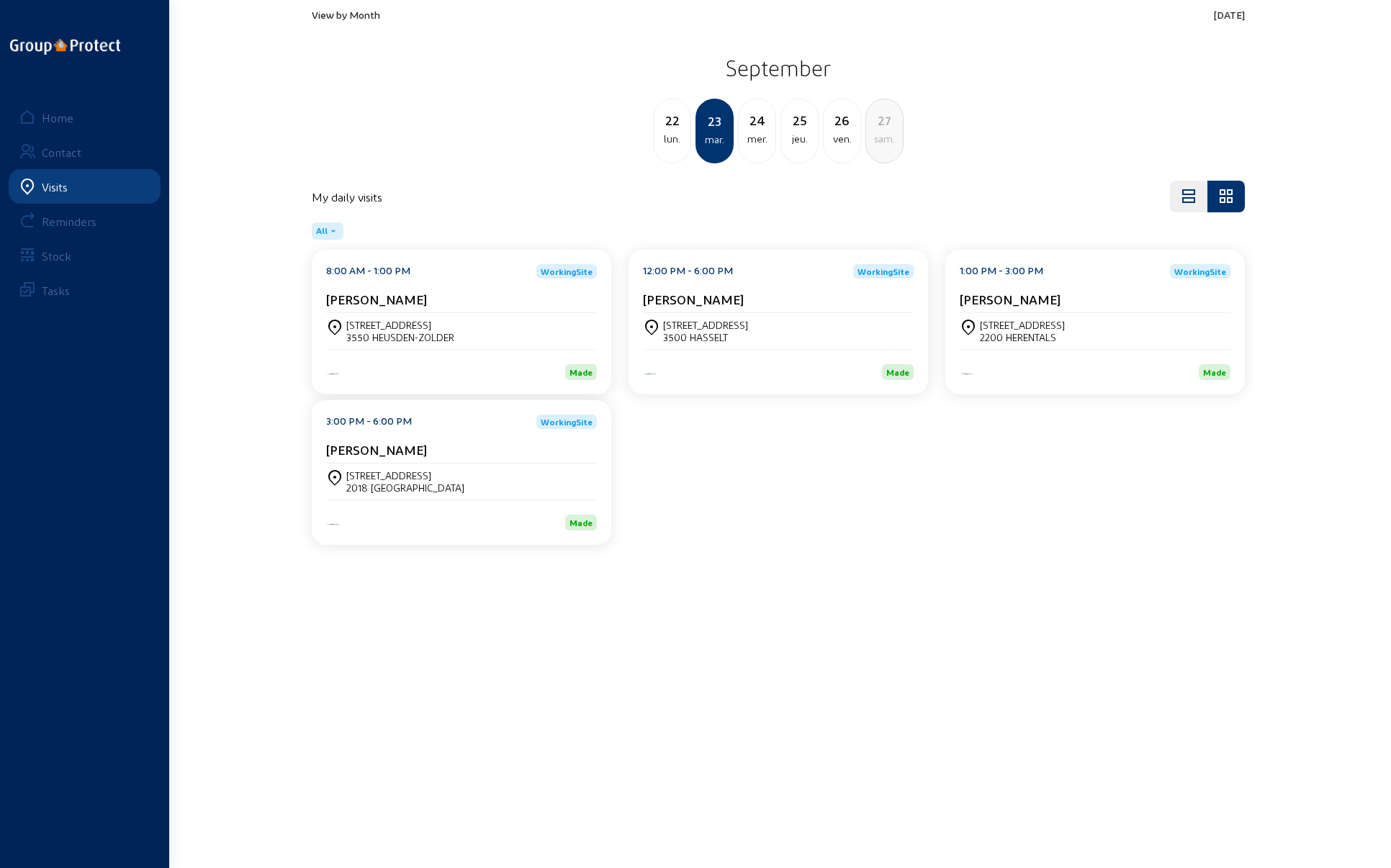
click at [331, 15] on span "View by Month" at bounding box center [346, 15] width 69 height 12
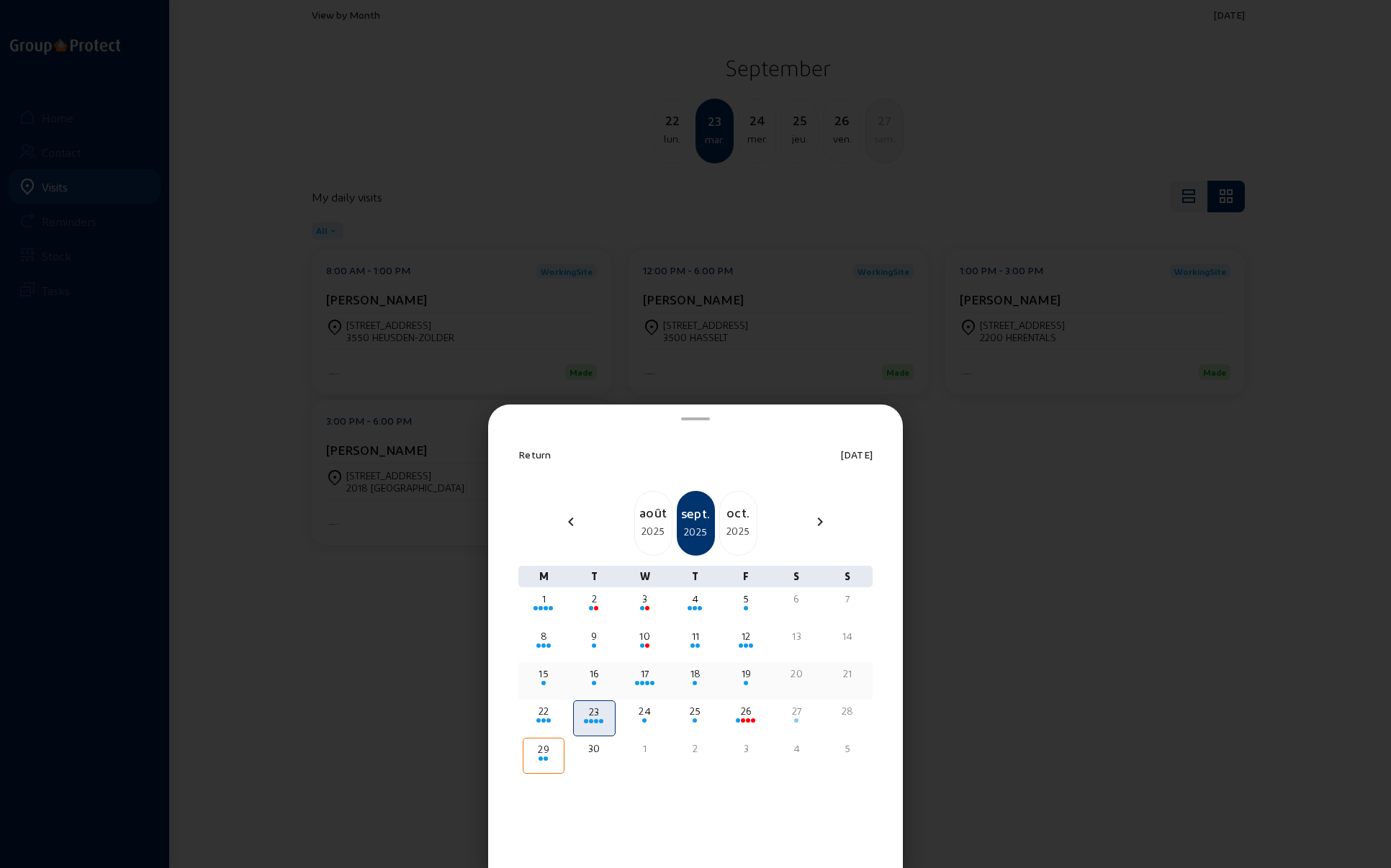
click at [643, 676] on div "17" at bounding box center [645, 674] width 39 height 15
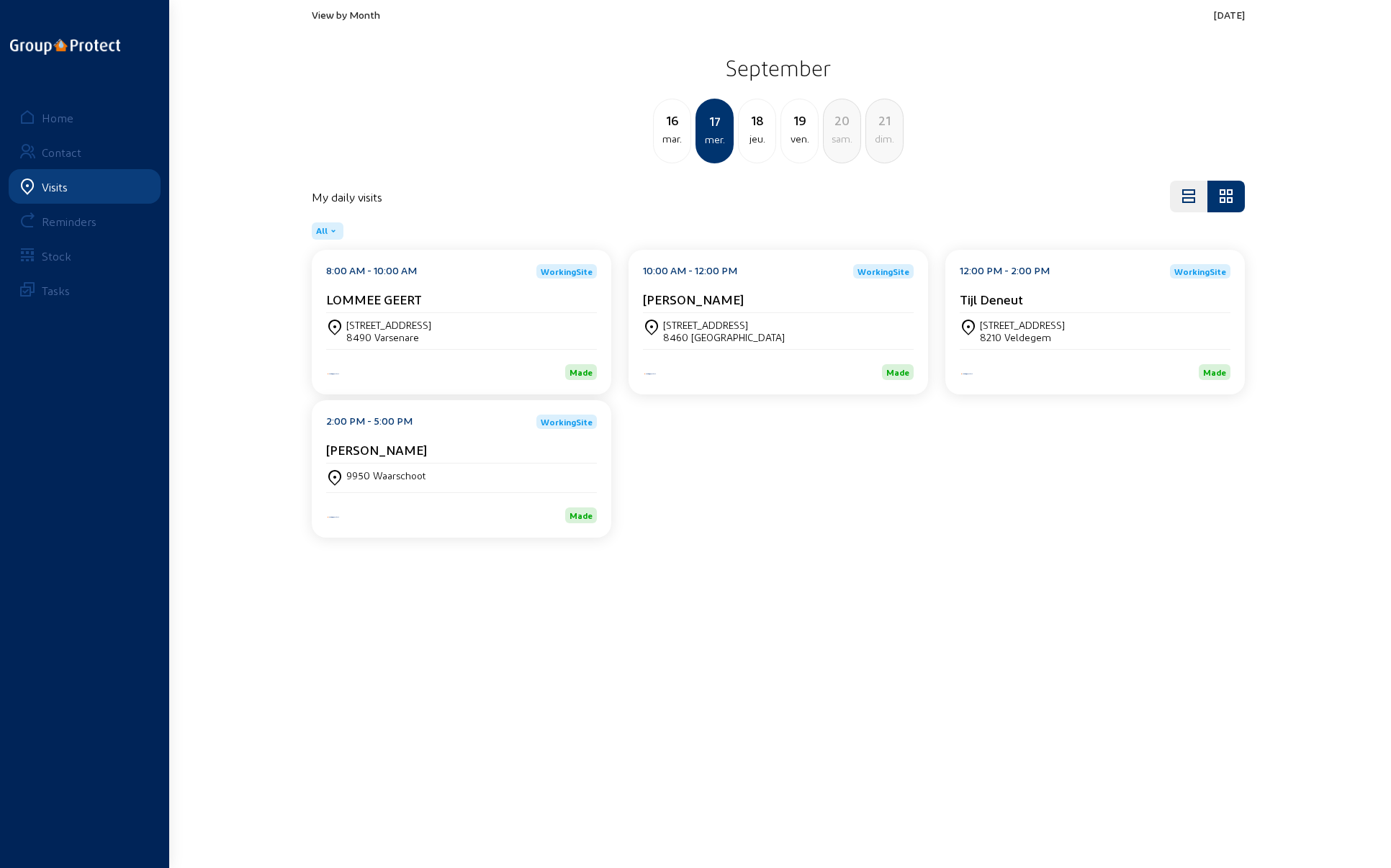
click at [403, 322] on div "[STREET_ADDRESS]" at bounding box center [389, 325] width 85 height 12
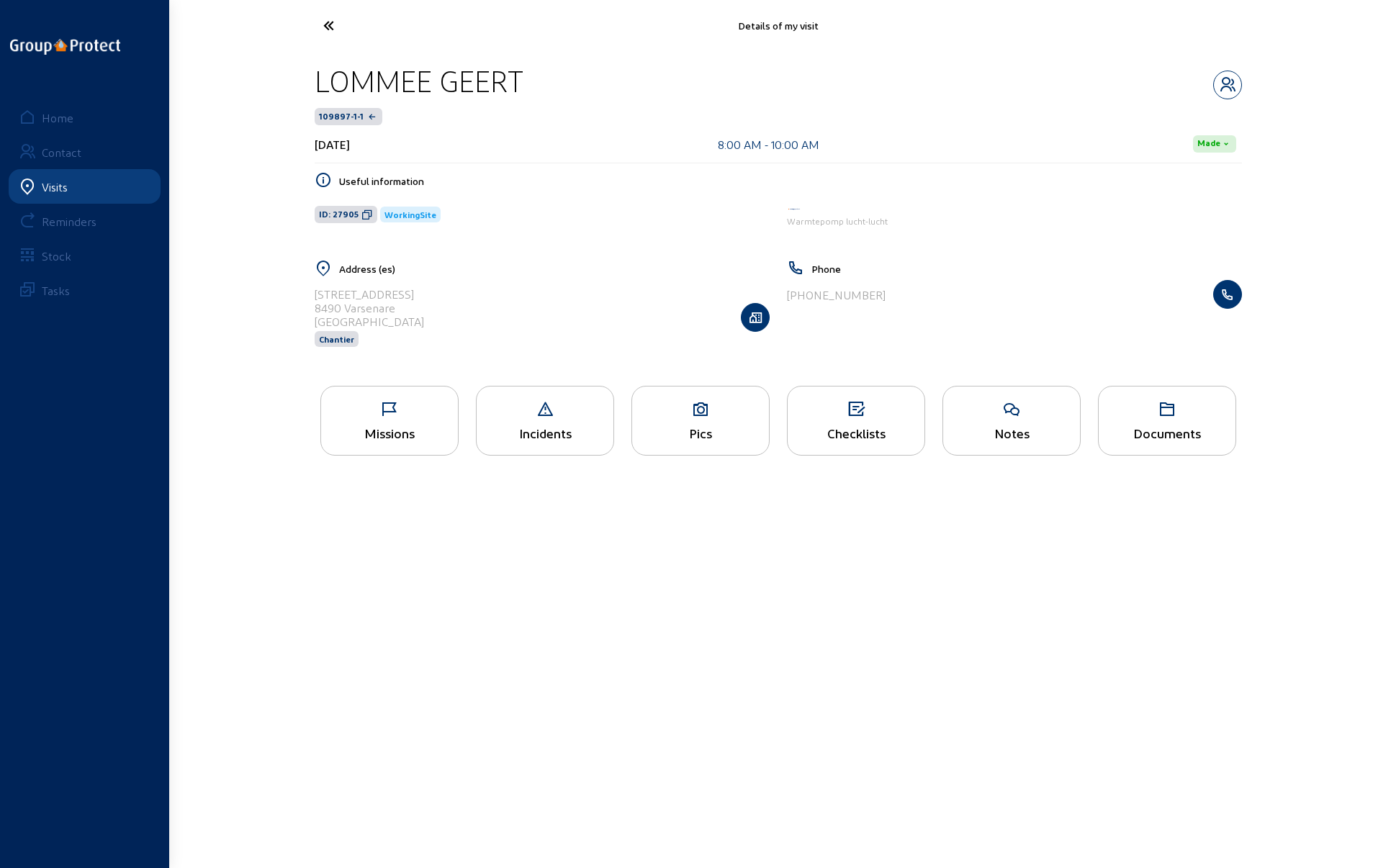
click at [391, 406] on icon at bounding box center [389, 410] width 137 height 17
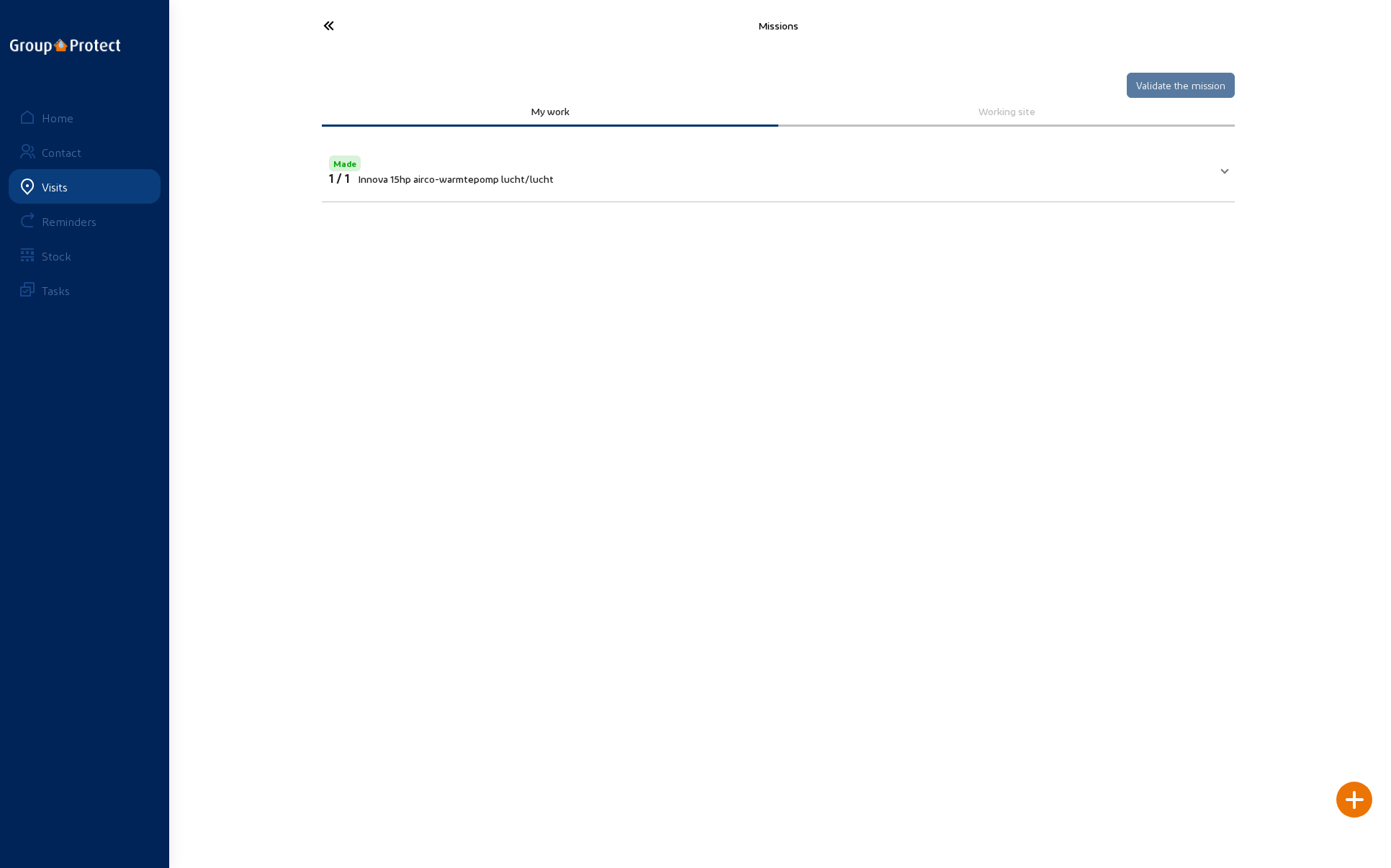
click at [327, 18] on icon at bounding box center [382, 25] width 132 height 25
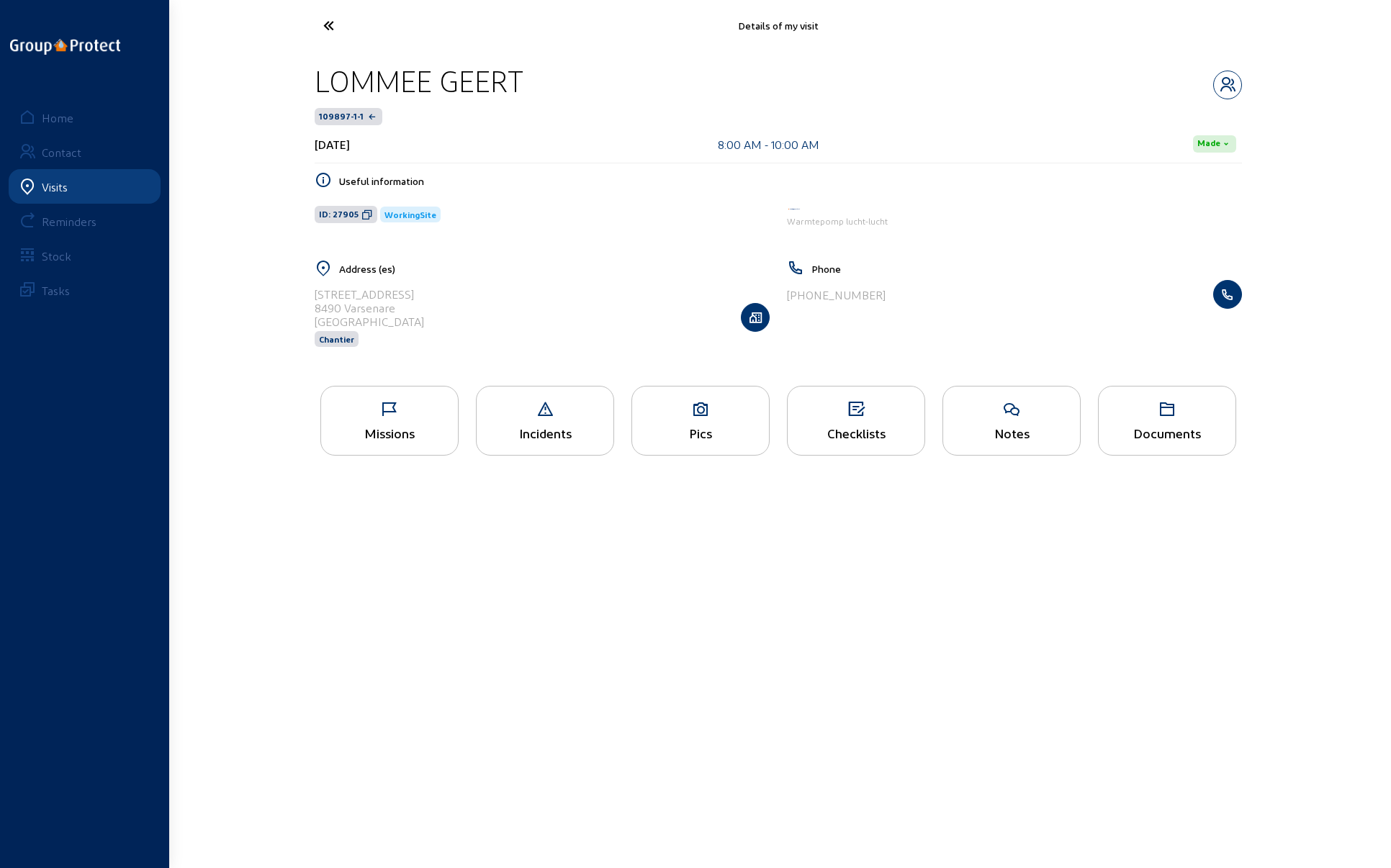
click at [329, 22] on icon at bounding box center [382, 25] width 132 height 25
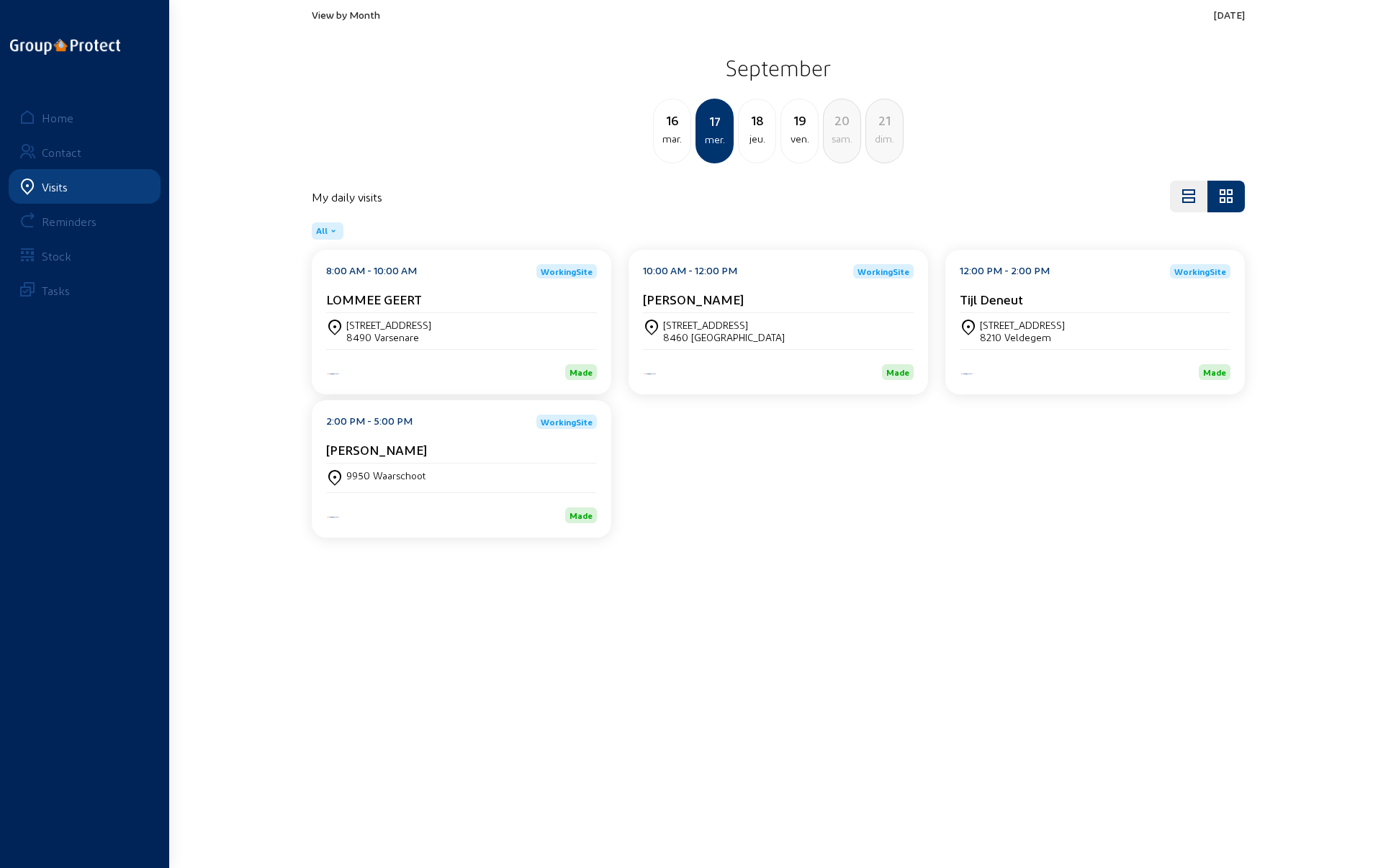
click at [724, 329] on div "[STREET_ADDRESS]" at bounding box center [725, 325] width 122 height 12
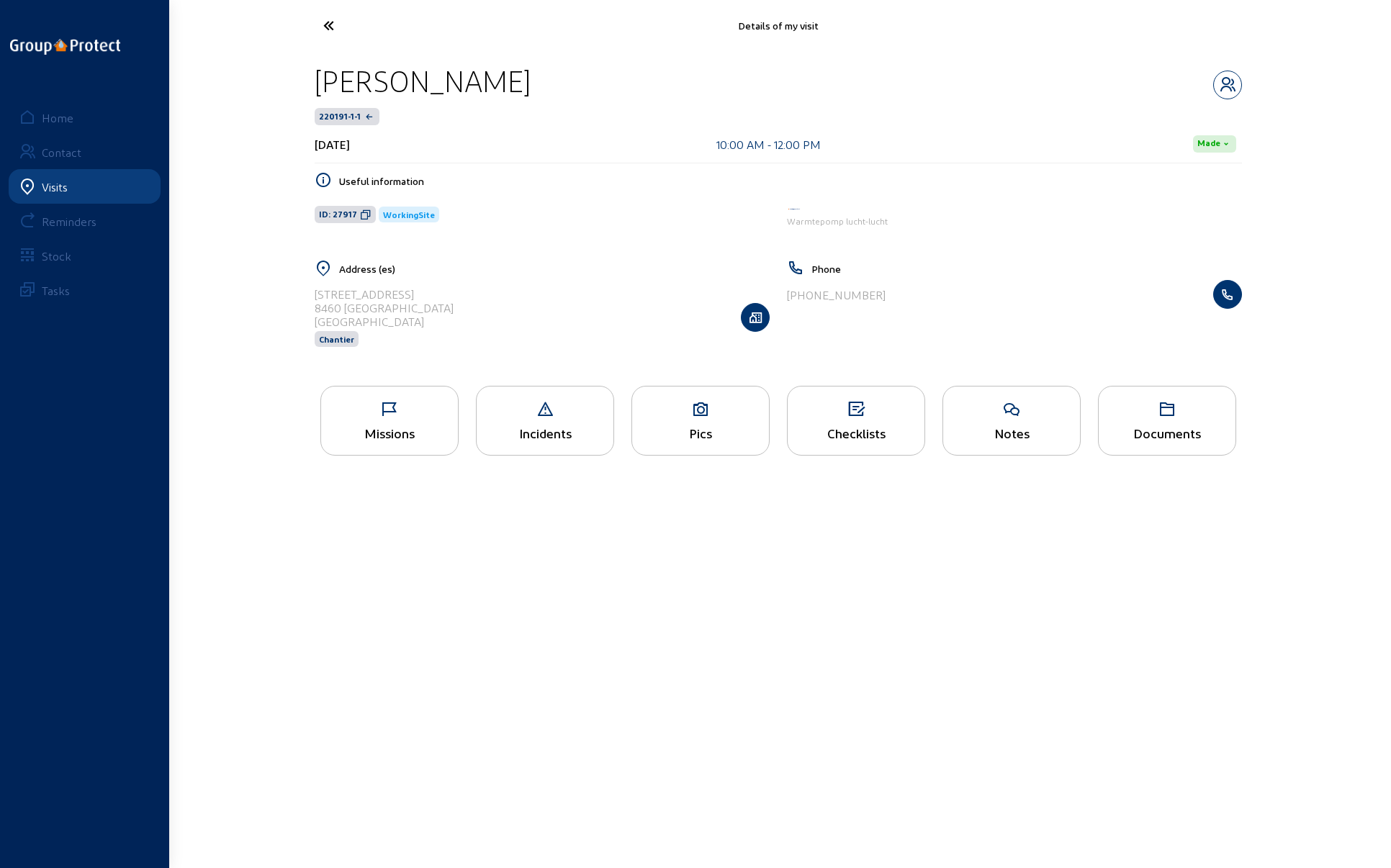
click at [371, 414] on icon at bounding box center [389, 410] width 137 height 17
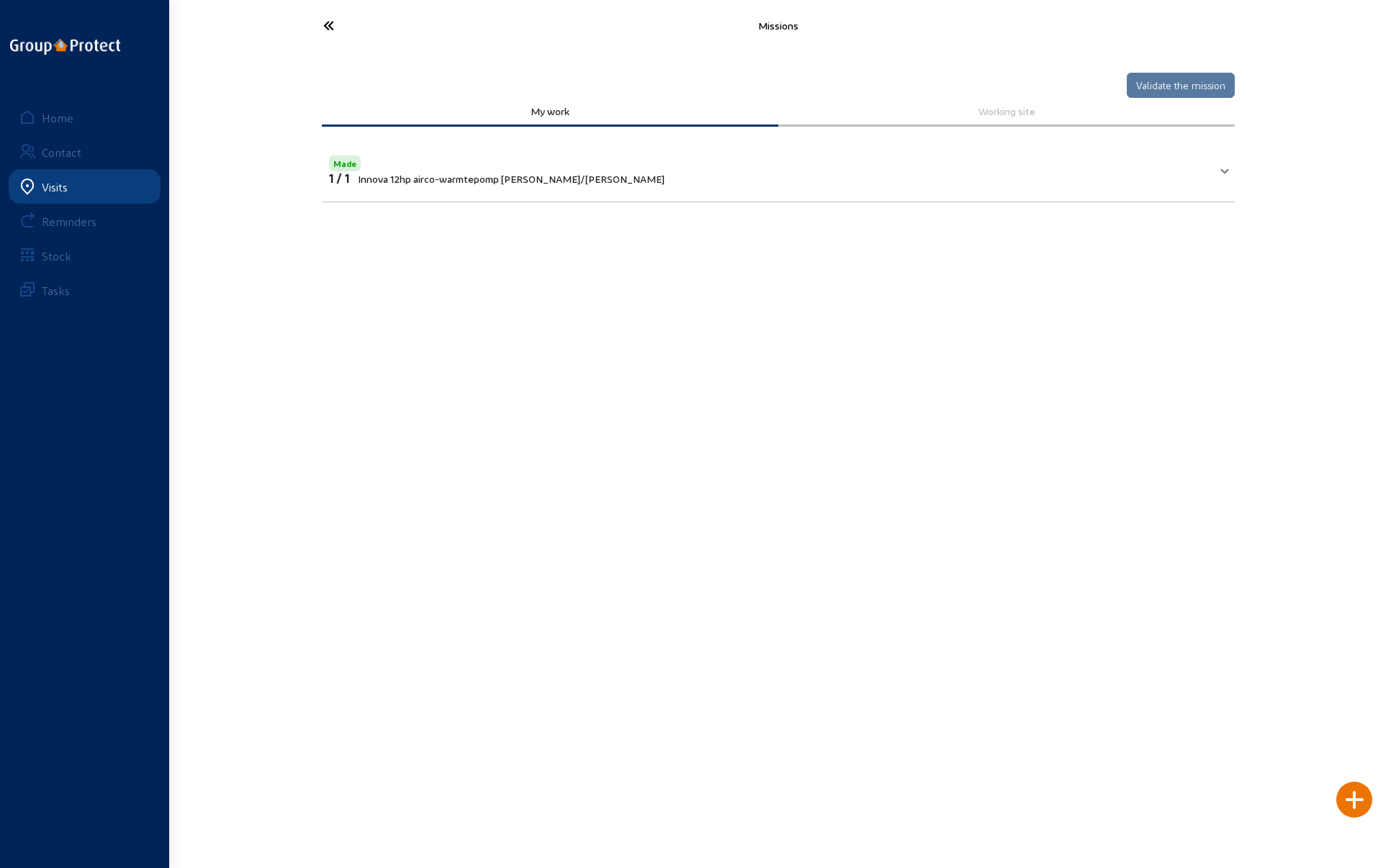
click at [327, 23] on icon at bounding box center [382, 25] width 132 height 25
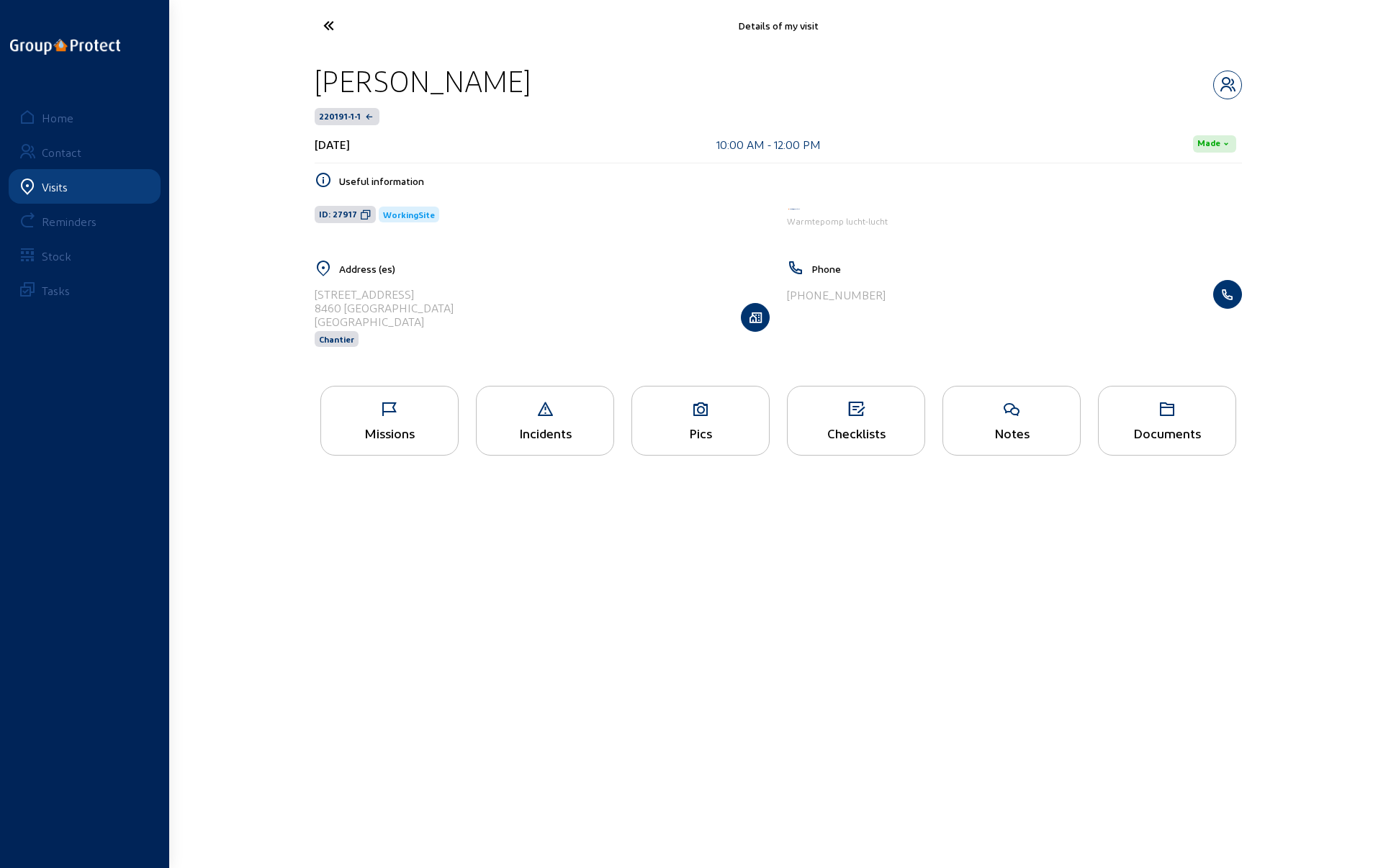
click at [327, 23] on icon at bounding box center [382, 25] width 132 height 25
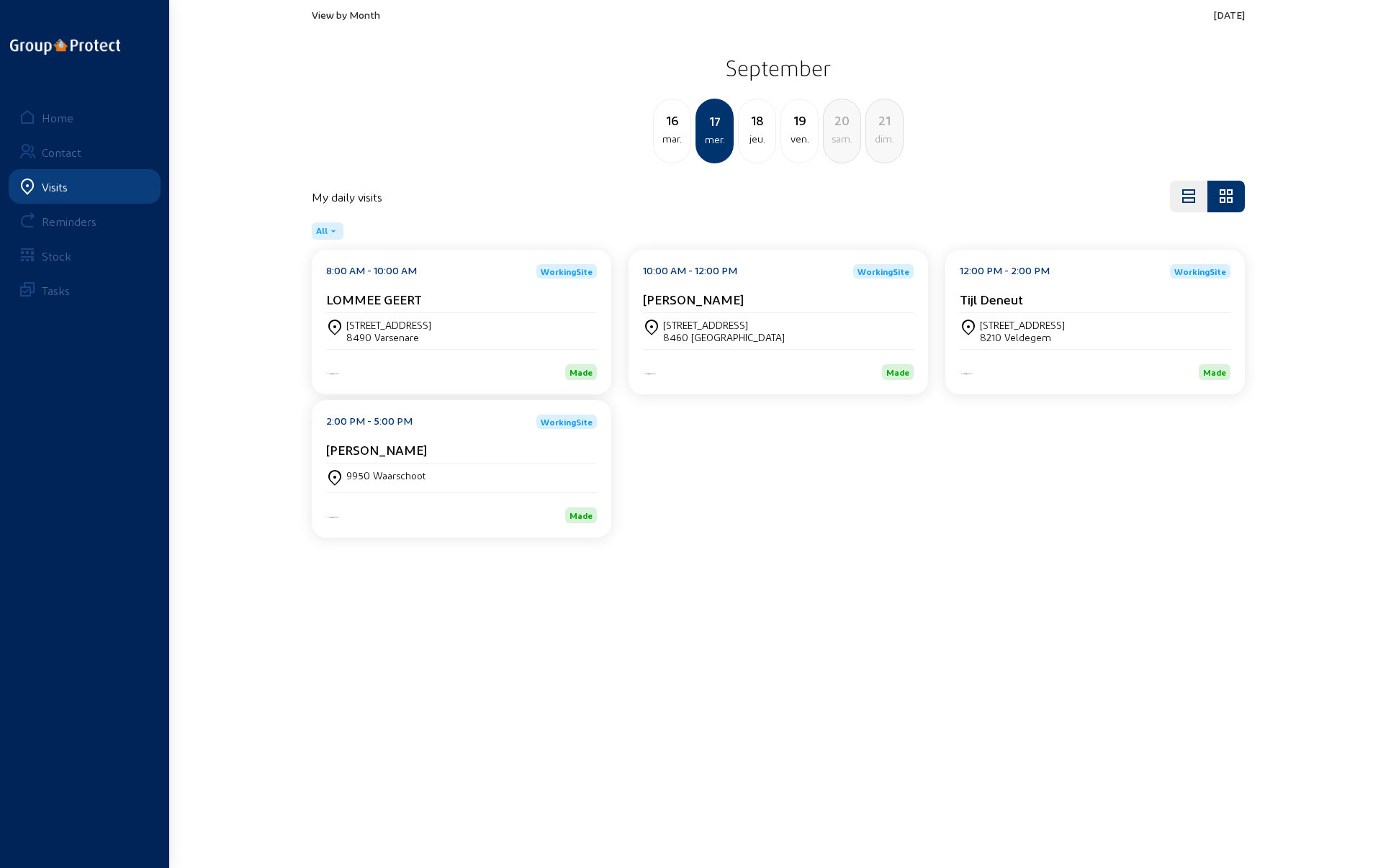
click at [1020, 326] on div "[STREET_ADDRESS]" at bounding box center [1023, 325] width 85 height 12
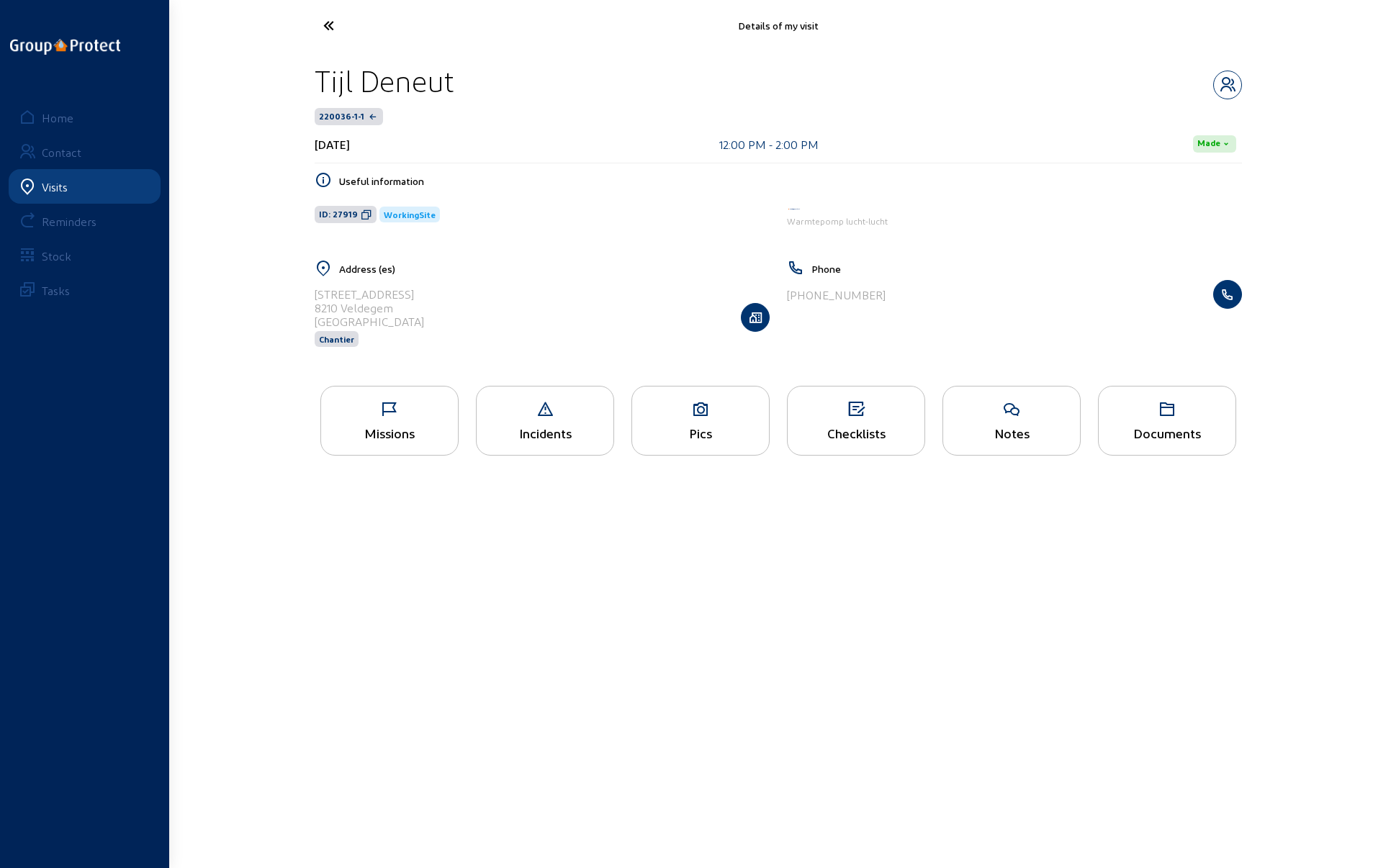
click at [402, 409] on icon at bounding box center [389, 410] width 137 height 17
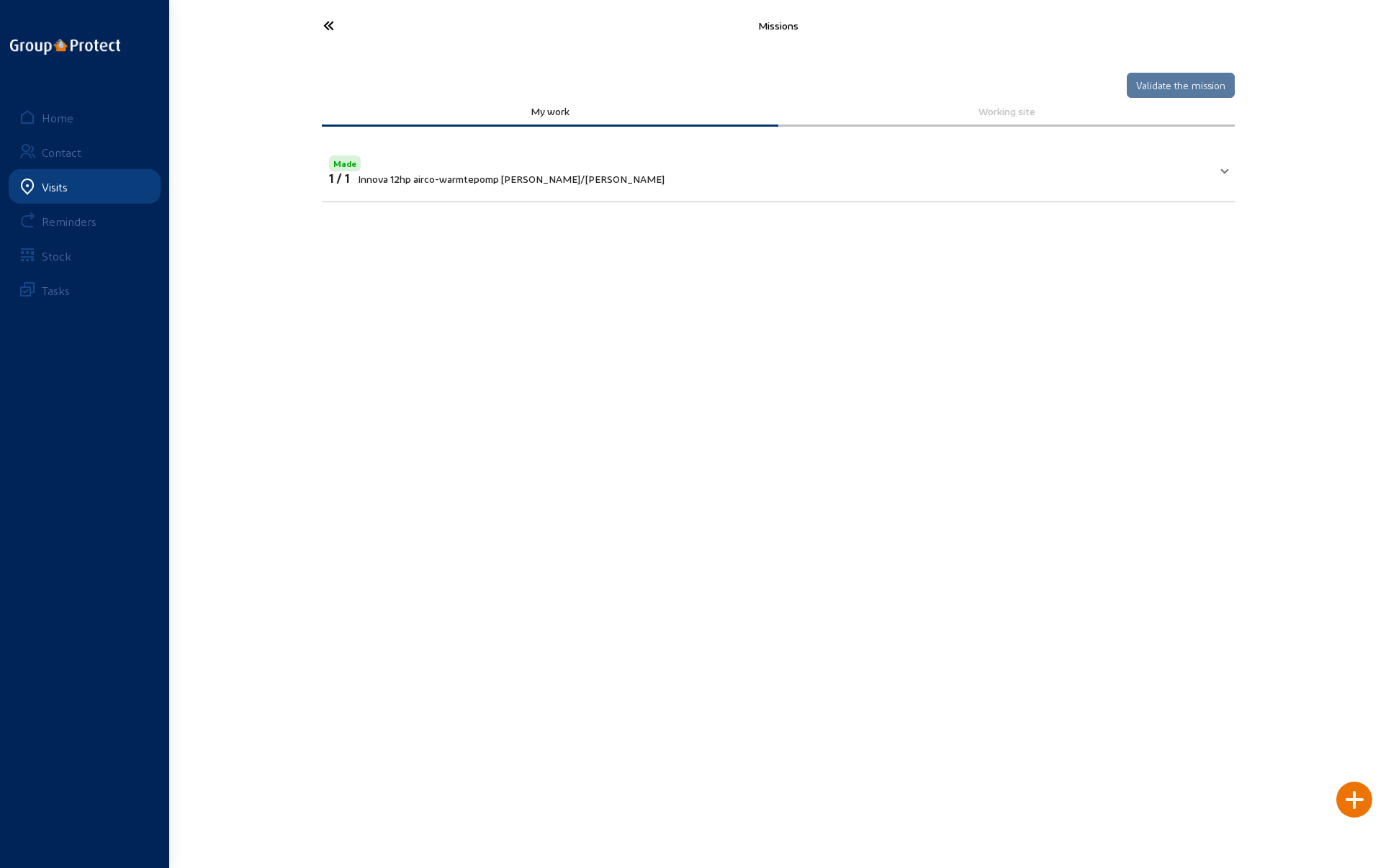
click at [331, 22] on icon at bounding box center [382, 25] width 132 height 25
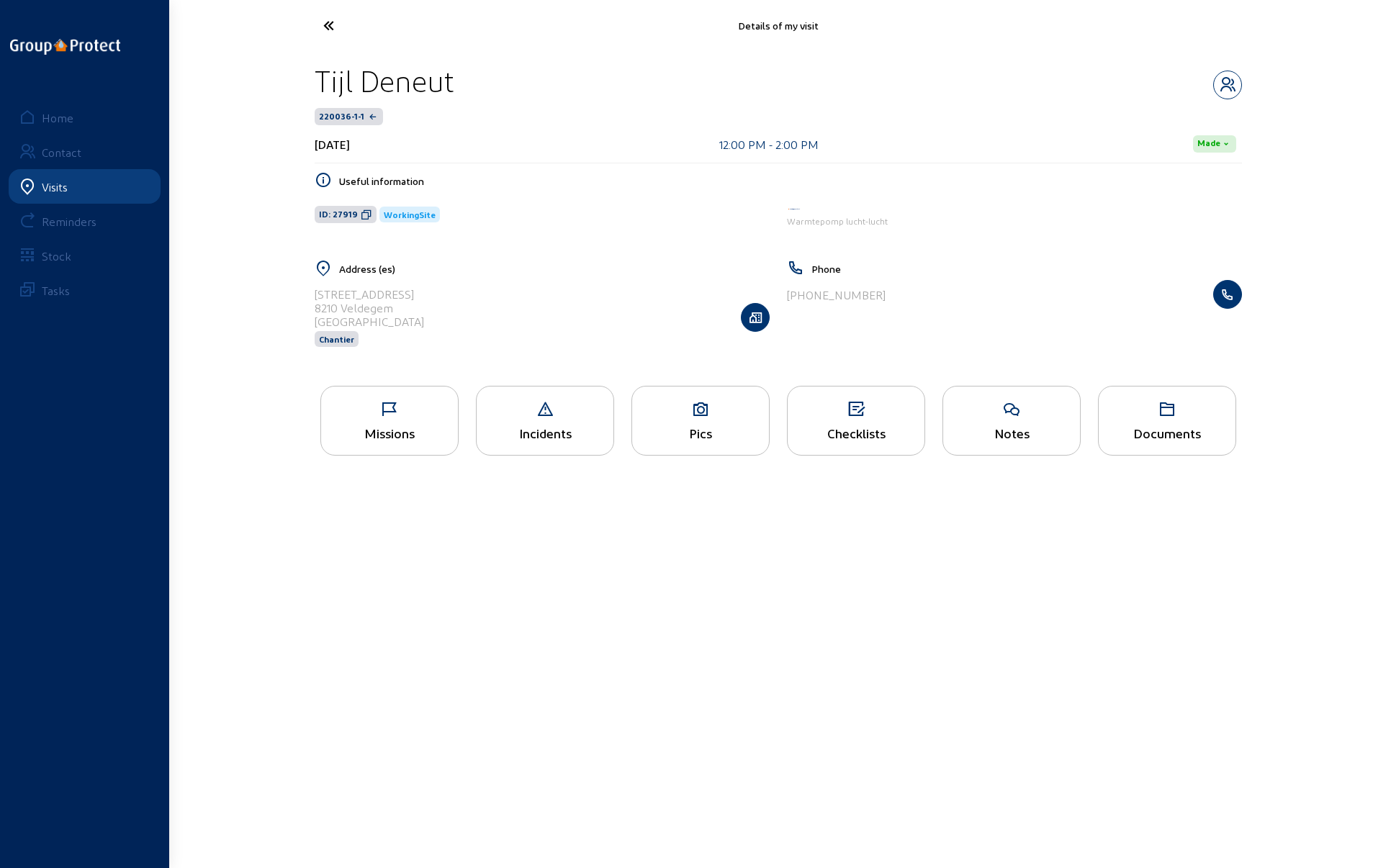
click at [325, 30] on icon at bounding box center [382, 25] width 132 height 25
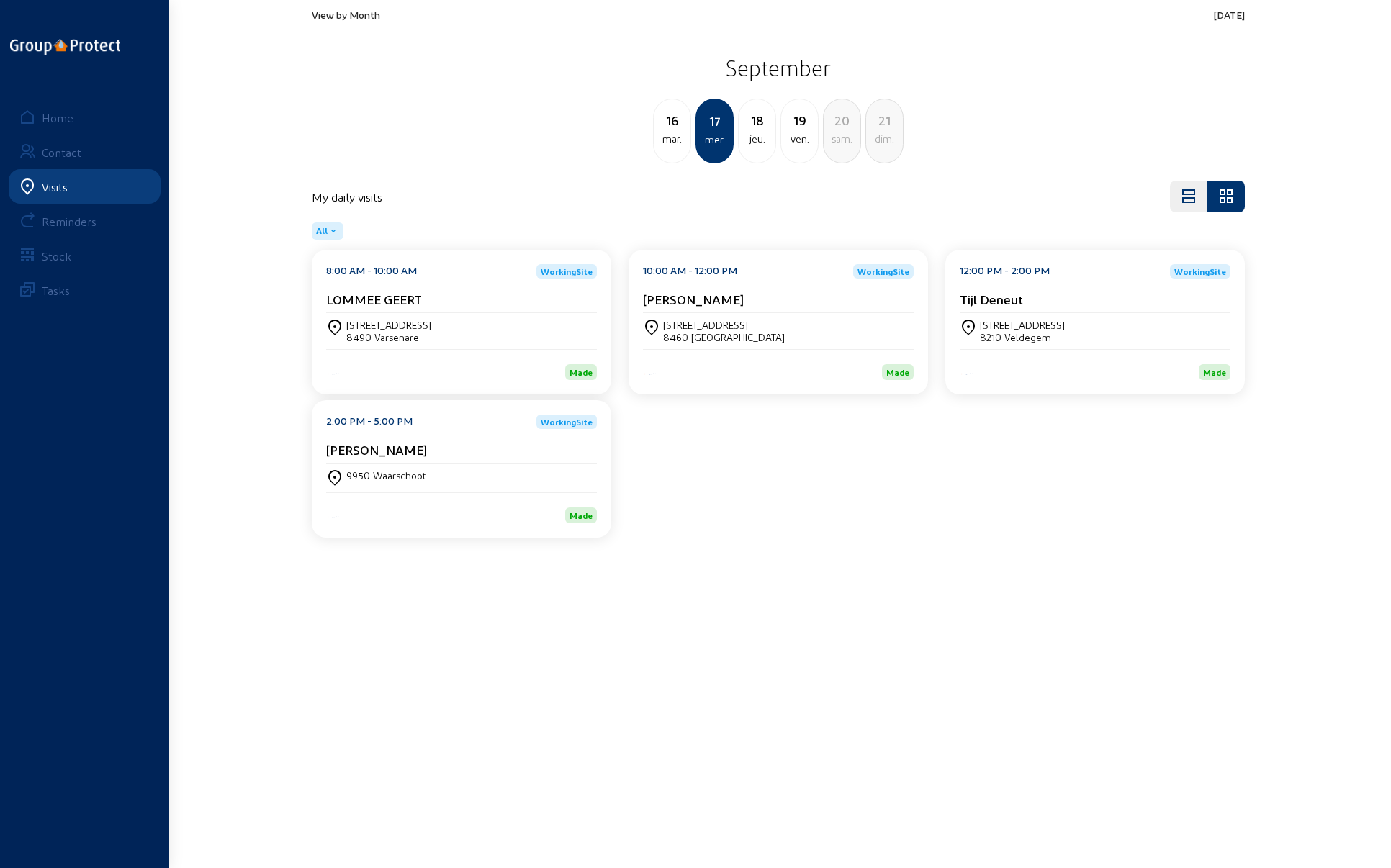
click at [397, 463] on div "9950 Waarschoot" at bounding box center [462, 477] width 271 height 29
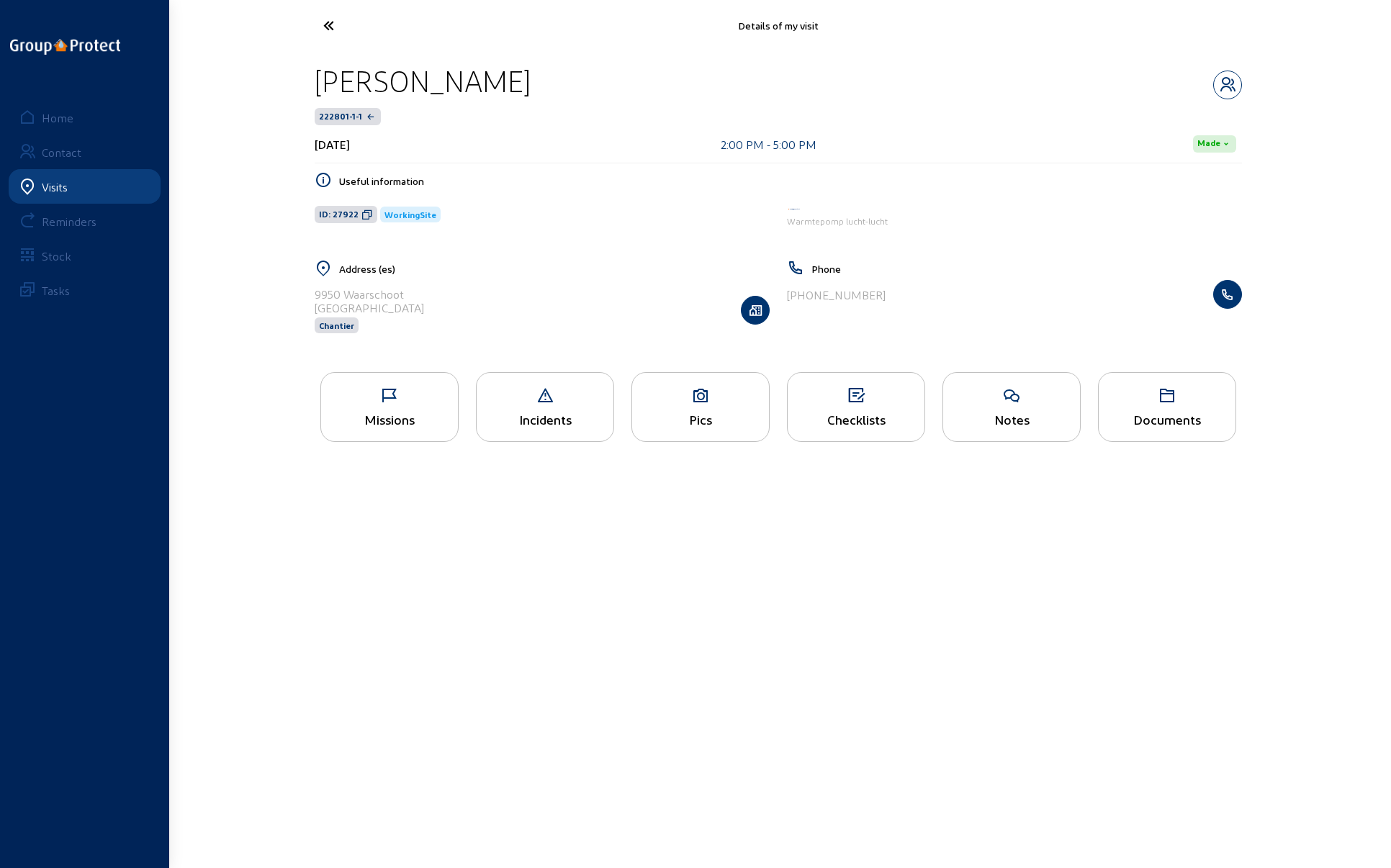
click at [399, 406] on div "Missions" at bounding box center [389, 407] width 138 height 70
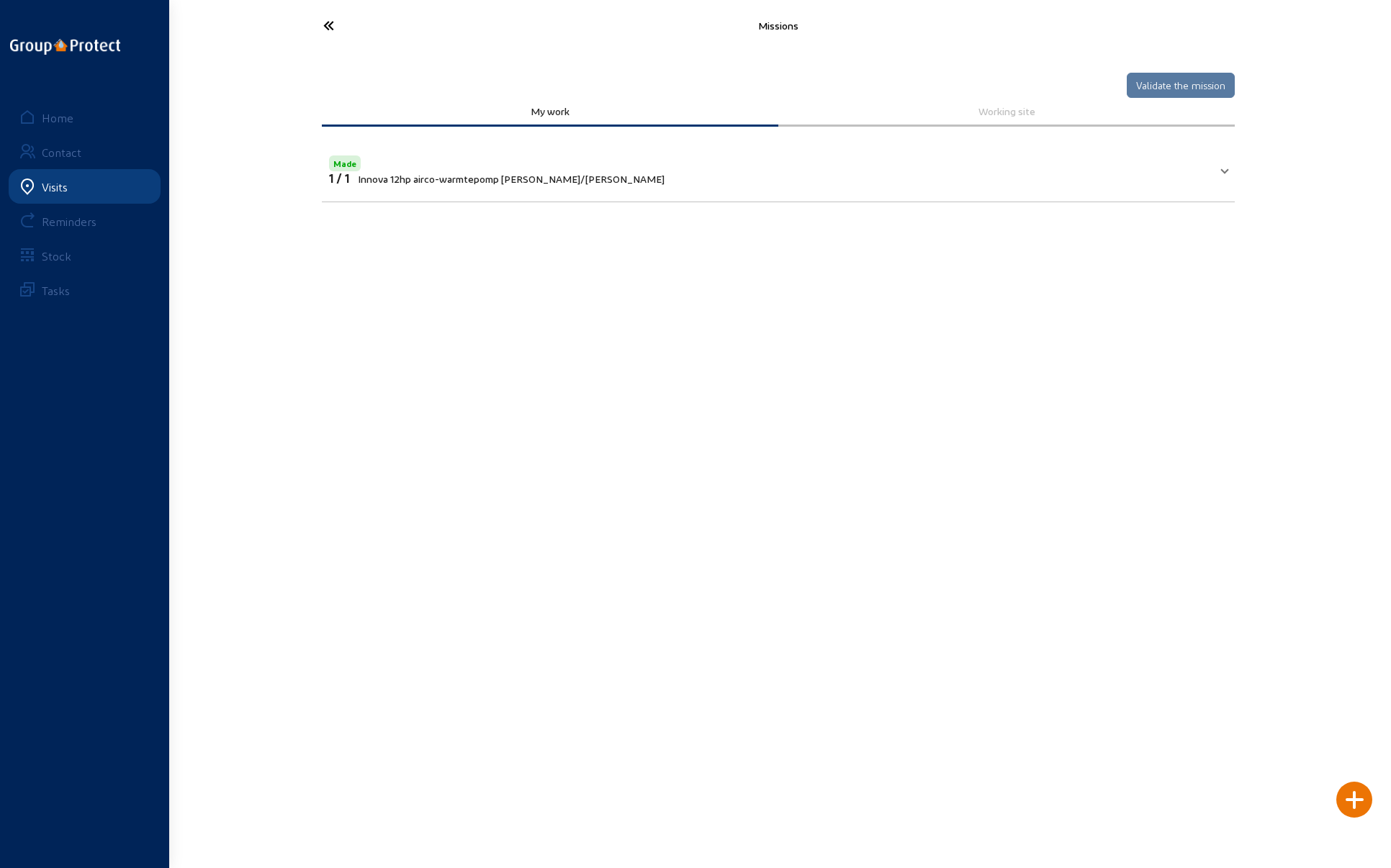
click at [321, 18] on icon at bounding box center [382, 25] width 132 height 25
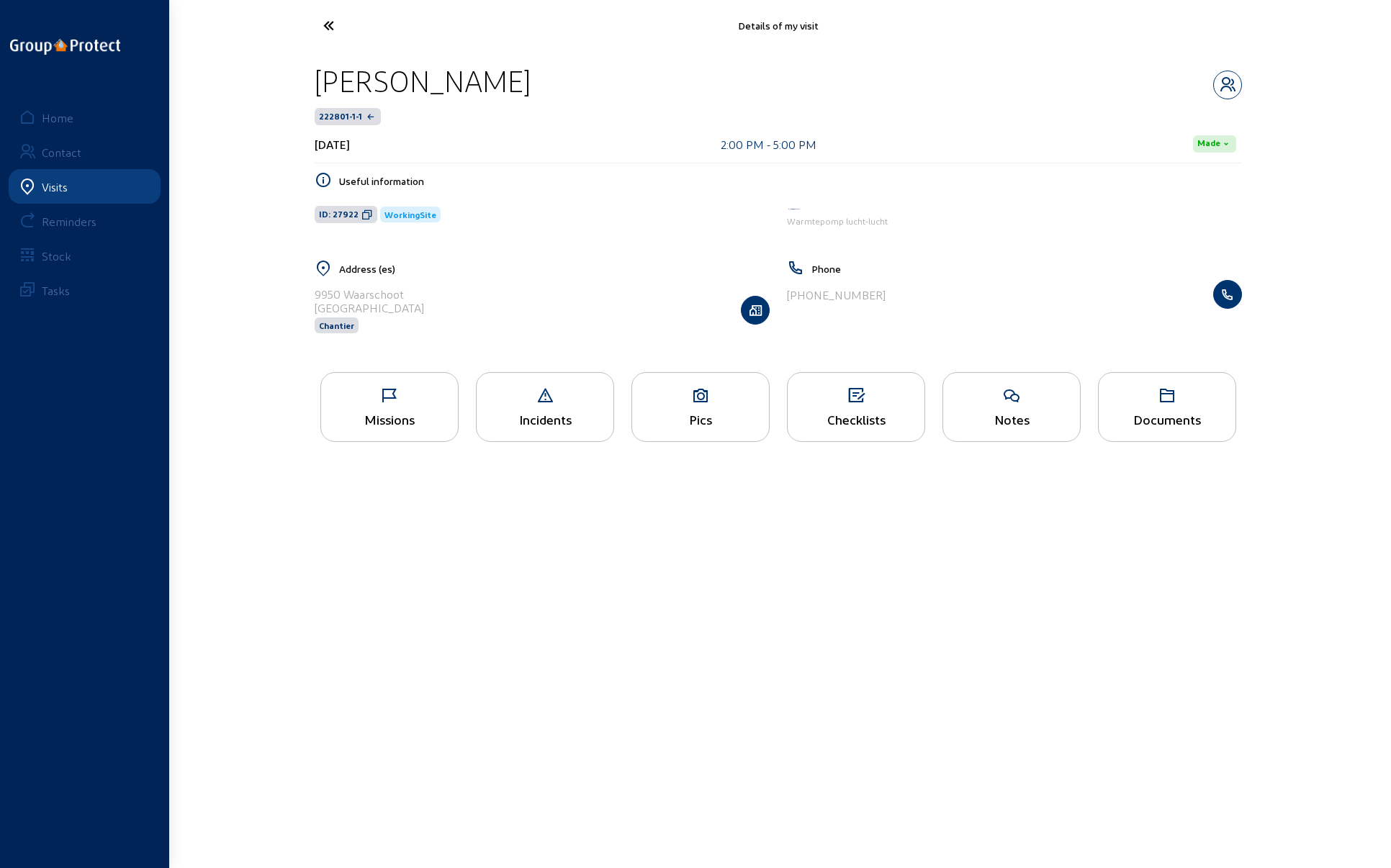
click at [322, 20] on icon at bounding box center [382, 25] width 132 height 25
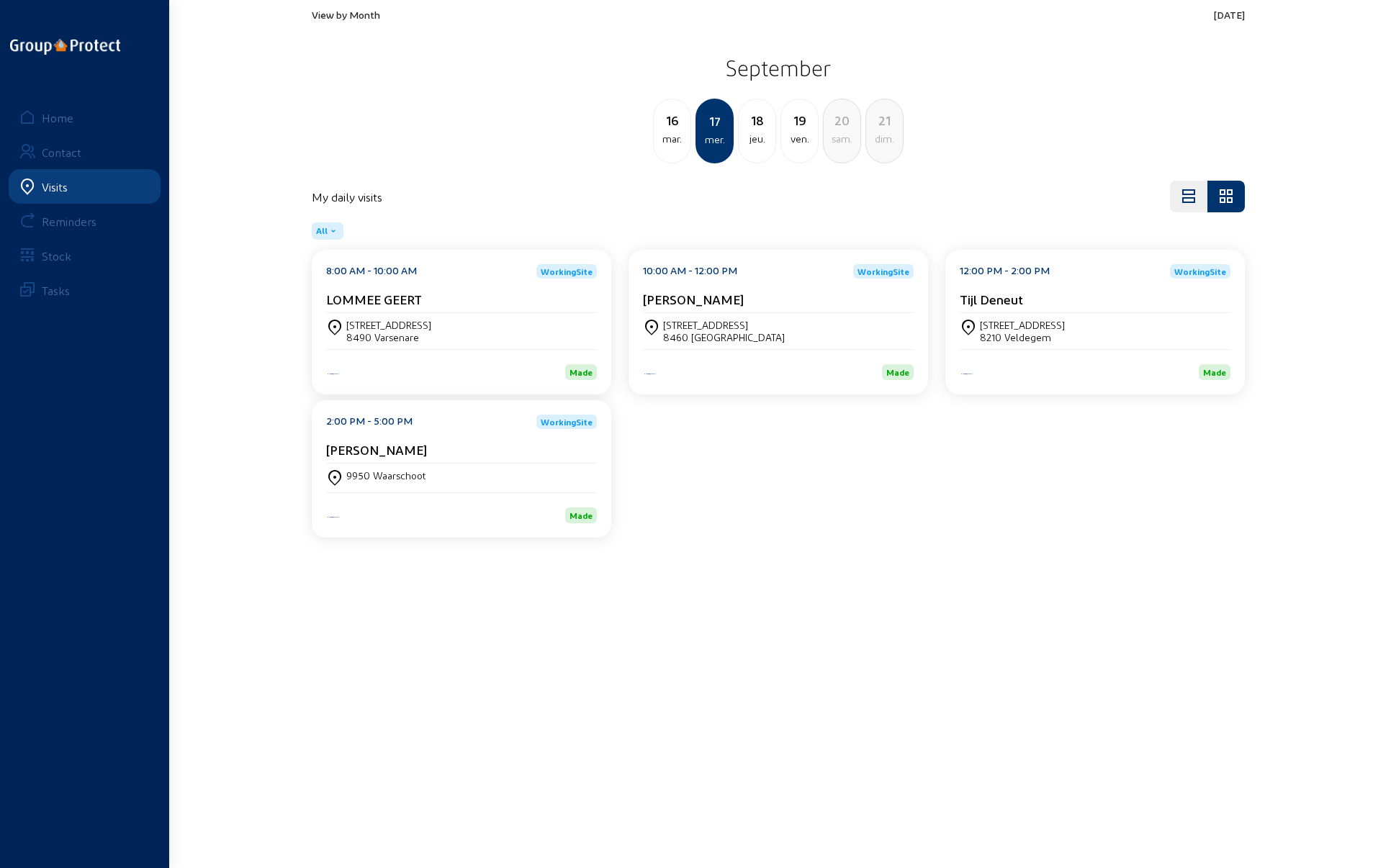
click at [346, 15] on span "View by Month" at bounding box center [346, 15] width 69 height 12
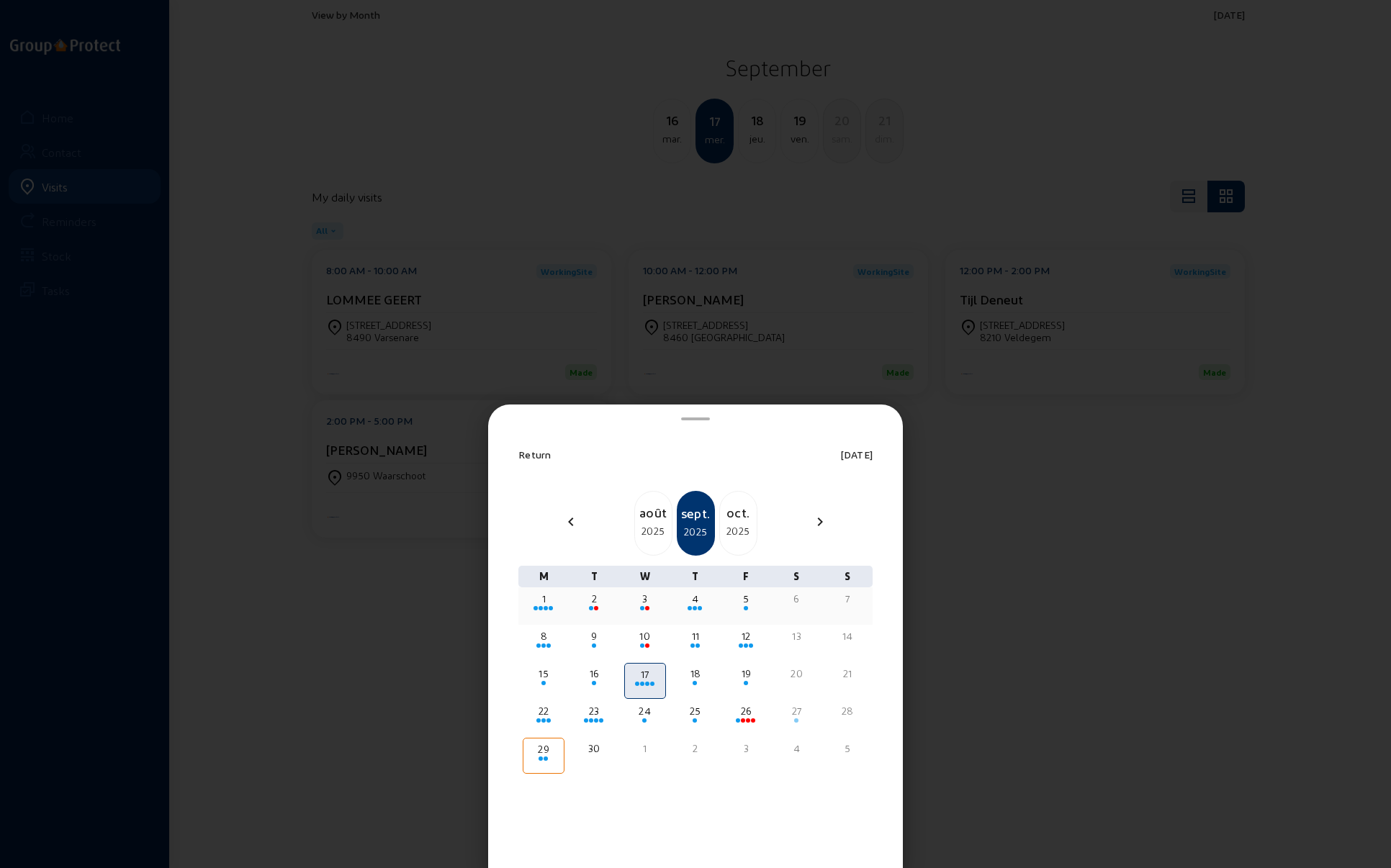
click at [648, 600] on div "3" at bounding box center [645, 599] width 39 height 15
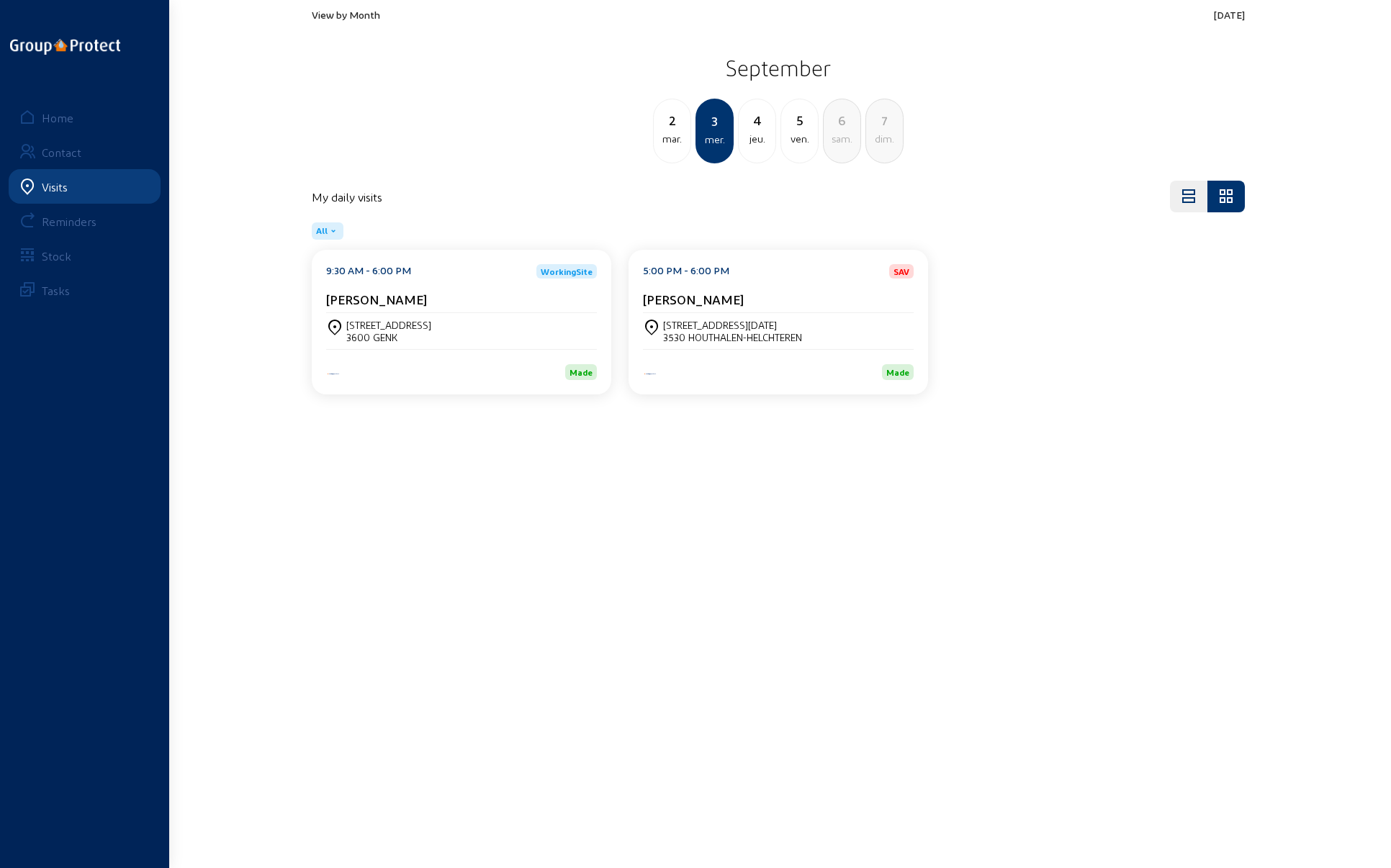
click at [709, 331] on div "3530 HOUTHALEN-HELCHTEREN" at bounding box center [733, 337] width 139 height 12
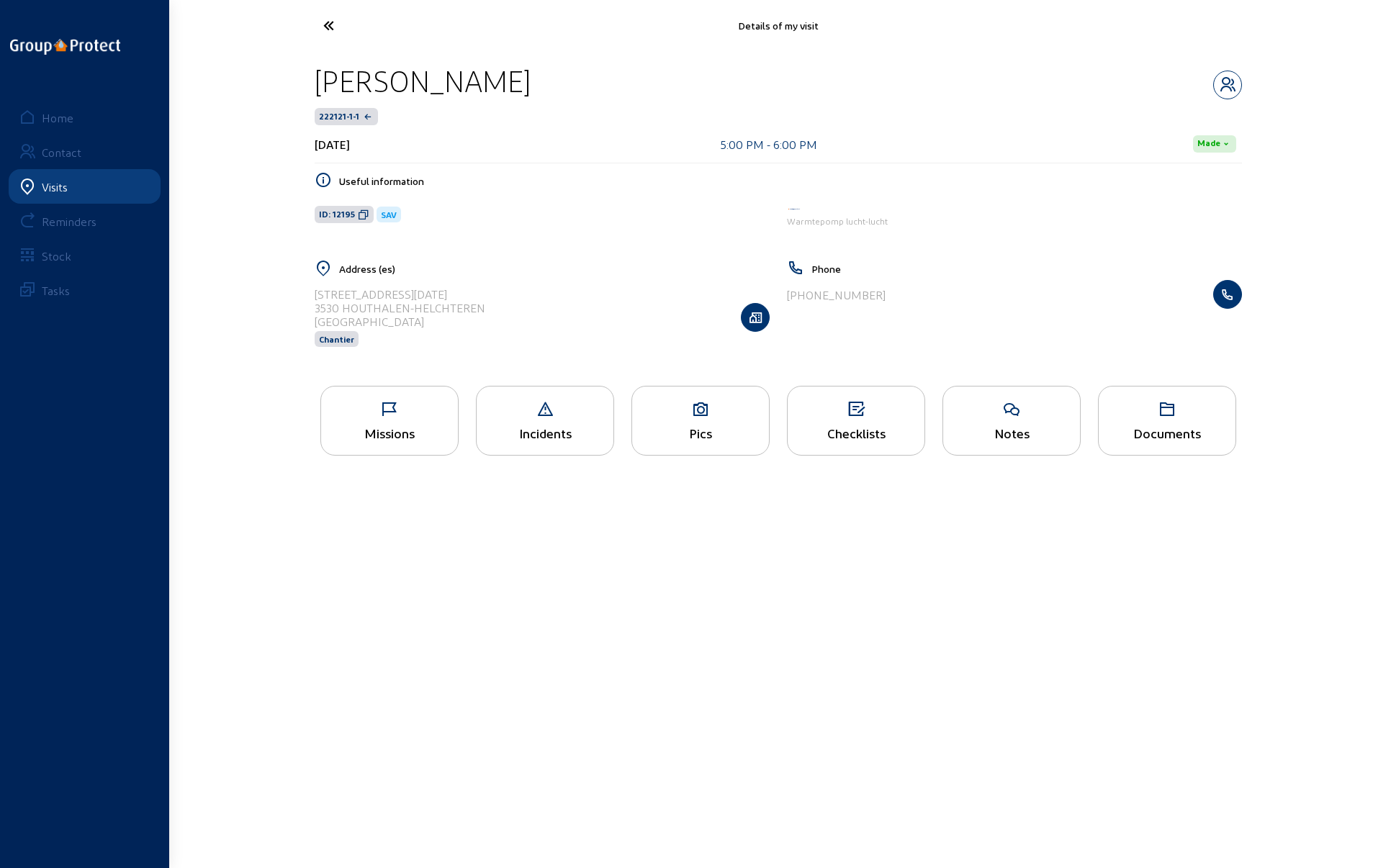
click at [388, 421] on div "Missions" at bounding box center [389, 421] width 138 height 70
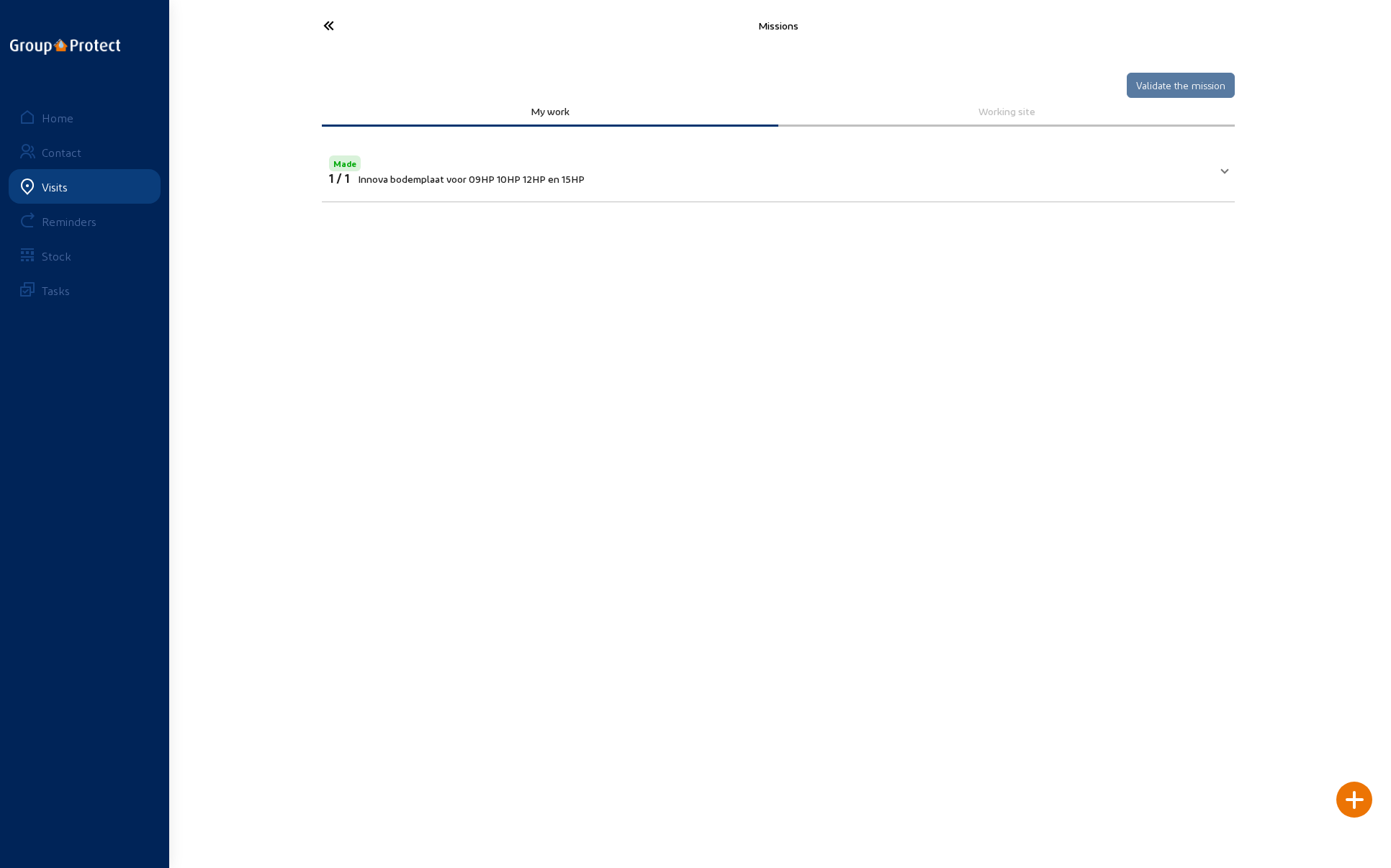
click at [416, 176] on span "Innova bodemplaat voor 09HP 10HP 12HP en 15HP" at bounding box center [471, 178] width 226 height 12
drag, startPoint x: 446, startPoint y: 185, endPoint x: 393, endPoint y: 186, distance: 53.0
click at [393, 186] on span "Innova bodemplaat voor 09HP 10HP 12HP en 15HP" at bounding box center [471, 185] width 226 height 12
copy span "bodemplaat"
click at [1209, 299] on main "Missions Validate the mission My work Working site Made 1 / 1 Innova bodemplaat…" at bounding box center [695, 413] width 1391 height 825
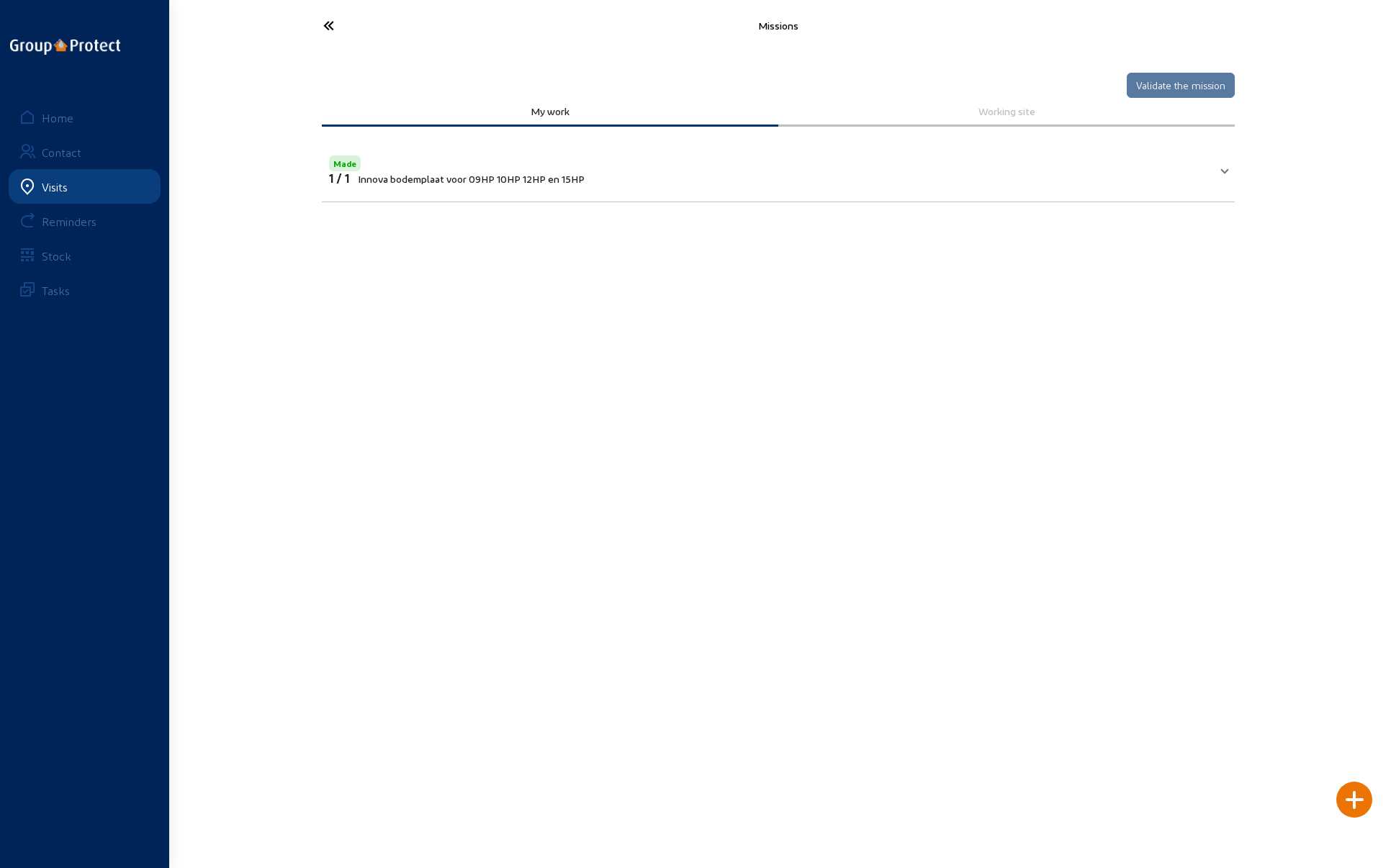
click at [324, 18] on icon at bounding box center [382, 25] width 132 height 25
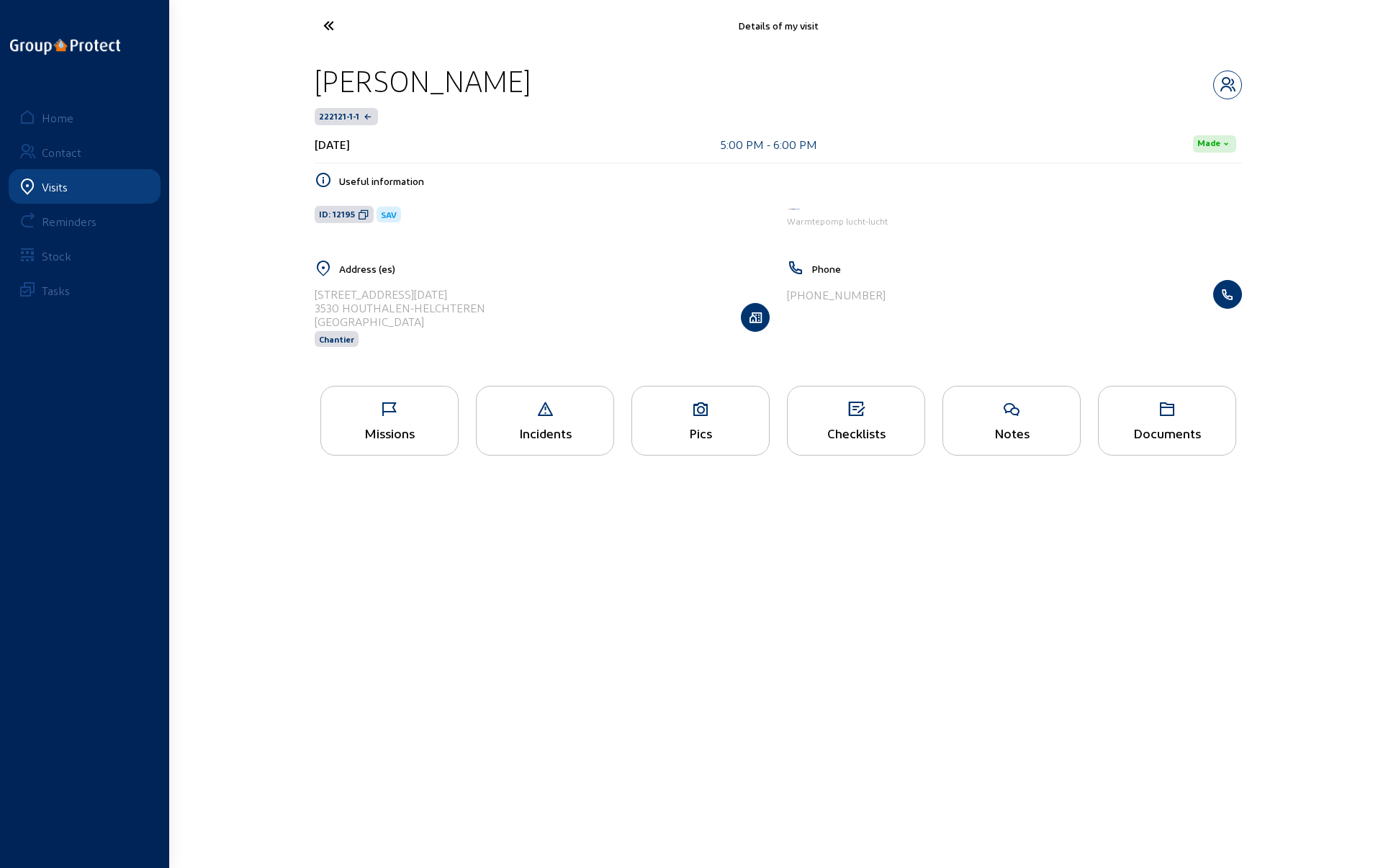
click at [329, 21] on icon at bounding box center [382, 25] width 132 height 25
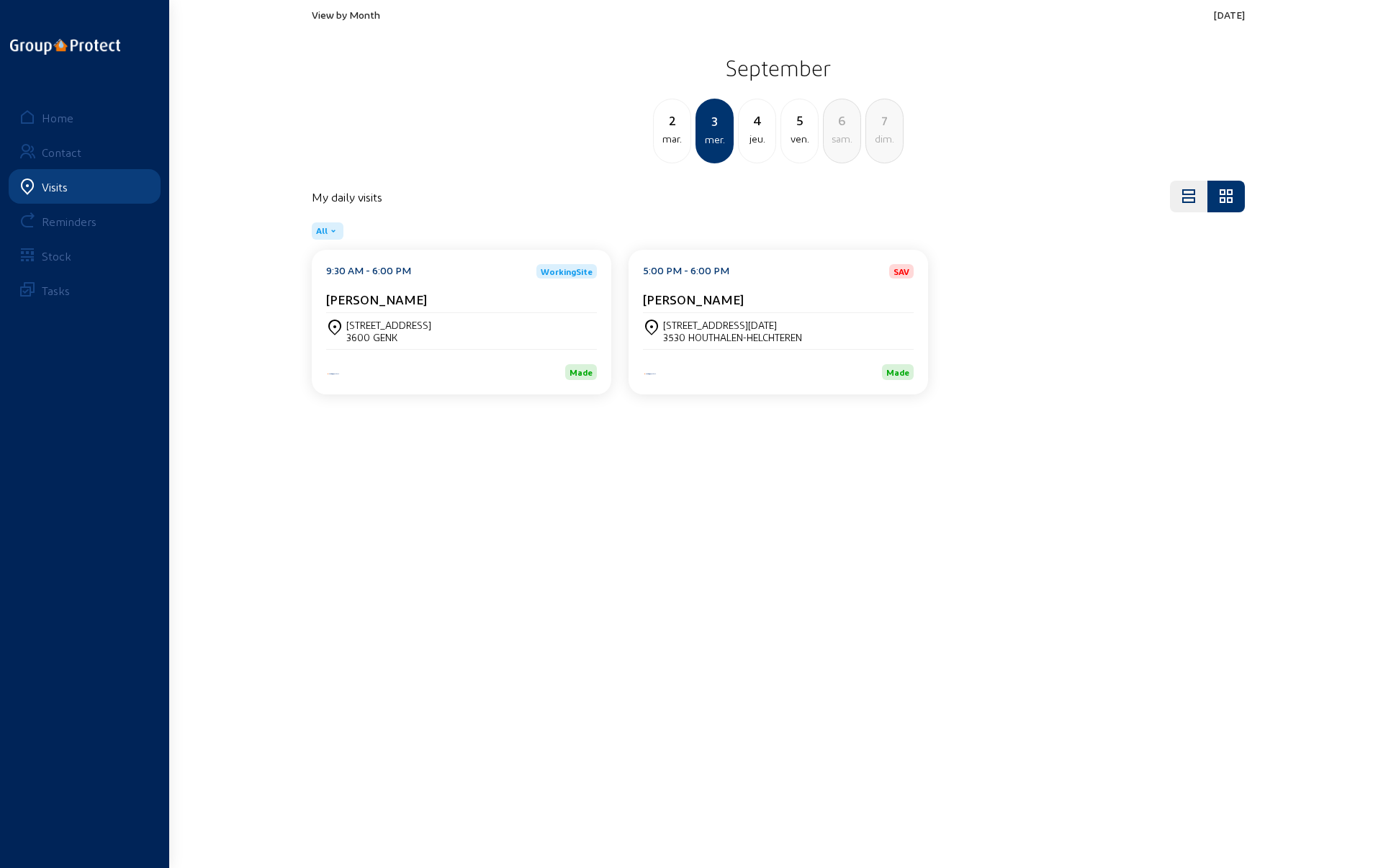
click at [346, 10] on span "View by Month" at bounding box center [346, 15] width 69 height 12
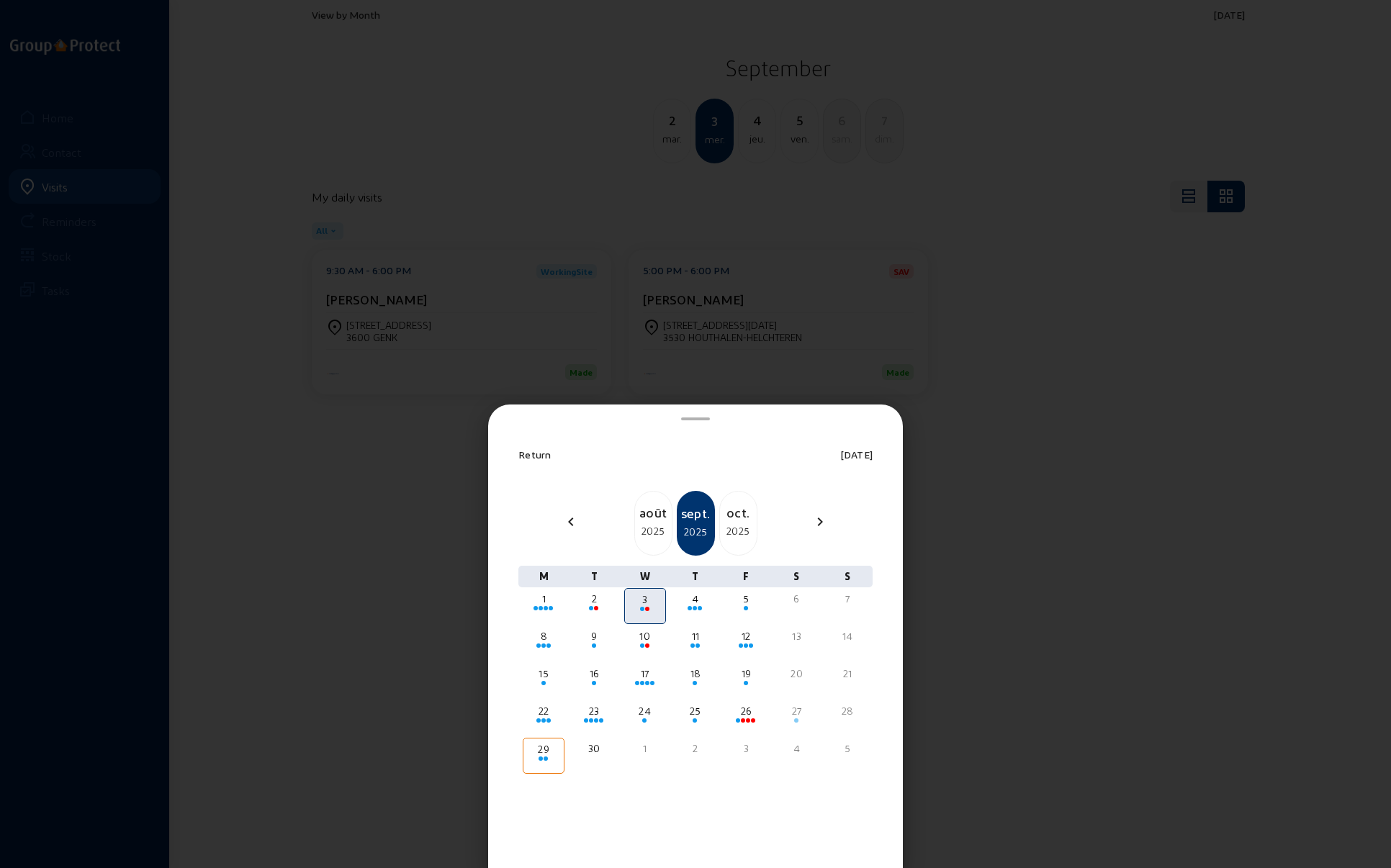
click at [647, 522] on div "2025" at bounding box center [653, 531] width 37 height 17
click at [739, 718] on div at bounding box center [746, 721] width 39 height 5
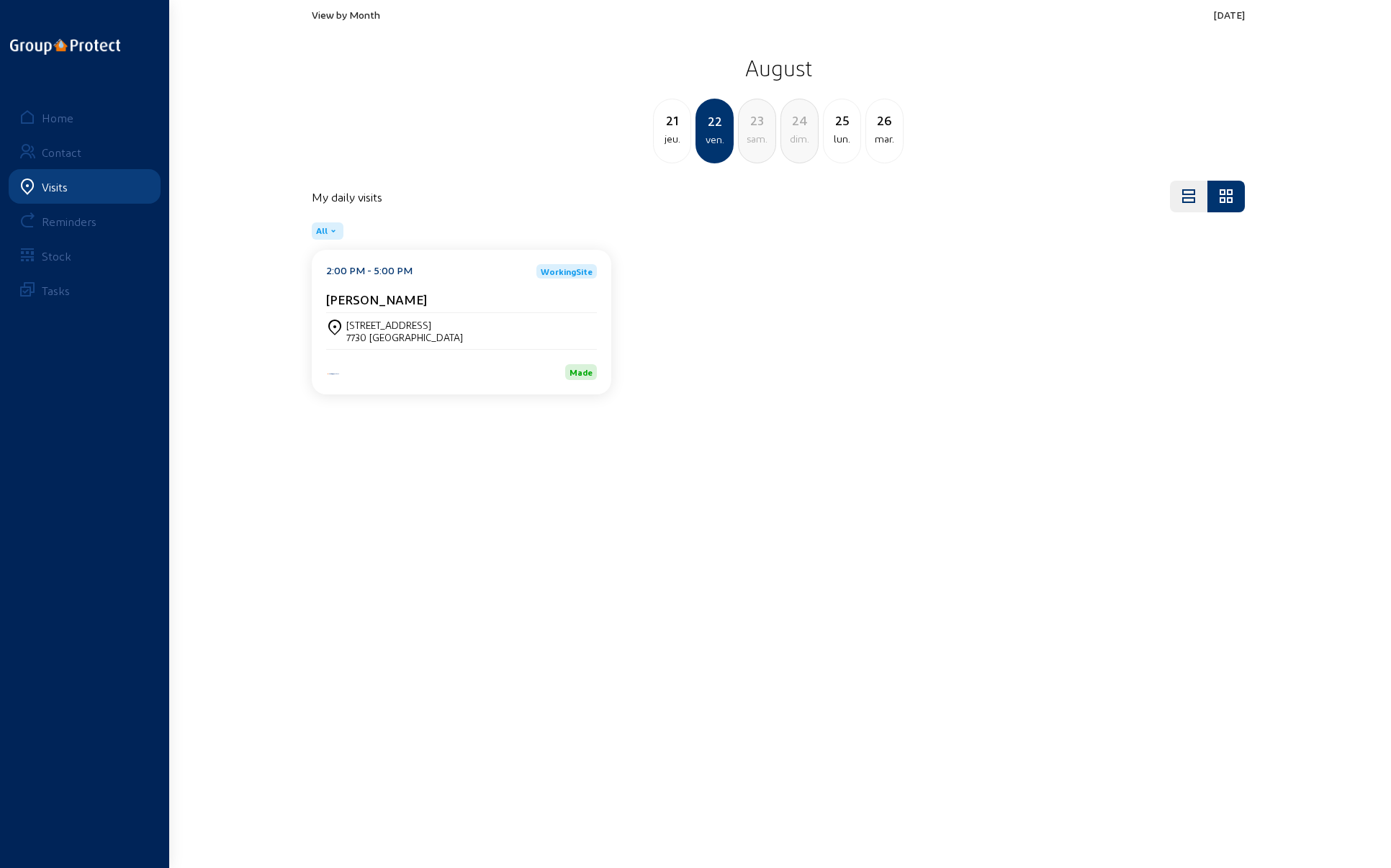
click at [401, 326] on div "[STREET_ADDRESS]" at bounding box center [405, 325] width 117 height 12
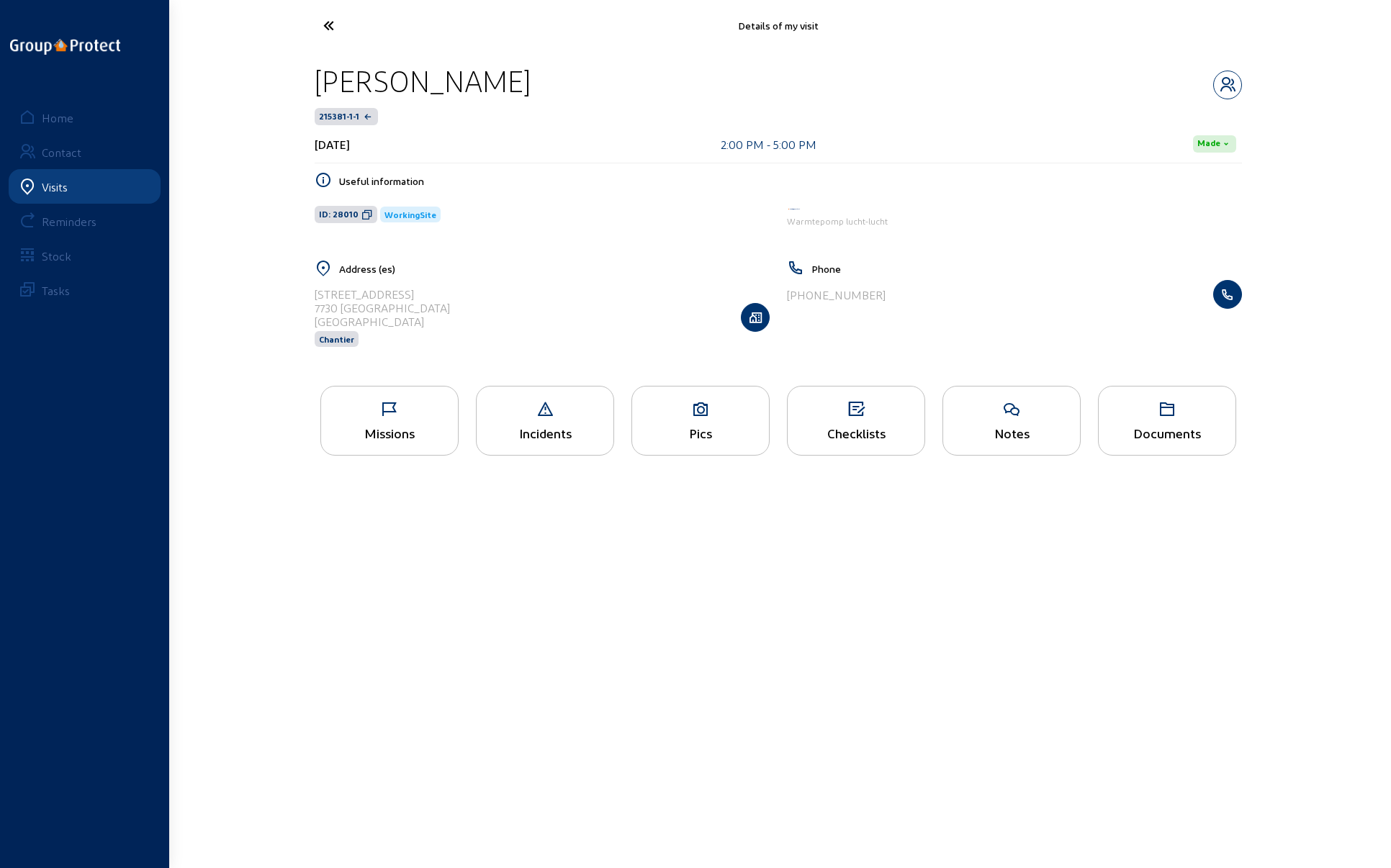
click at [389, 402] on icon at bounding box center [389, 410] width 137 height 17
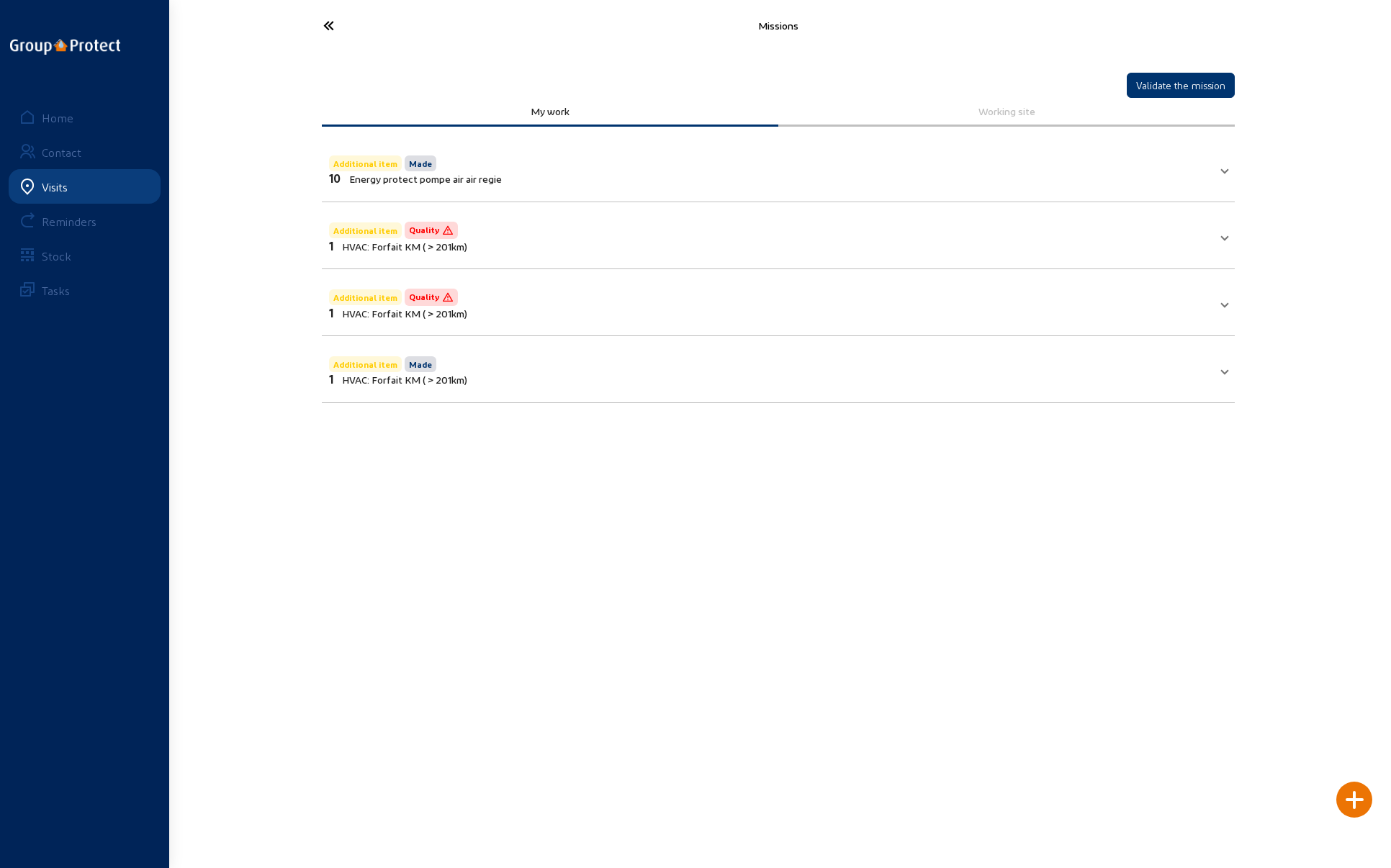
click at [1222, 166] on span at bounding box center [1225, 169] width 6 height 12
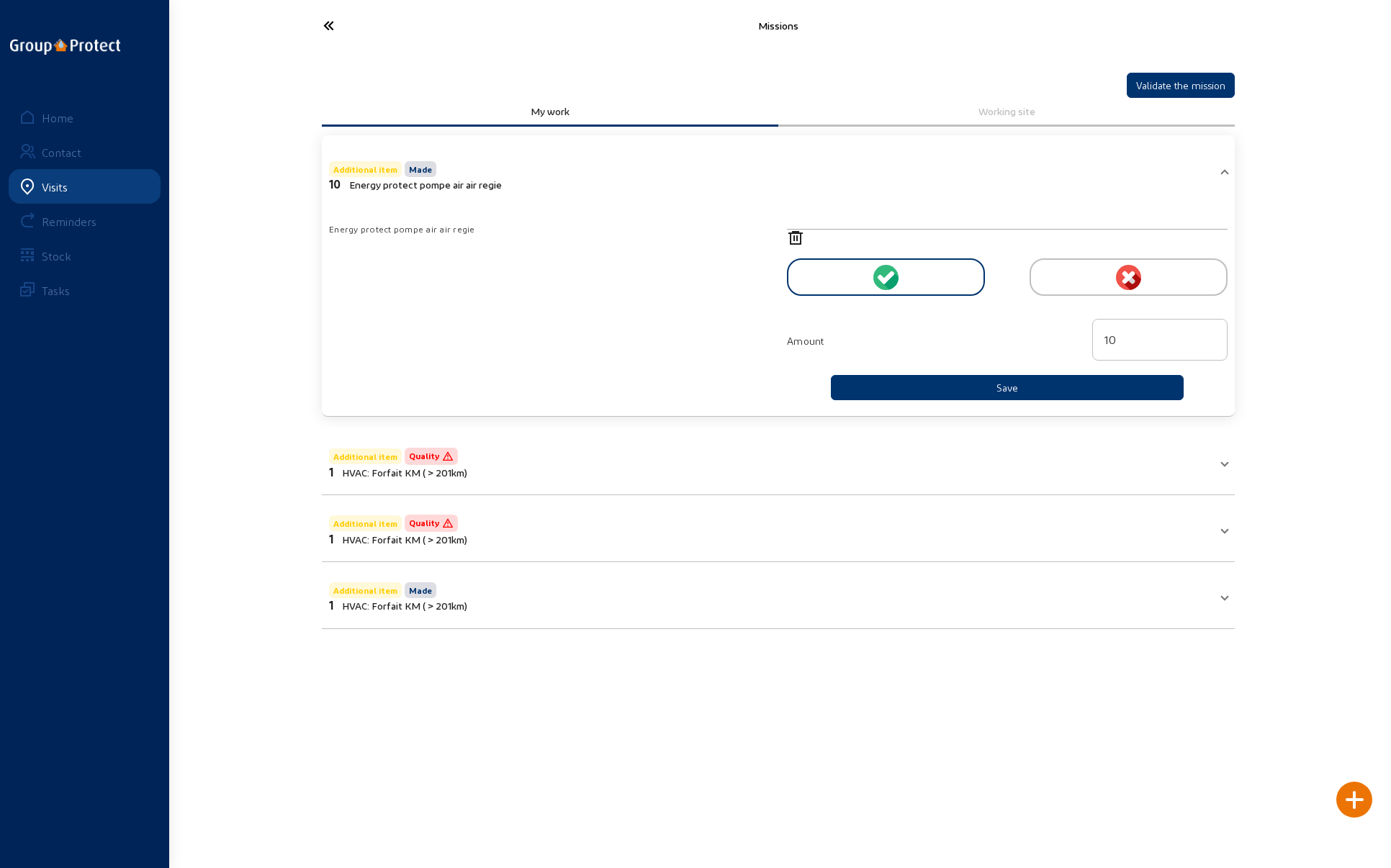
click at [1222, 165] on mat-expansion-panel-header "Additional item Made 10 Energy protect pompe air air regie" at bounding box center [779, 173] width 913 height 60
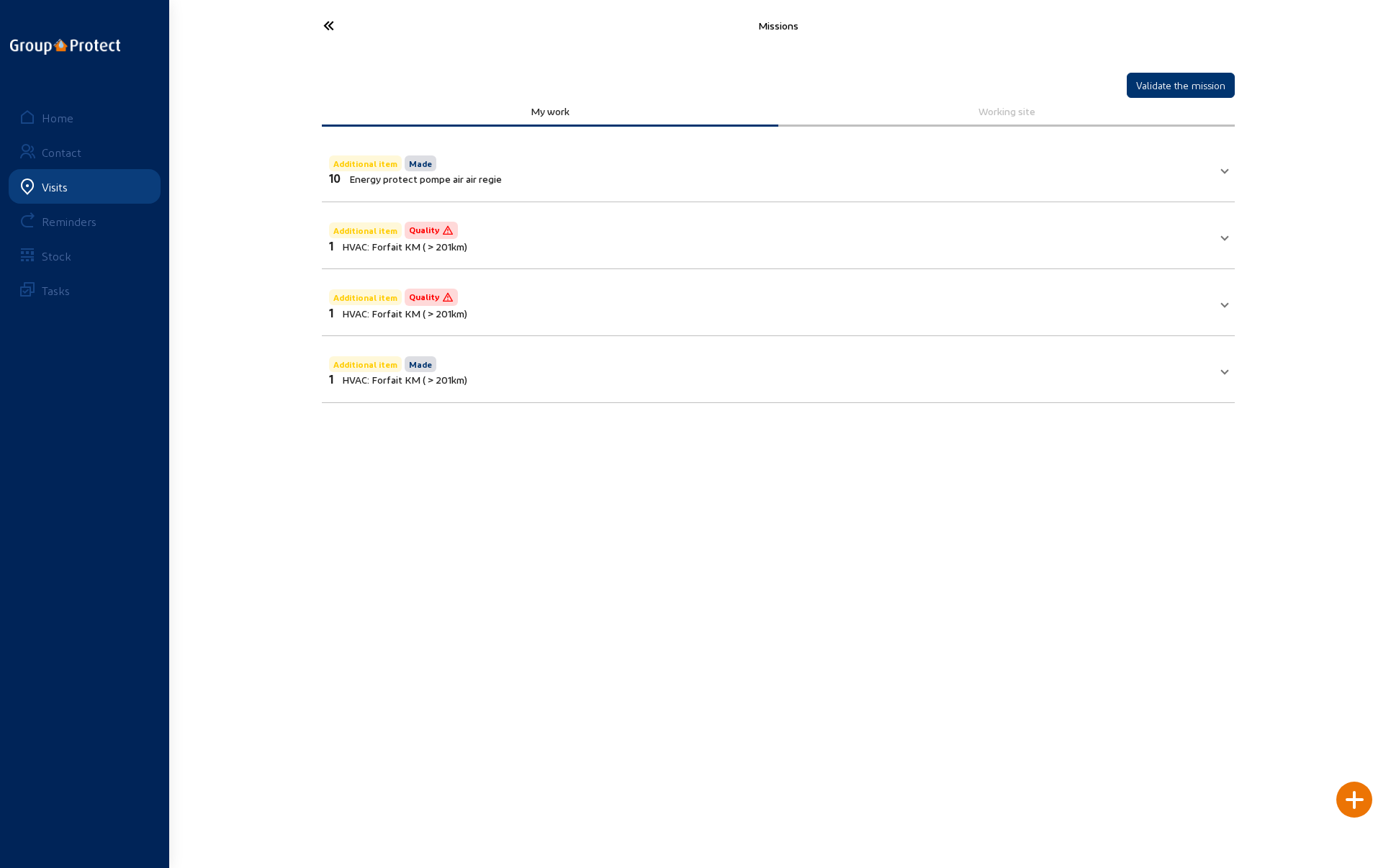
click at [331, 23] on icon at bounding box center [382, 25] width 132 height 25
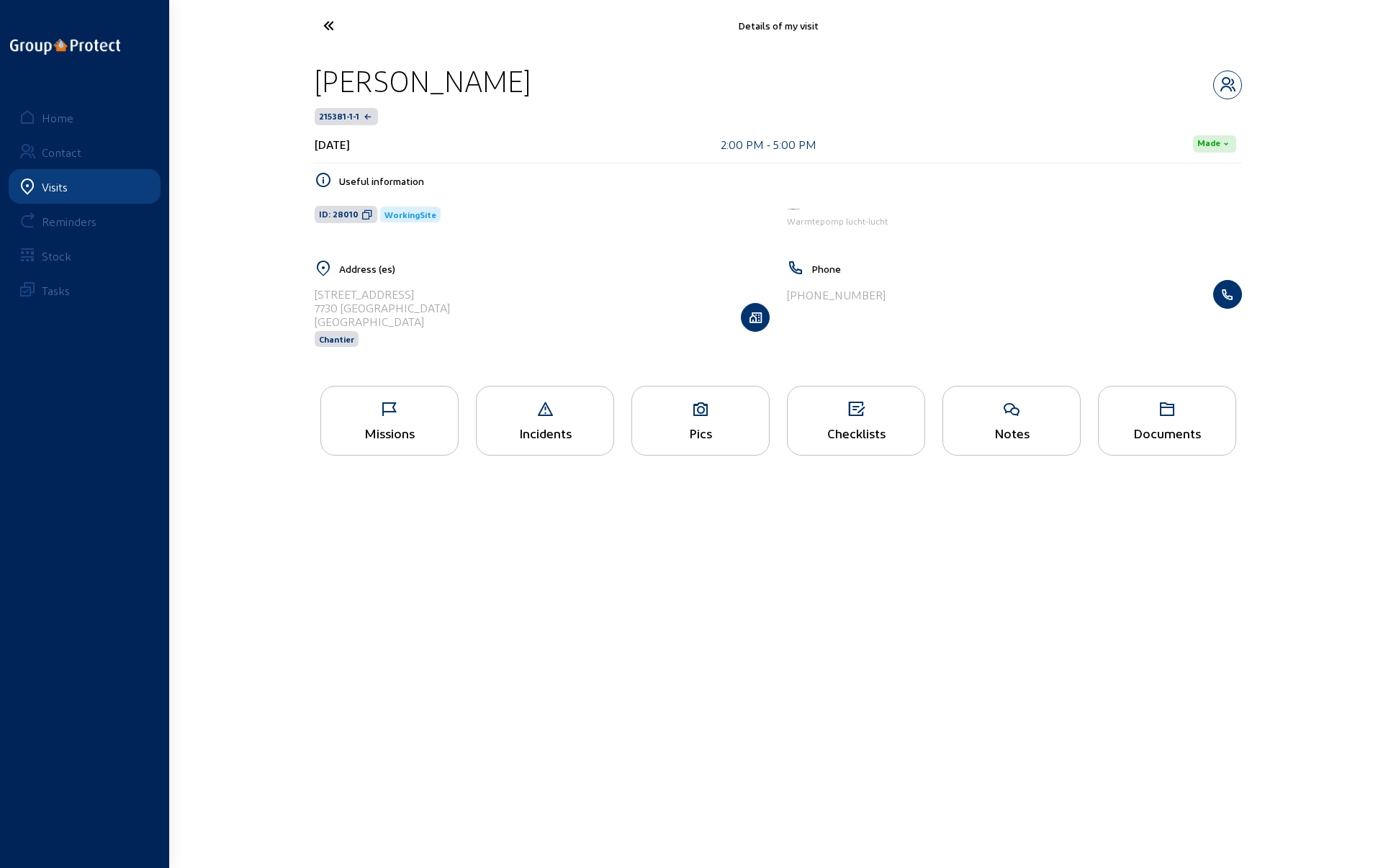
click at [325, 23] on icon at bounding box center [382, 25] width 132 height 25
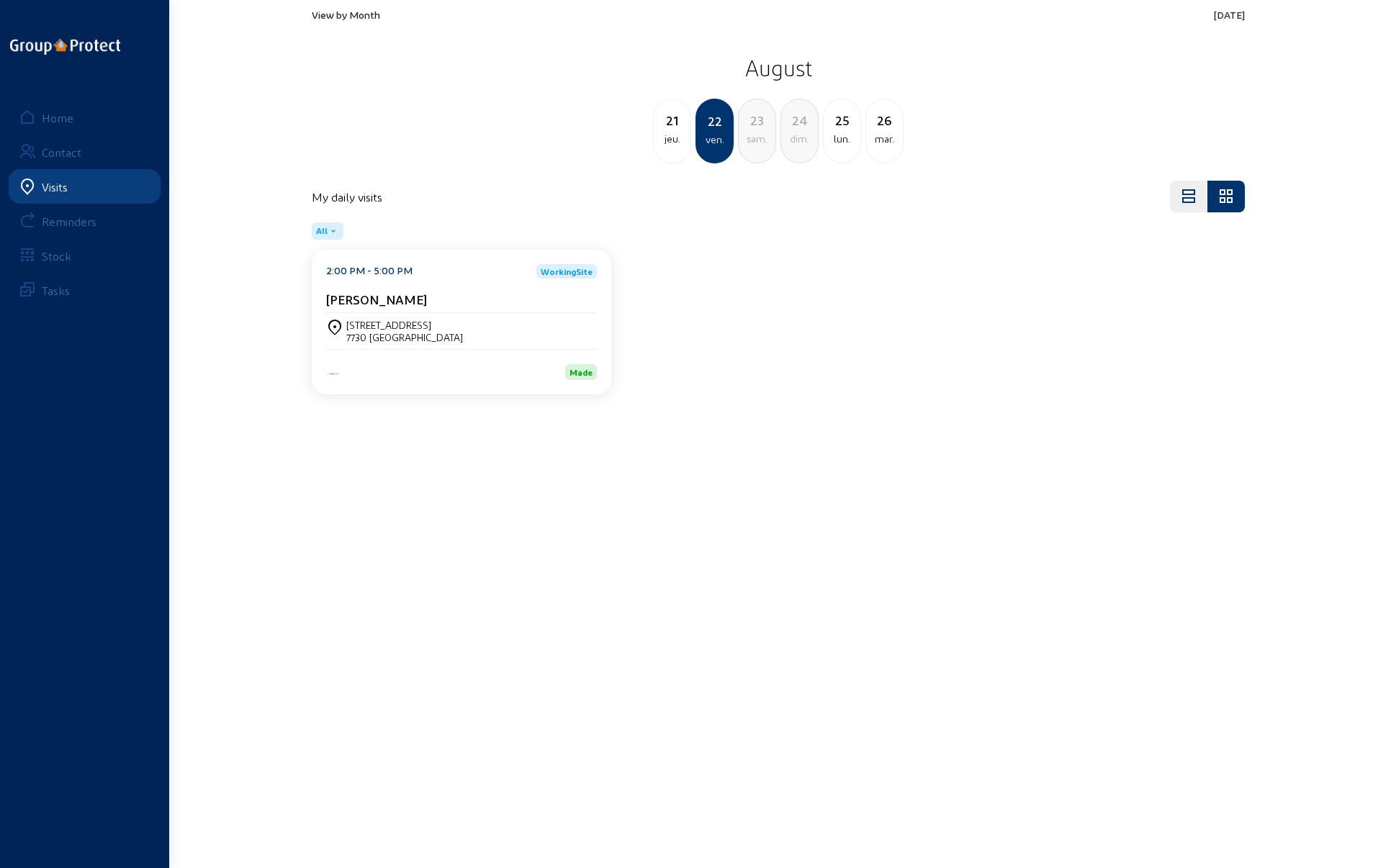
click at [348, 12] on span "View by Month" at bounding box center [346, 15] width 69 height 12
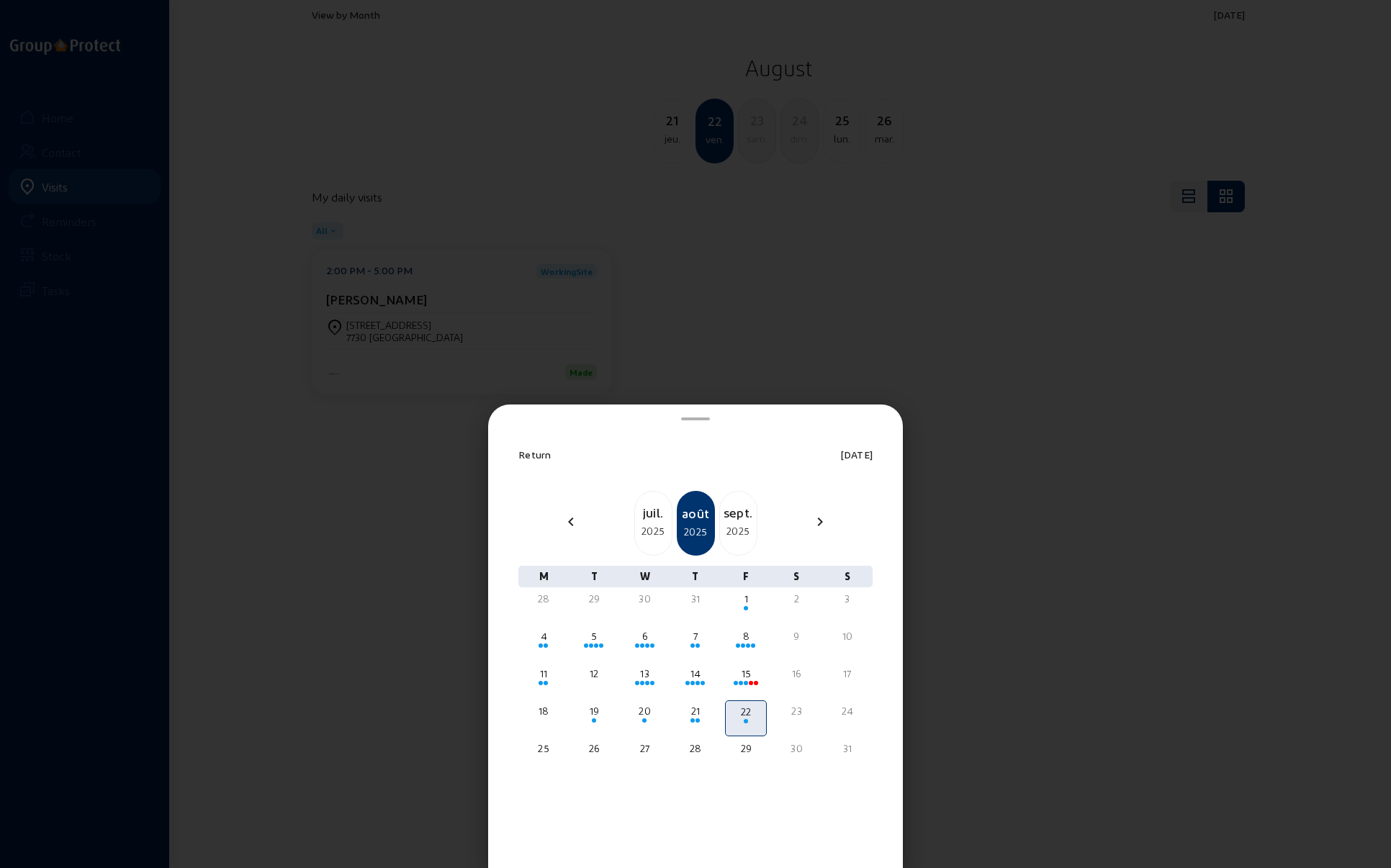
click at [663, 521] on div "juil. 2025" at bounding box center [653, 521] width 37 height 37
click at [597, 714] on div "22" at bounding box center [594, 711] width 39 height 15
